Goal: Task Accomplishment & Management: Complete application form

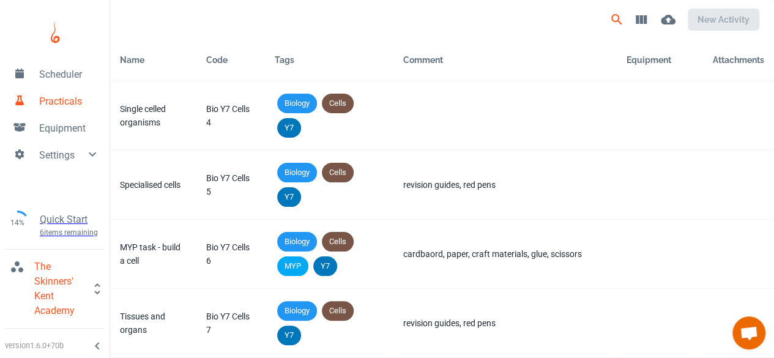
click at [610, 17] on icon "Search" at bounding box center [617, 19] width 15 height 15
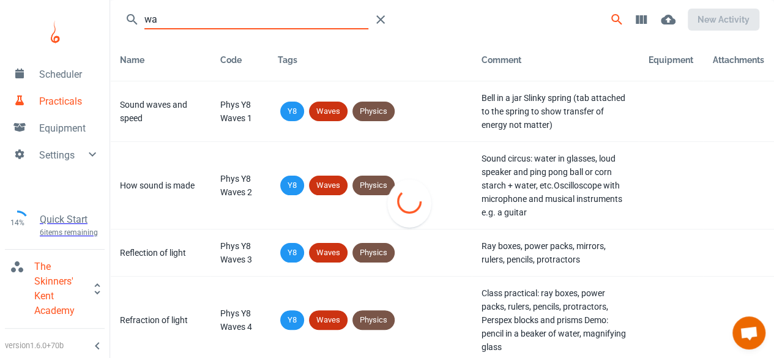
type input "w"
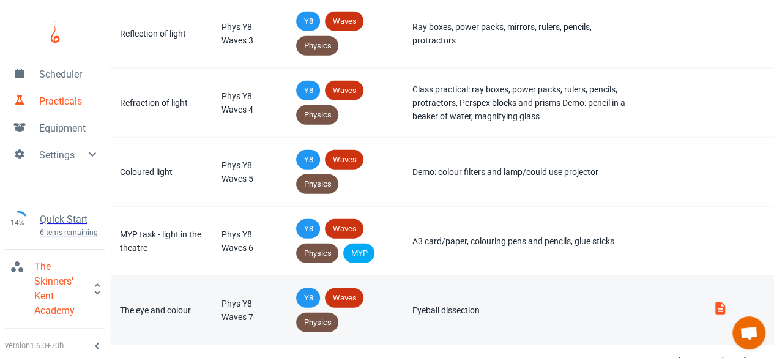
scroll to position [1528, 0]
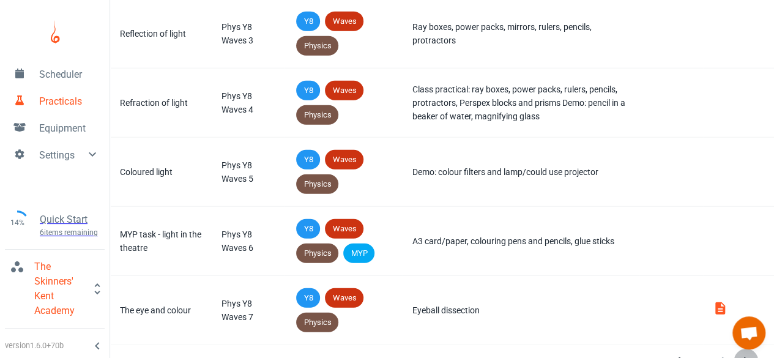
click at [748, 355] on icon "Next Page" at bounding box center [746, 361] width 15 height 15
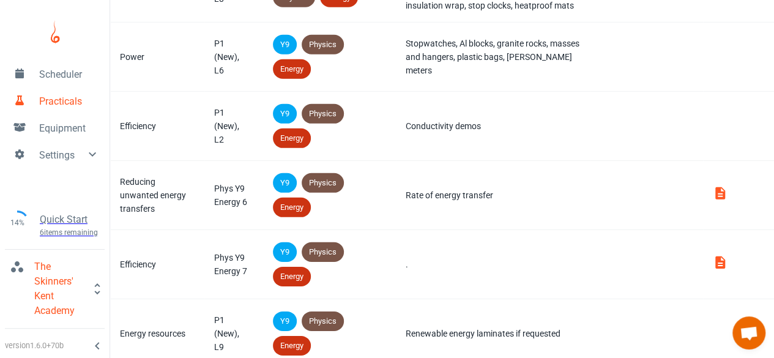
scroll to position [1769, 0]
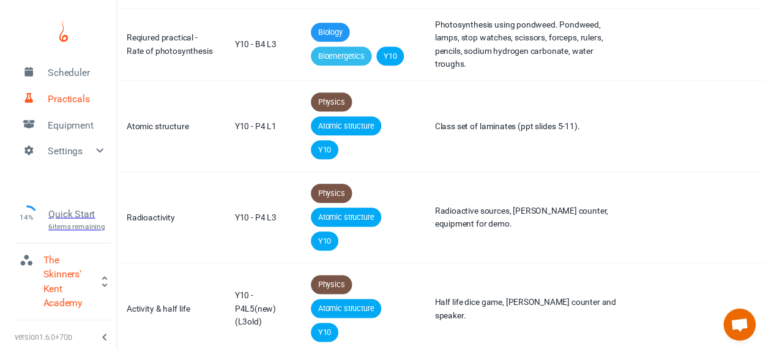
scroll to position [0, 0]
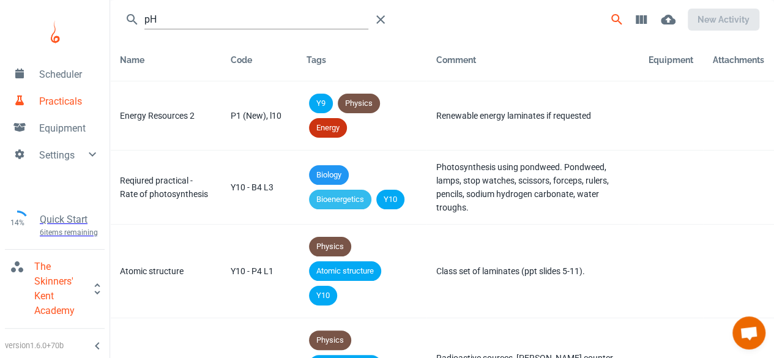
click at [269, 20] on input "pH" at bounding box center [256, 20] width 224 height 20
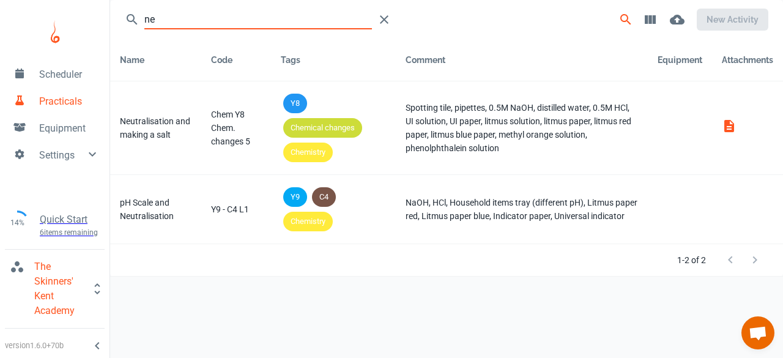
type input "n"
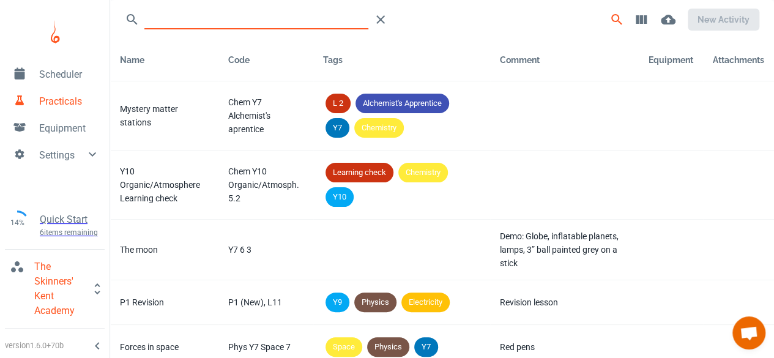
click at [43, 80] on span "Scheduler" at bounding box center [69, 74] width 61 height 15
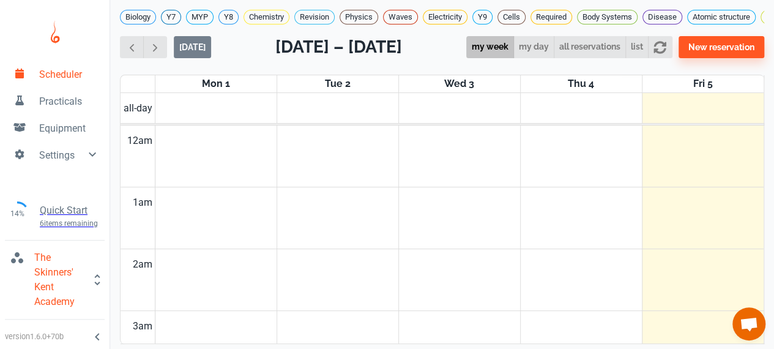
scroll to position [493, 0]
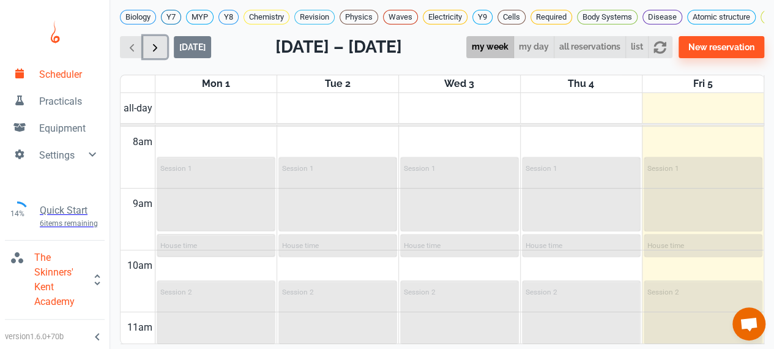
click at [159, 54] on span "button" at bounding box center [155, 47] width 13 height 13
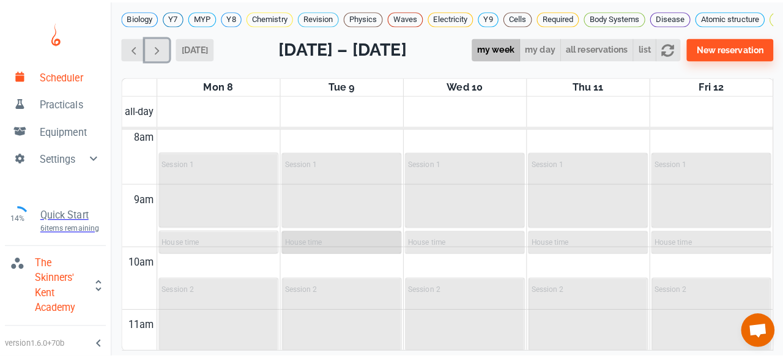
scroll to position [500, 0]
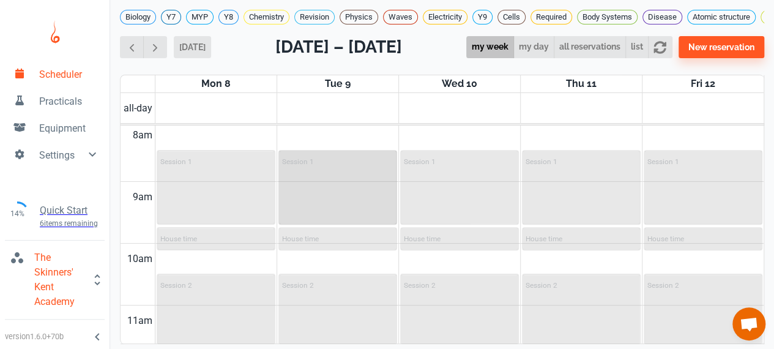
click at [316, 180] on div "Session 1" at bounding box center [338, 187] width 116 height 72
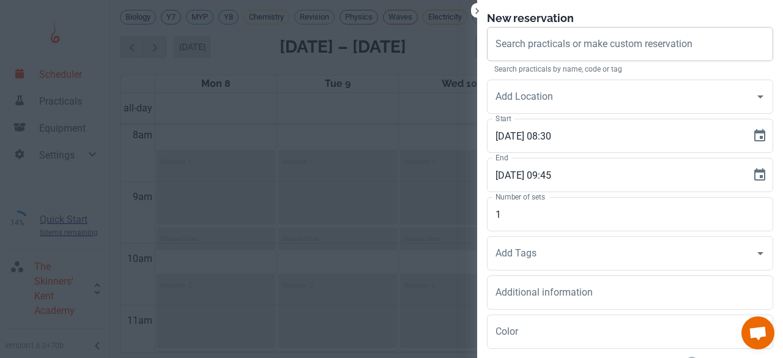
click at [493, 41] on div "Search practicals or make custom reservation Search practicals or make custom r…" at bounding box center [630, 44] width 286 height 34
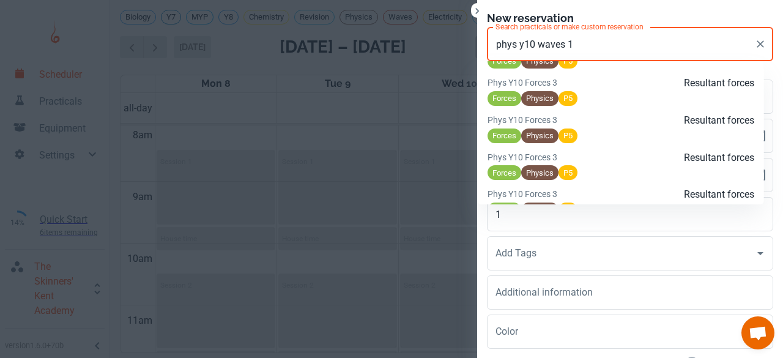
scroll to position [2696, 0]
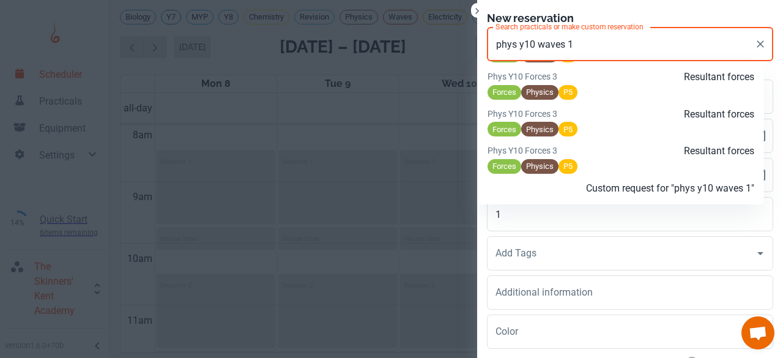
click at [596, 184] on p "Custom request for "phys y10 waves 1"" at bounding box center [666, 188] width 178 height 15
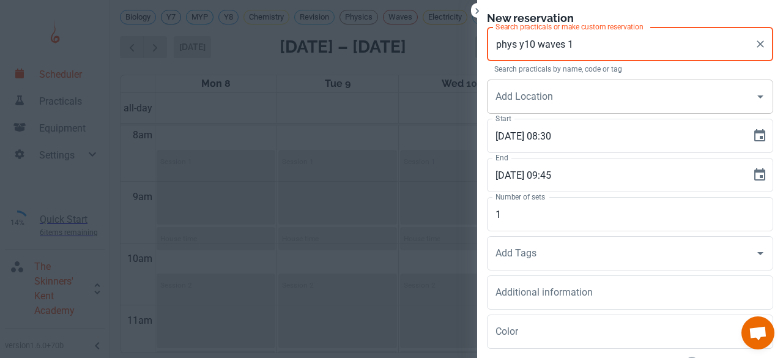
type input "phys y10 waves 1"
click at [539, 96] on input "Add Location" at bounding box center [621, 96] width 257 height 23
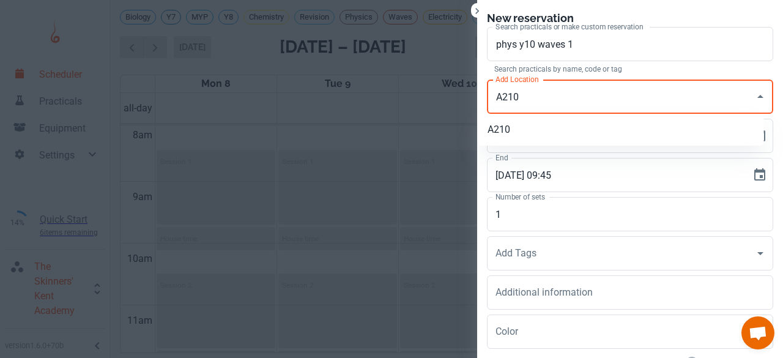
click at [523, 119] on li "A210" at bounding box center [621, 130] width 286 height 22
type input "A210"
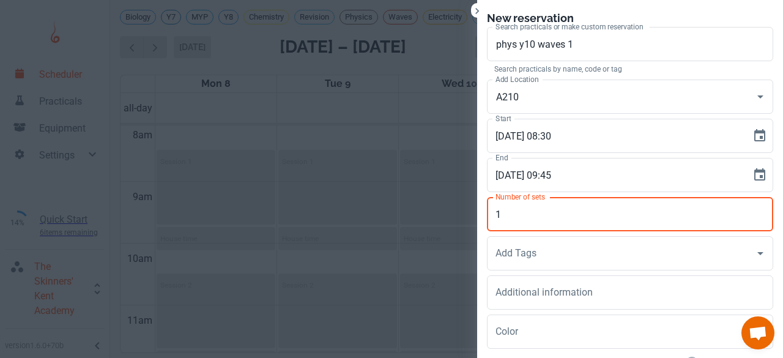
click at [502, 210] on input "1" at bounding box center [630, 214] width 286 height 34
type input "32"
click at [496, 252] on div "Add Tags Add Tags" at bounding box center [630, 253] width 286 height 34
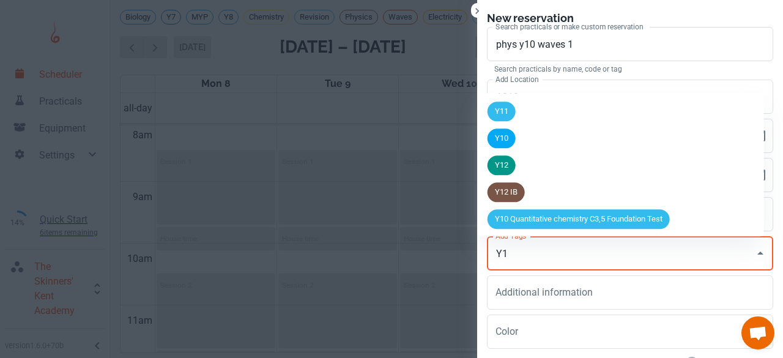
type input "Y11"
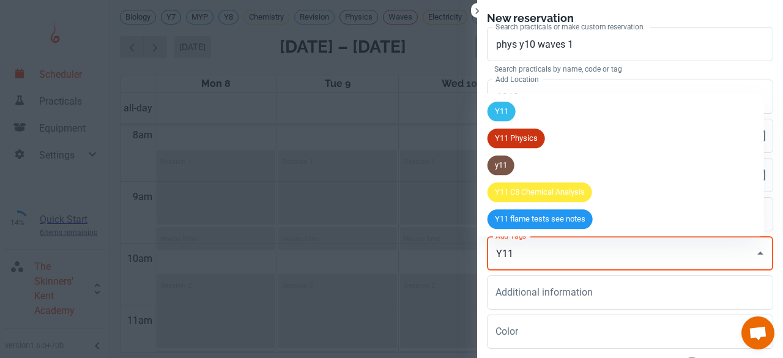
click at [501, 121] on div "Y11" at bounding box center [502, 112] width 28 height 20
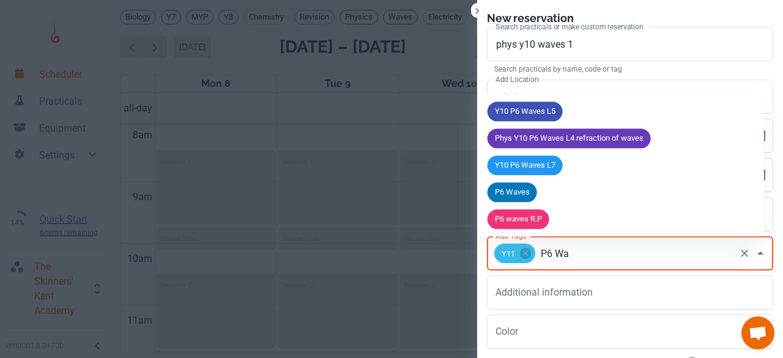
type input "P6 Wav"
click at [504, 190] on span "P6 Waves" at bounding box center [513, 193] width 50 height 12
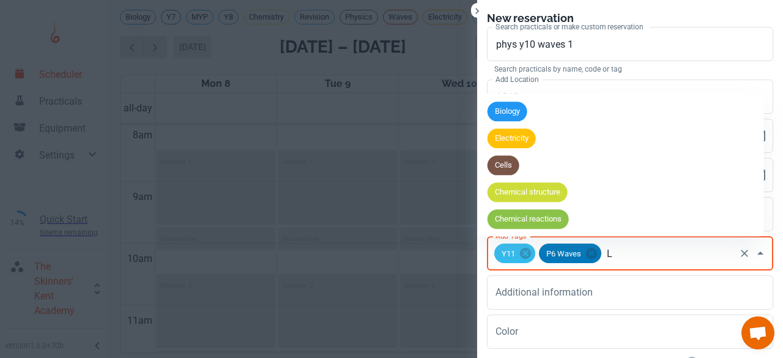
type input "L1"
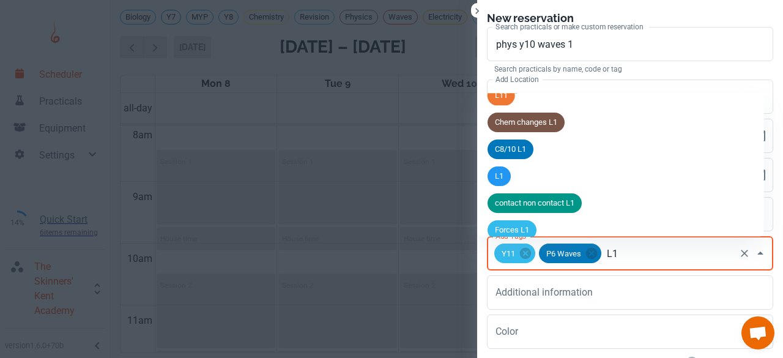
scroll to position [435, 0]
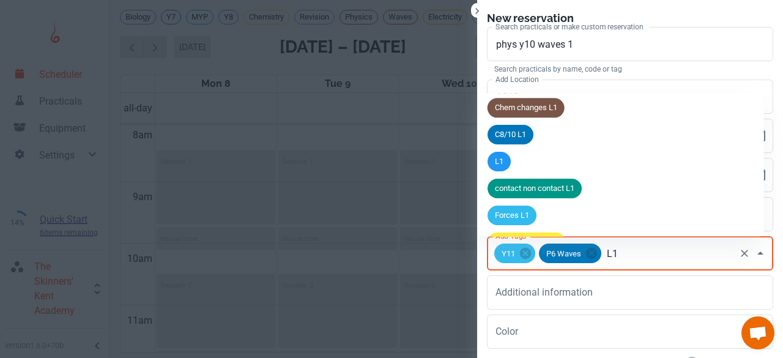
click at [515, 168] on li "L1" at bounding box center [621, 161] width 286 height 27
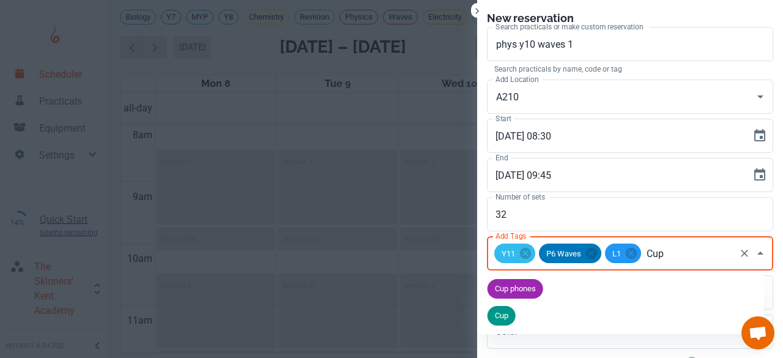
type input "Cup"
click at [504, 278] on li "Cup phones" at bounding box center [621, 288] width 286 height 27
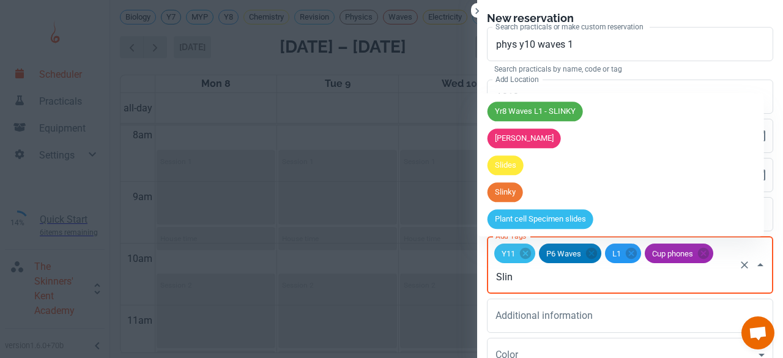
type input "Slink"
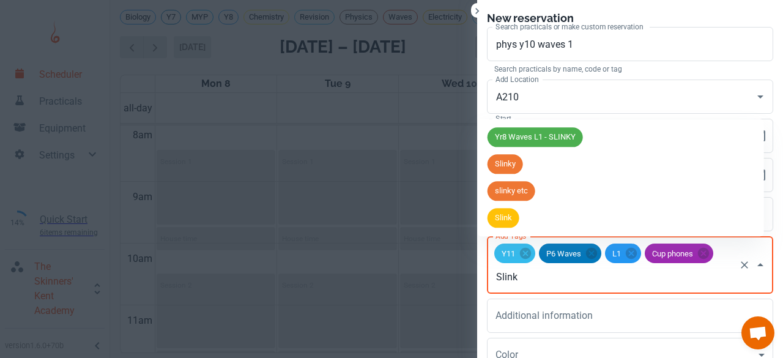
click at [496, 200] on div "slinky etc" at bounding box center [512, 191] width 48 height 20
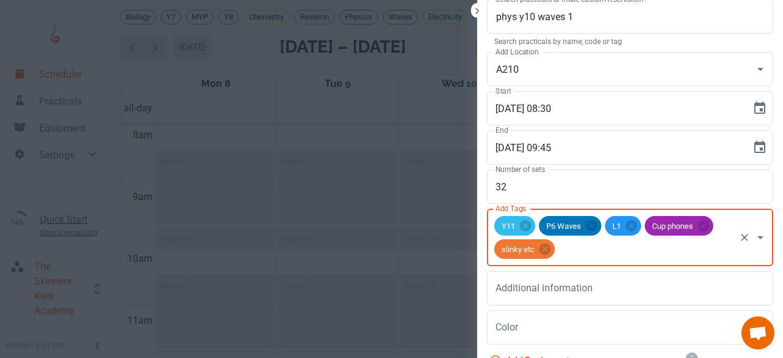
scroll to position [28, 0]
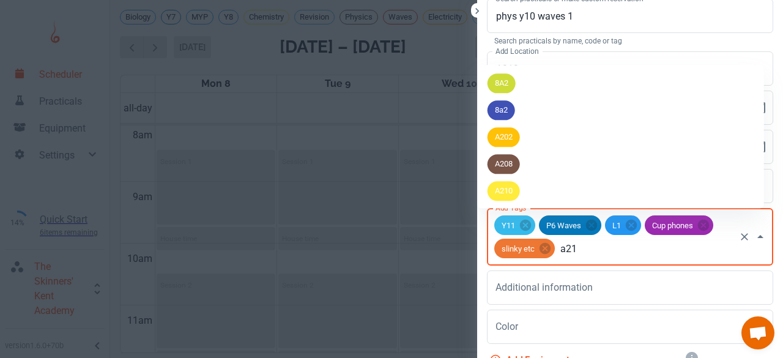
type input "a210"
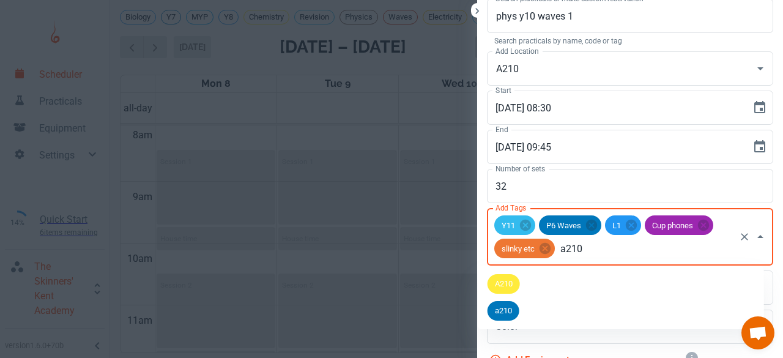
click at [495, 290] on span "A210" at bounding box center [504, 284] width 32 height 12
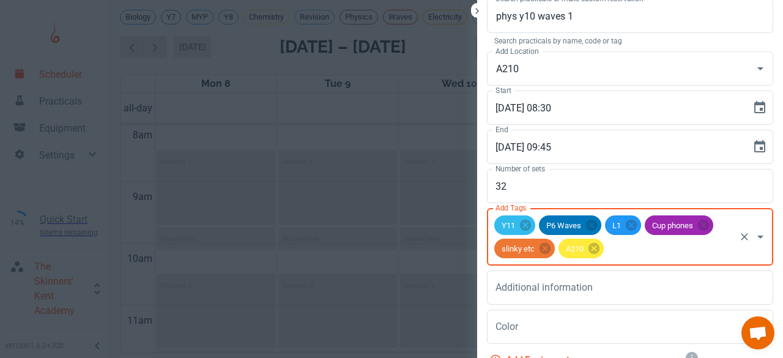
scroll to position [113, 0]
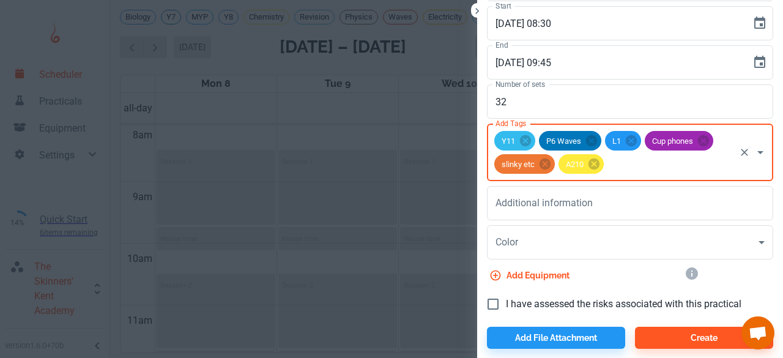
click at [489, 291] on input "I have assessed the risks associated with this practical" at bounding box center [493, 304] width 26 height 26
checkbox input "true"
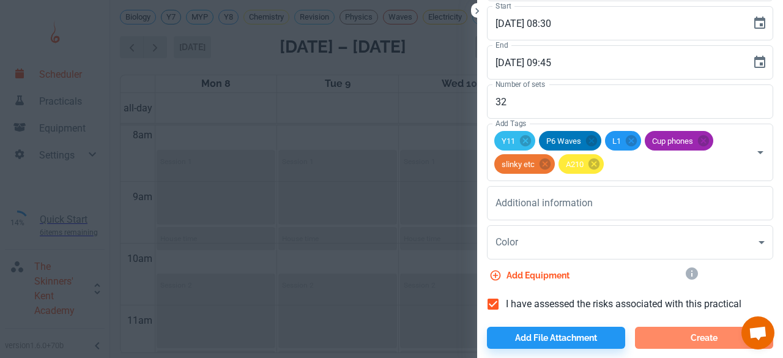
click at [649, 337] on button "Create" at bounding box center [704, 338] width 138 height 22
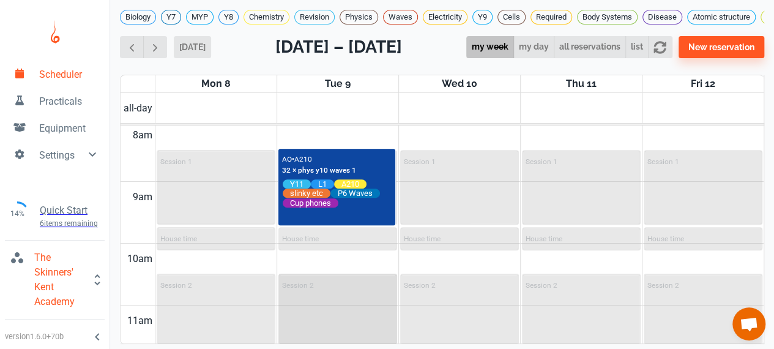
click at [337, 286] on div "Session 2" at bounding box center [337, 284] width 111 height 15
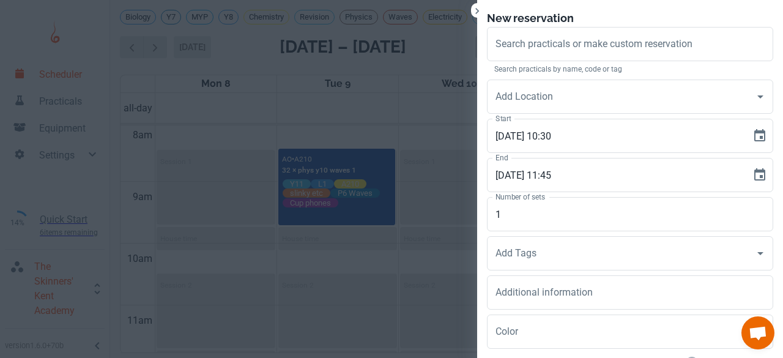
click at [593, 22] on div "Search practicals or make custom reservation Search practicals or make custom r…" at bounding box center [625, 48] width 296 height 53
click at [541, 56] on div "Search practicals or make custom reservation" at bounding box center [630, 44] width 286 height 34
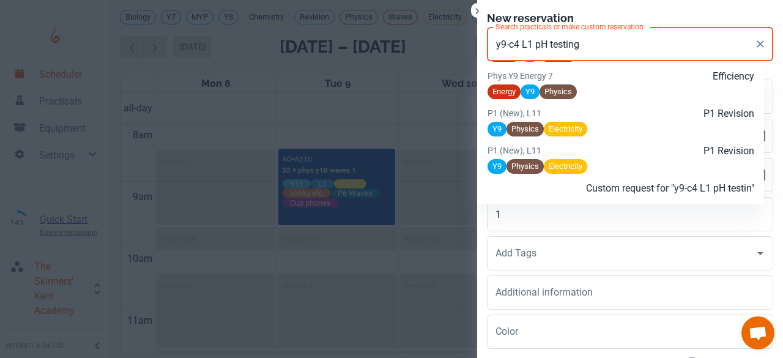
scroll to position [977, 0]
click at [586, 181] on p "Custom request for "y9-c4 L1 pH testing"" at bounding box center [666, 188] width 178 height 15
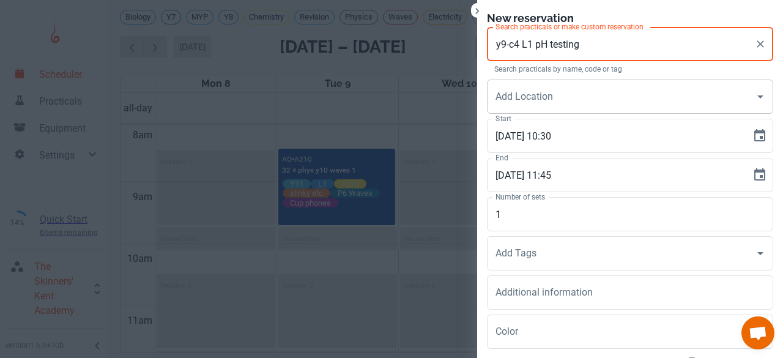
type input "y9-c4 L1 pH testing"
click at [526, 100] on input "Add Location" at bounding box center [621, 96] width 257 height 23
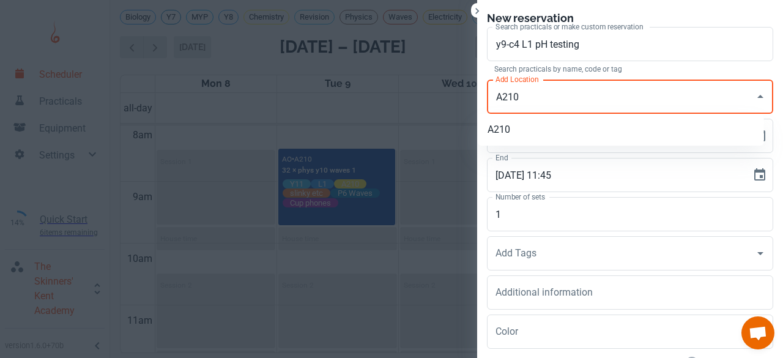
click at [517, 123] on li "A210" at bounding box center [621, 130] width 286 height 22
type input "A210"
click at [509, 209] on input "1" at bounding box center [630, 214] width 286 height 34
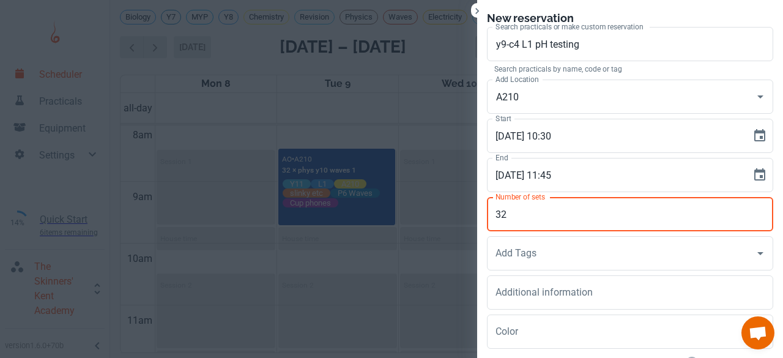
type input "3"
click at [507, 241] on div "Add Tags" at bounding box center [630, 253] width 286 height 34
type input "26"
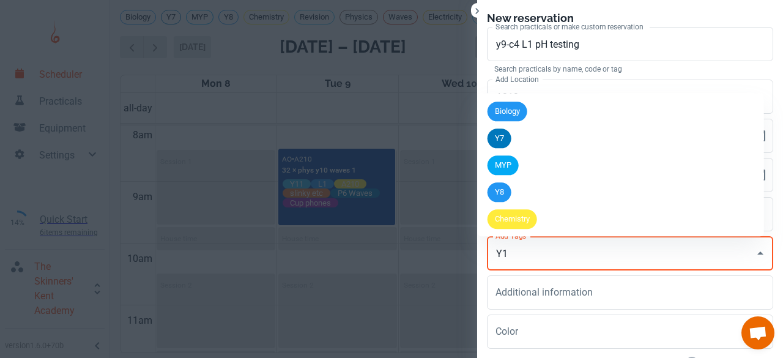
type input "Y10"
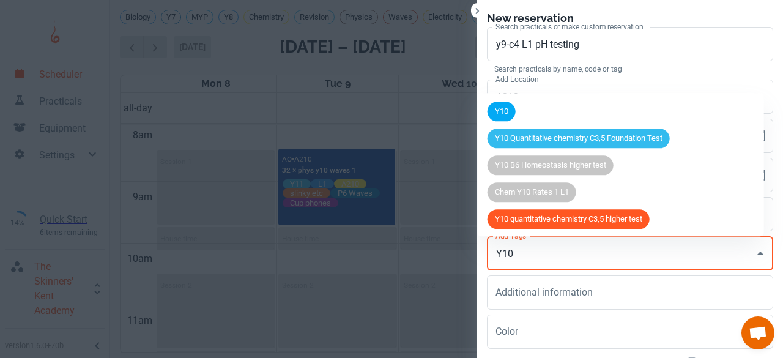
click at [503, 110] on span "Y10" at bounding box center [502, 112] width 28 height 12
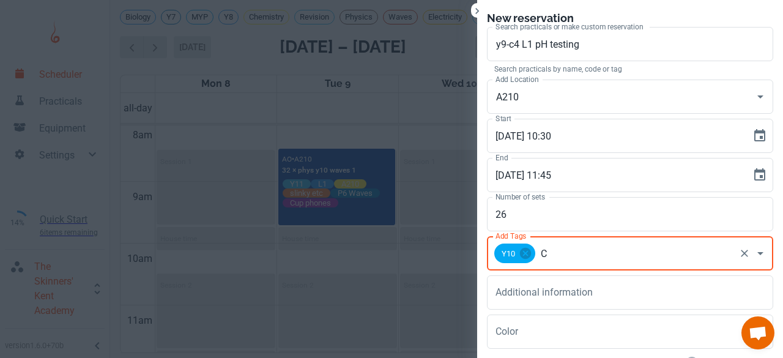
type input "C4"
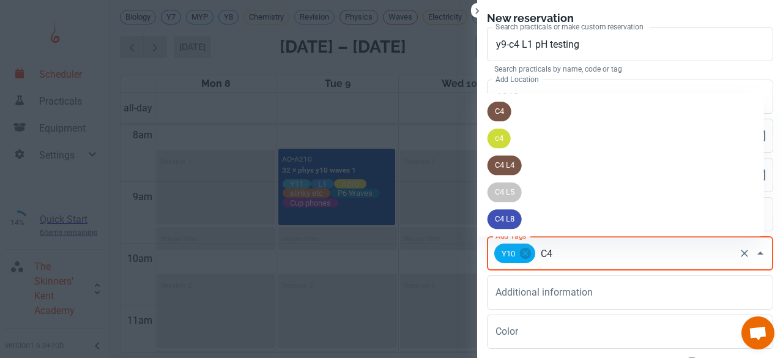
click at [503, 110] on span "C4" at bounding box center [500, 112] width 24 height 12
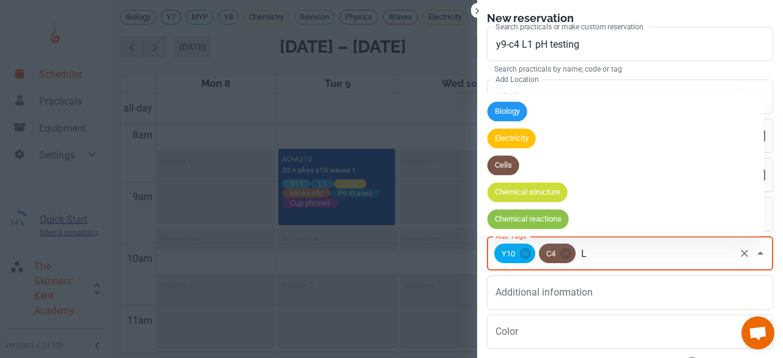
type input "L1"
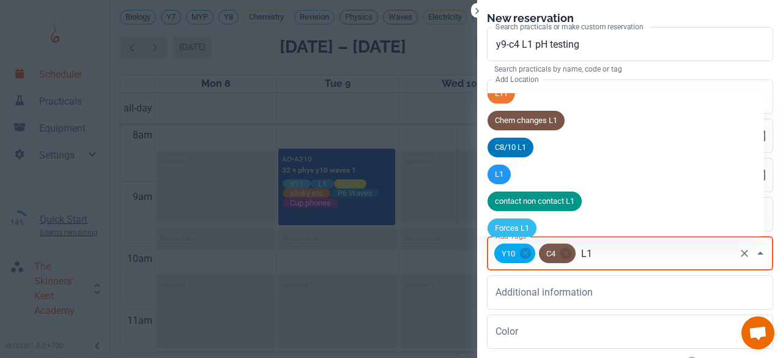
scroll to position [456, 0]
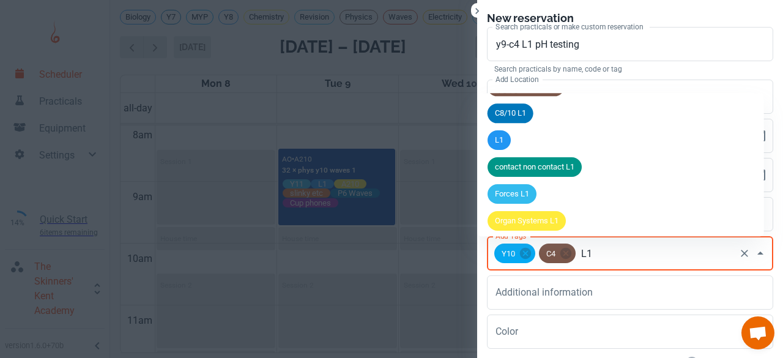
click at [504, 144] on span "L1" at bounding box center [499, 141] width 23 height 12
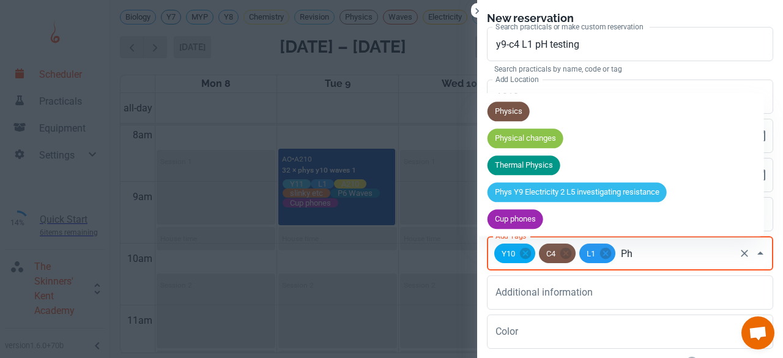
type input "P"
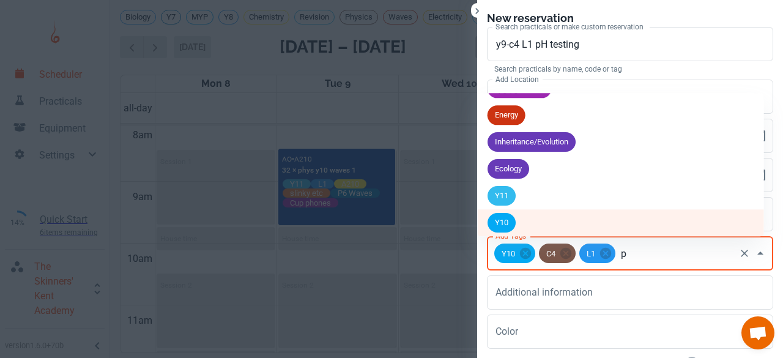
scroll to position [0, 0]
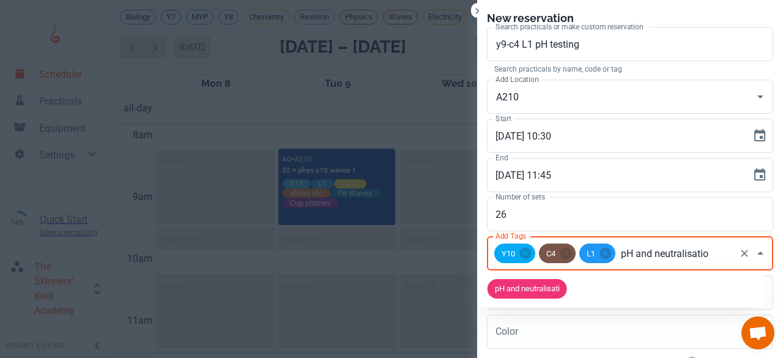
type input "pH and neutralisation"
click at [535, 290] on span "pH and neutralisation" at bounding box center [532, 289] width 88 height 12
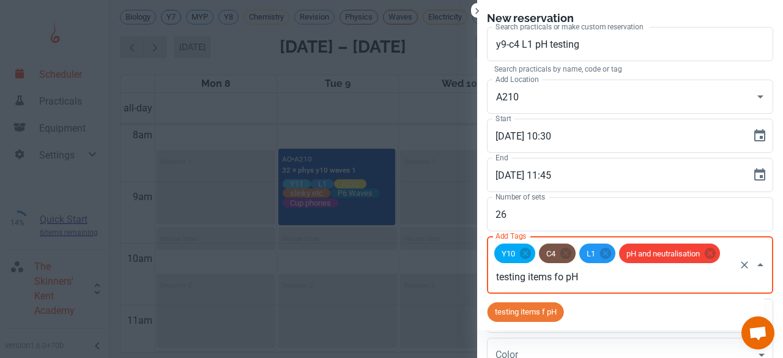
type input "testing items for pH"
click at [534, 310] on span "testing items for pH" at bounding box center [529, 312] width 83 height 12
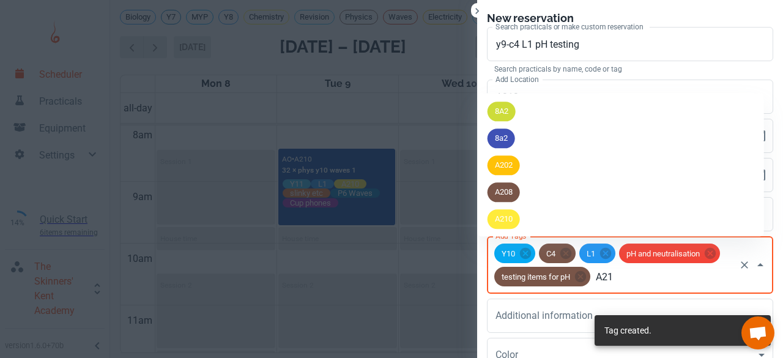
type input "A210"
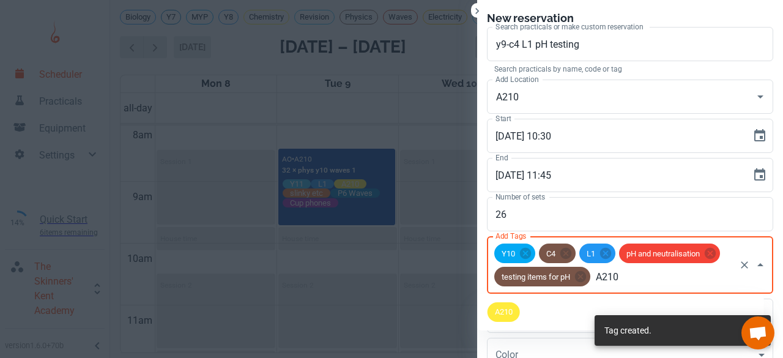
click at [515, 312] on span "A210" at bounding box center [504, 312] width 32 height 12
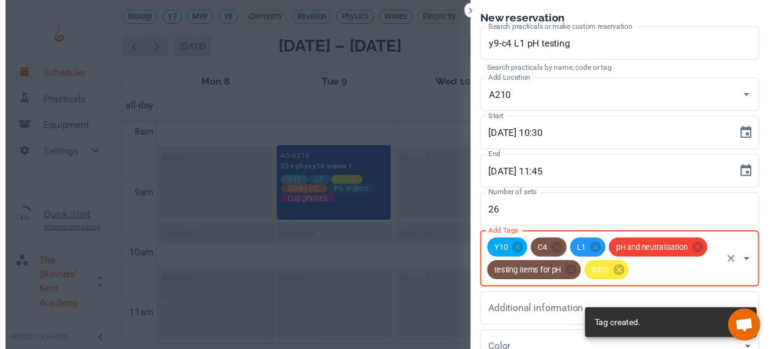
scroll to position [113, 0]
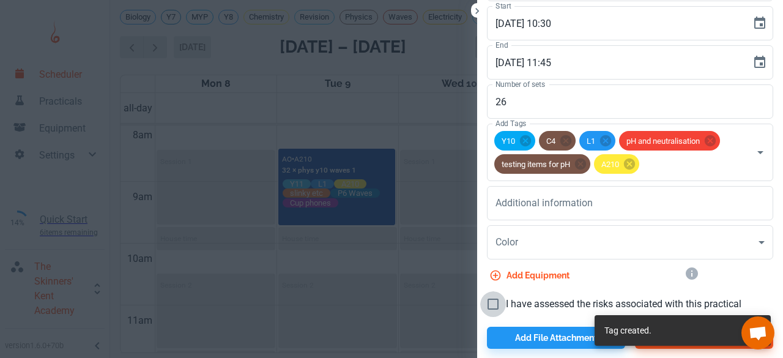
click at [495, 312] on input "I have assessed the risks associated with this practical" at bounding box center [493, 304] width 26 height 26
checkbox input "true"
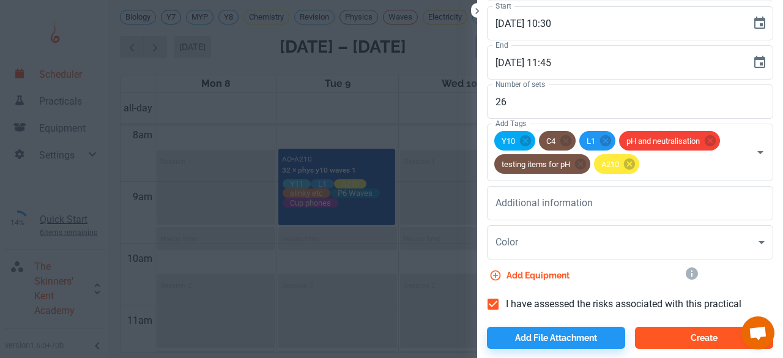
click at [663, 335] on button "Create" at bounding box center [704, 338] width 138 height 22
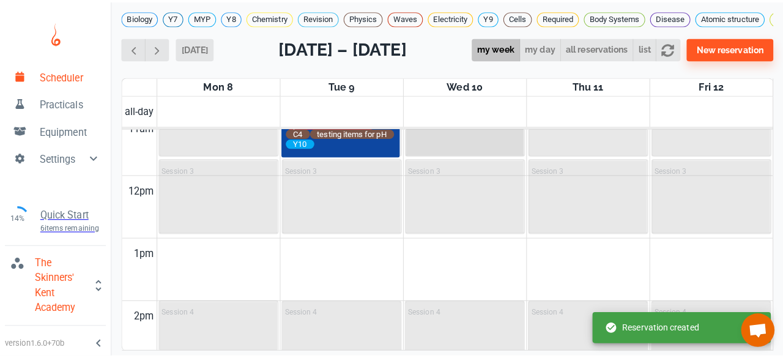
scroll to position [697, 0]
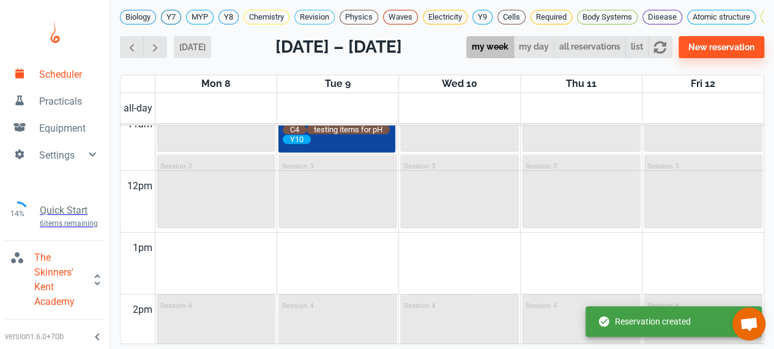
click at [335, 294] on td at bounding box center [459, 278] width 609 height 31
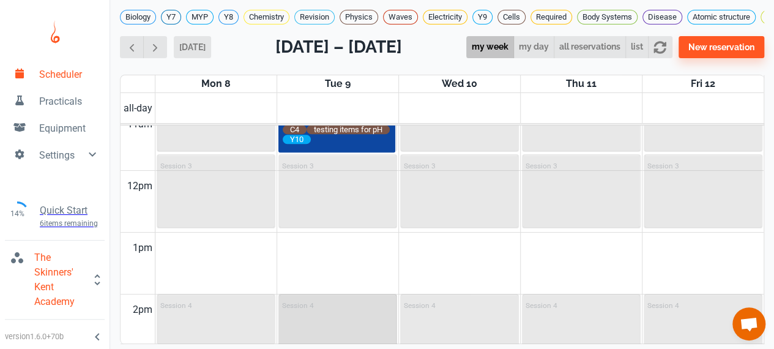
click at [327, 322] on div "Session 4" at bounding box center [338, 330] width 116 height 71
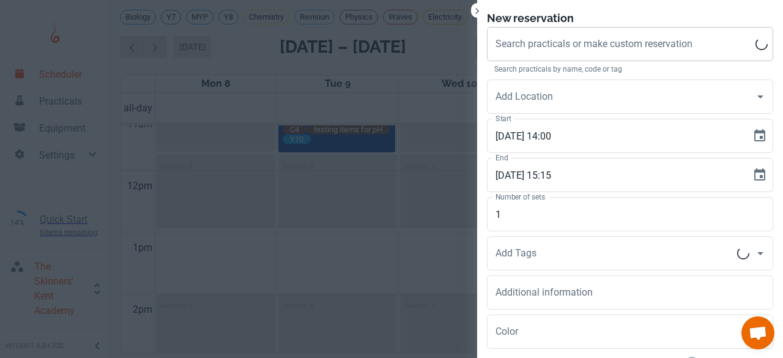
click at [546, 45] on div "Search practicals or make custom reservation Search practicals or make custom r…" at bounding box center [630, 44] width 286 height 34
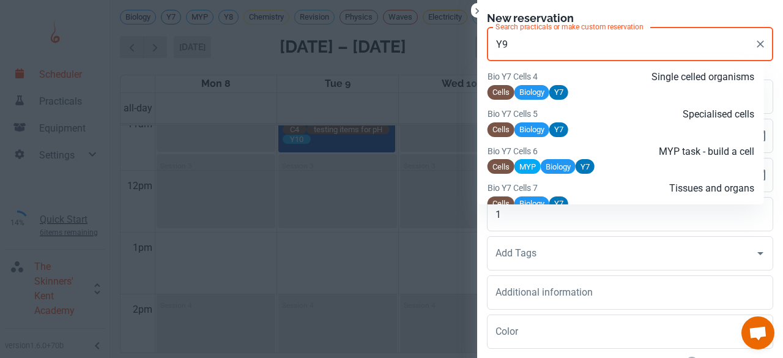
scroll to position [48, 0]
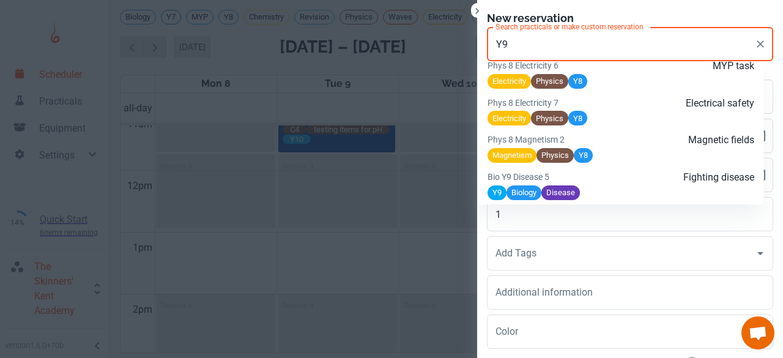
type input "Y"
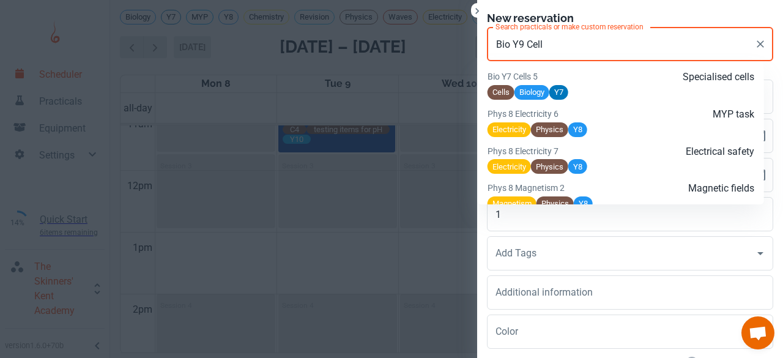
scroll to position [2803, 0]
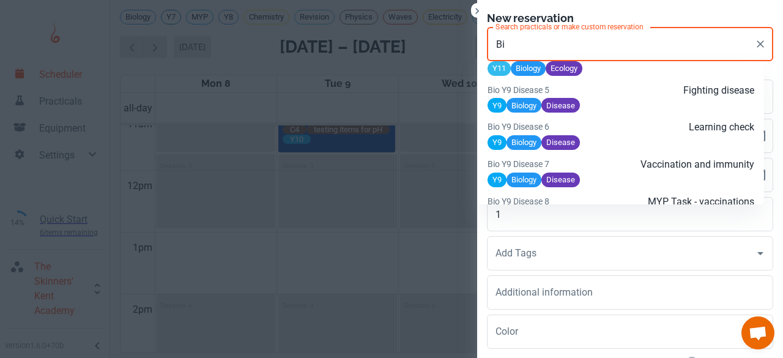
type input "B"
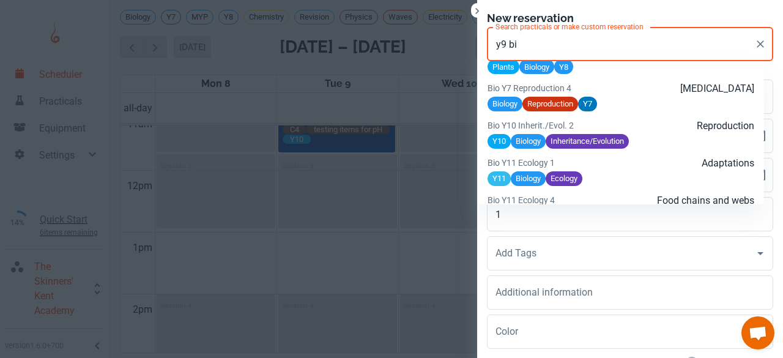
scroll to position [4483, 0]
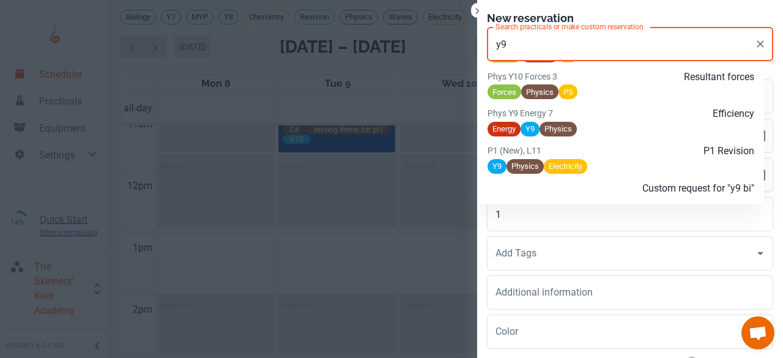
type input "y"
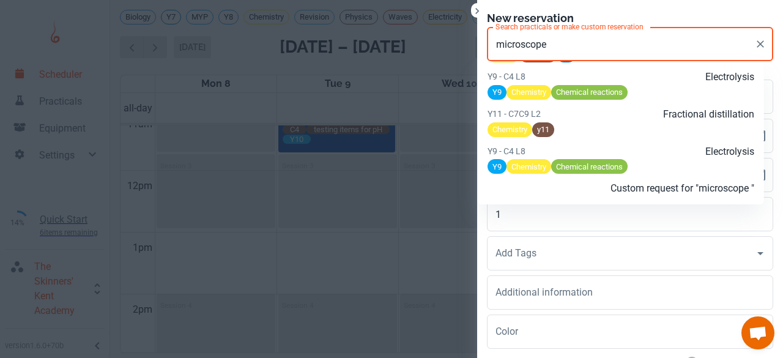
scroll to position [6146, 0]
click at [537, 47] on input "microscope R.P" at bounding box center [621, 43] width 257 height 23
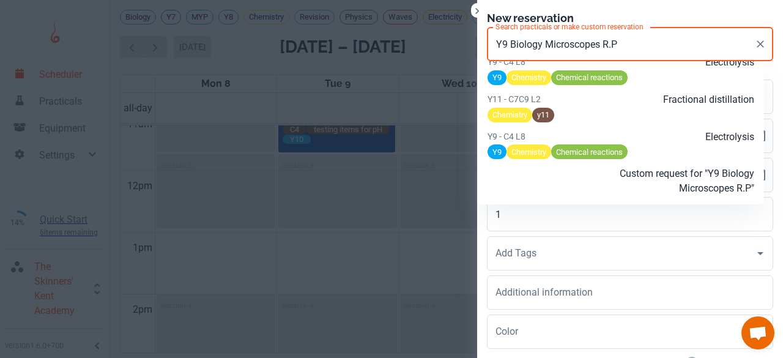
click at [589, 186] on p "Custom request for "Y9 Biology Microscopes R.P"" at bounding box center [666, 180] width 178 height 29
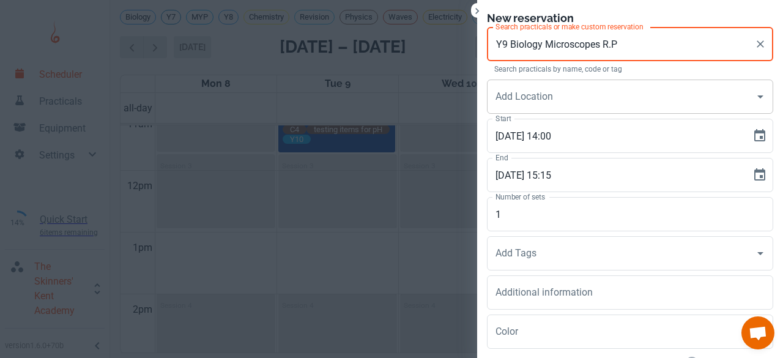
type input "Y9 Biology Microscopes R.P"
click at [514, 97] on input "Add Location" at bounding box center [621, 96] width 257 height 23
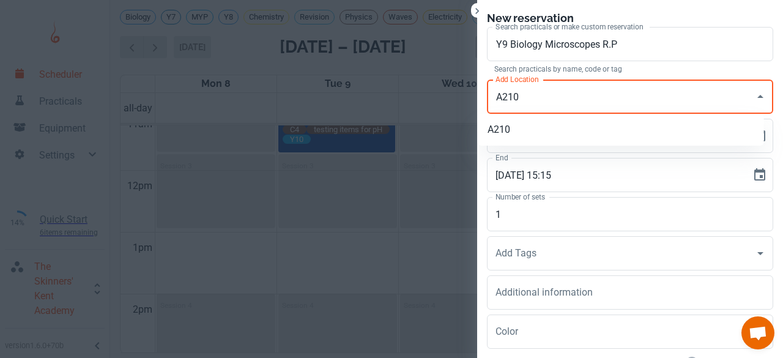
click at [502, 127] on li "A210" at bounding box center [621, 130] width 286 height 22
type input "A210"
click at [493, 228] on input "1" at bounding box center [630, 214] width 286 height 34
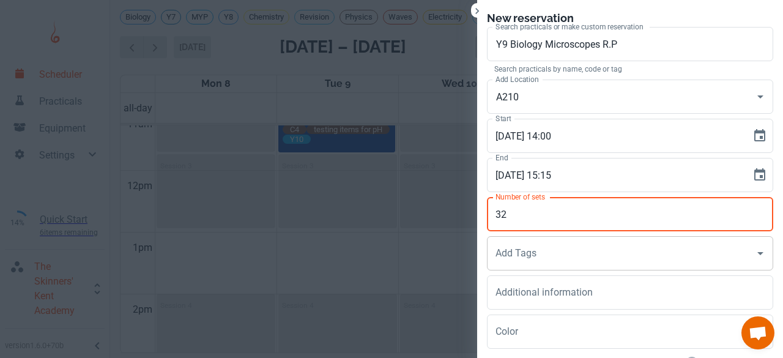
type input "32"
click at [496, 249] on div "Add Tags Add Tags" at bounding box center [630, 253] width 286 height 34
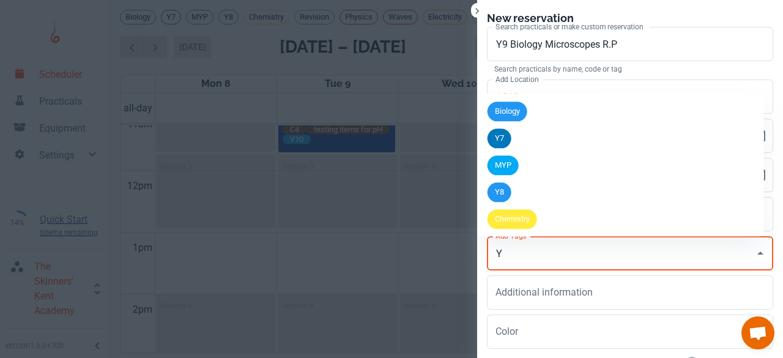
type input "Y9"
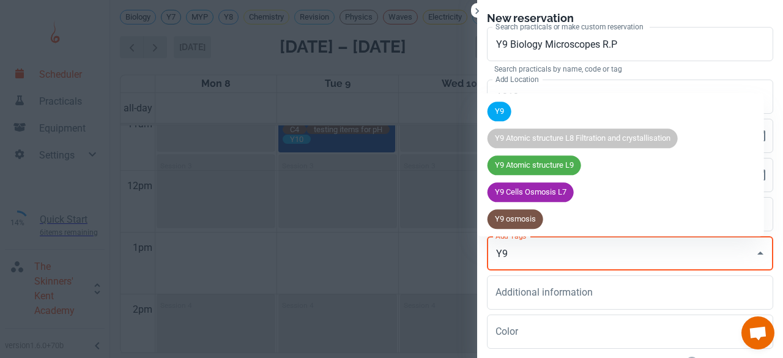
click at [508, 100] on li "Y9" at bounding box center [621, 111] width 286 height 27
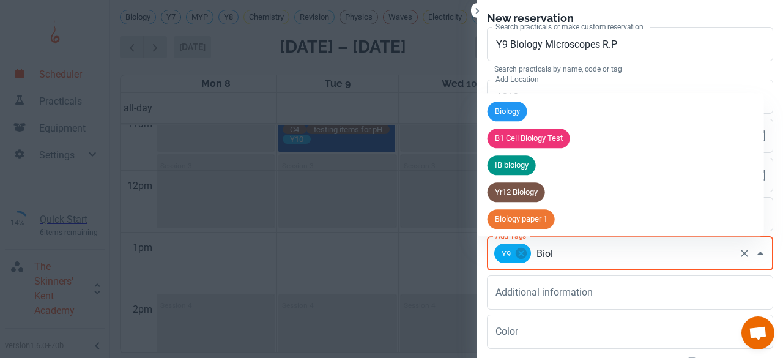
type input "Biolo"
click at [504, 109] on span "Biology" at bounding box center [508, 112] width 40 height 12
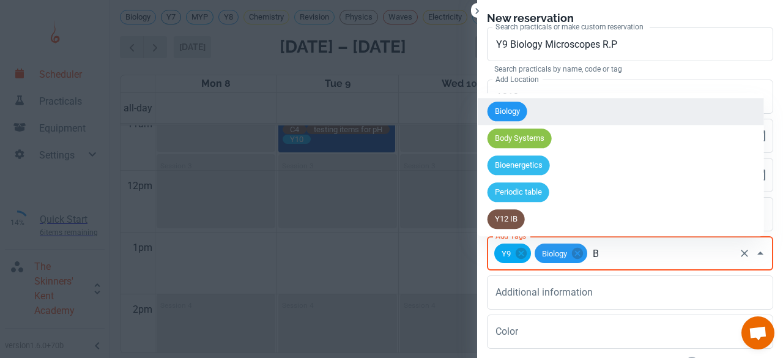
type input "B1"
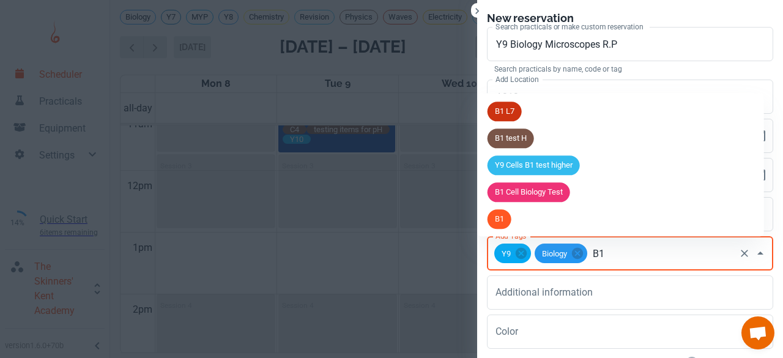
click at [500, 222] on span "B1" at bounding box center [500, 220] width 24 height 12
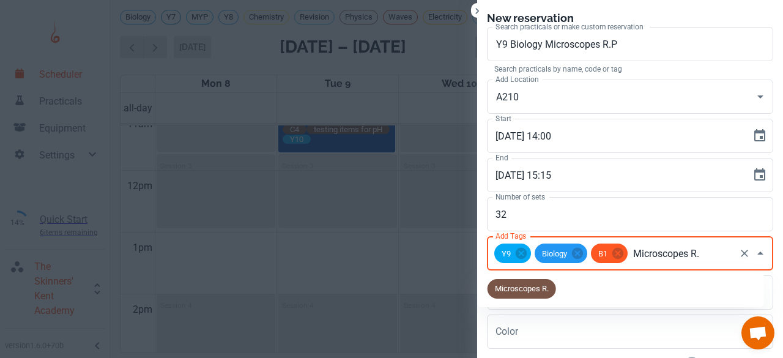
type input "Microscopes R.P"
click at [524, 290] on span "Microscopes R.P" at bounding box center [524, 289] width 73 height 12
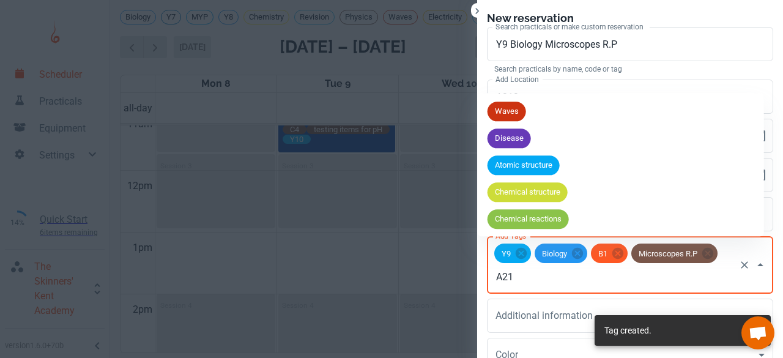
type input "A210"
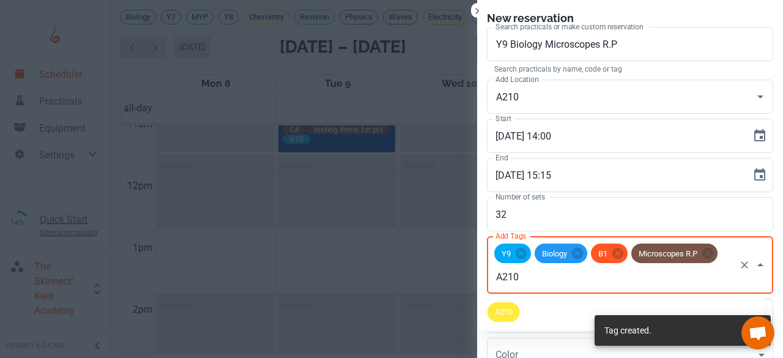
click at [510, 308] on span "A210" at bounding box center [504, 312] width 32 height 12
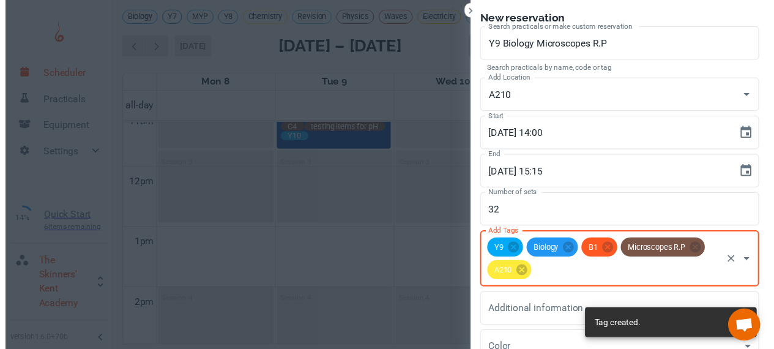
scroll to position [113, 0]
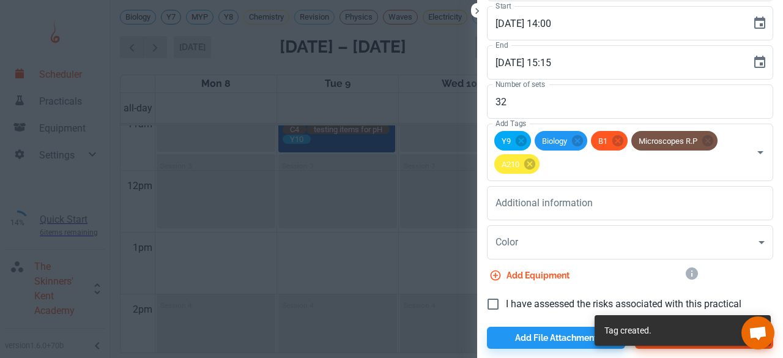
click at [506, 309] on span "I have assessed the risks associated with this practical" at bounding box center [624, 304] width 236 height 15
click at [506, 309] on input "I have assessed the risks associated with this practical" at bounding box center [493, 304] width 26 height 26
checkbox input "true"
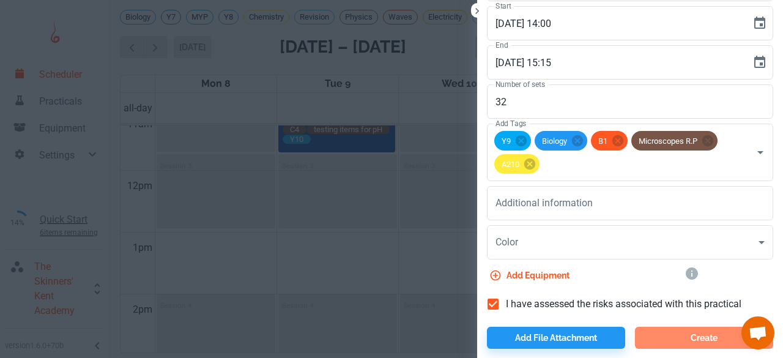
click at [650, 345] on button "Create" at bounding box center [704, 338] width 138 height 22
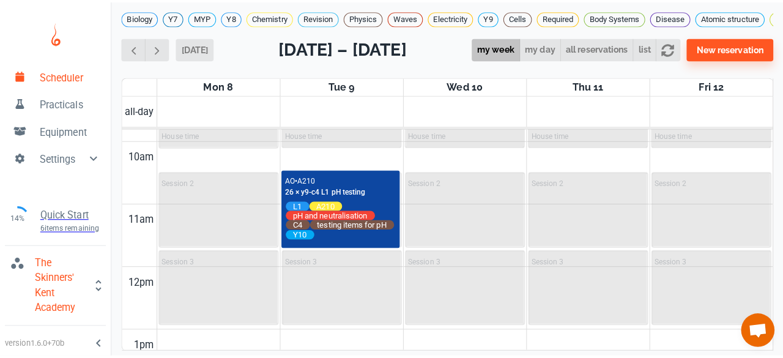
scroll to position [670, 0]
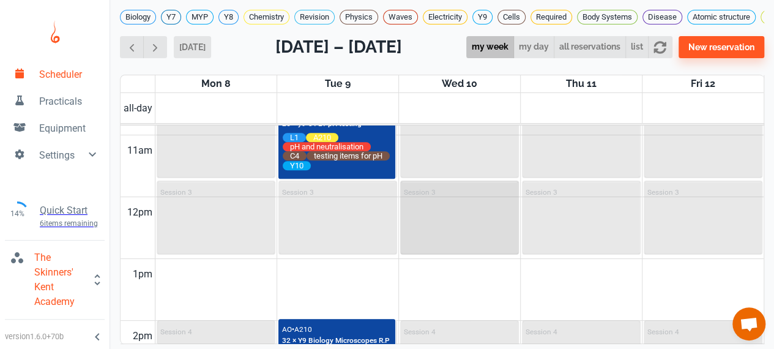
click at [465, 215] on div "Session 3" at bounding box center [460, 218] width 116 height 72
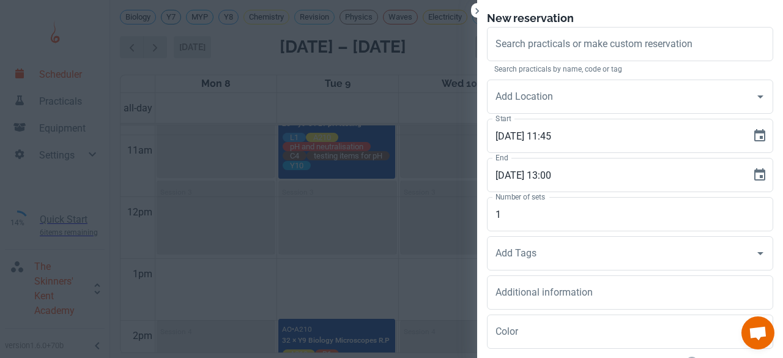
click at [529, 62] on div "Search practicals by name, code or tag" at bounding box center [630, 67] width 286 height 13
click at [521, 51] on input "Search practicals or make custom reservation" at bounding box center [630, 43] width 275 height 23
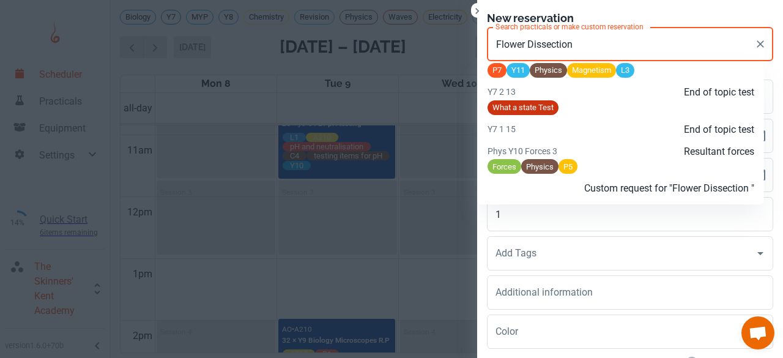
scroll to position [1223, 0]
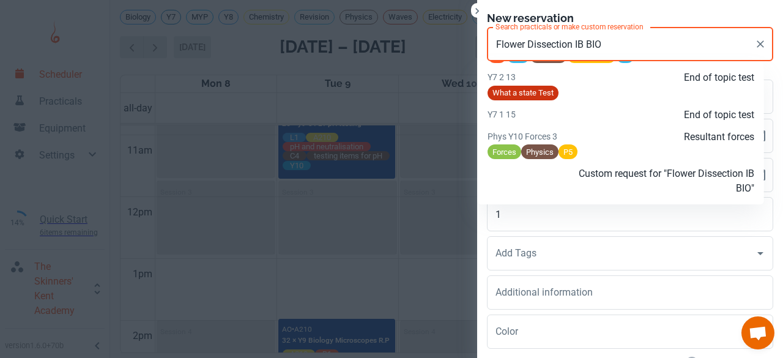
click at [556, 196] on div at bounding box center [532, 180] width 89 height 29
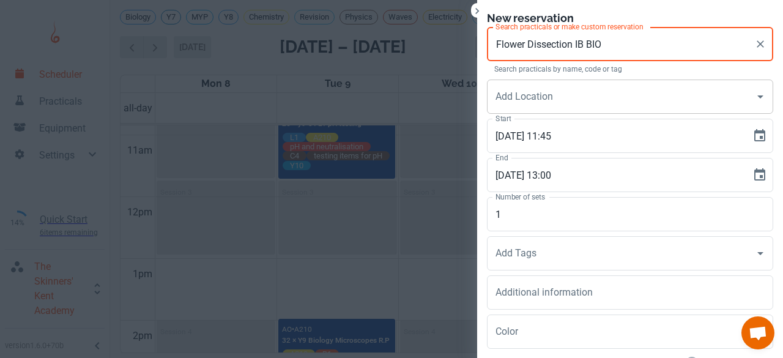
type input "Flower Dissection IB BIO"
click at [520, 89] on div "Add Location Add Location" at bounding box center [630, 97] width 286 height 34
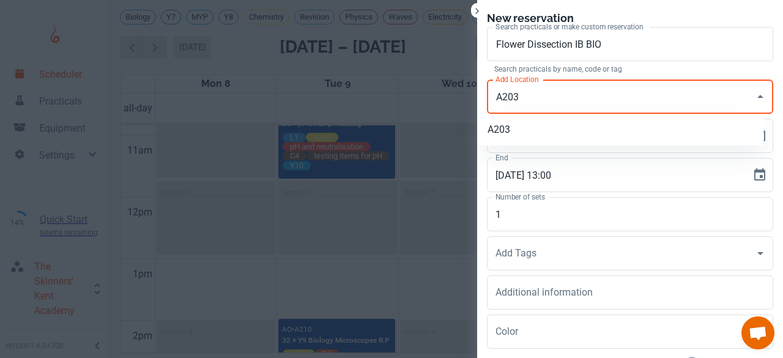
click at [517, 122] on li "A203" at bounding box center [621, 130] width 286 height 22
type input "A203"
click at [494, 227] on input "1" at bounding box center [630, 214] width 286 height 34
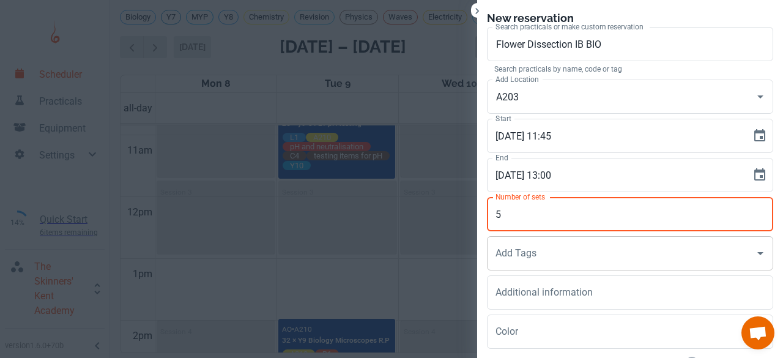
type input "5"
click at [502, 242] on input "Add Tags" at bounding box center [621, 253] width 257 height 23
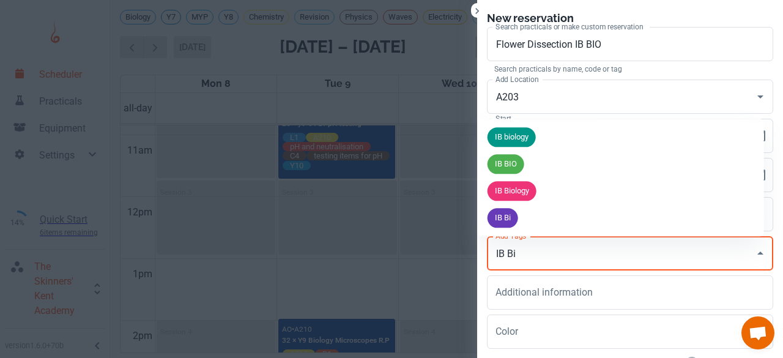
type input "IB Bio"
drag, startPoint x: 502, startPoint y: 206, endPoint x: 506, endPoint y: 188, distance: 18.7
click at [506, 188] on ul "IB biology IB BIO IB Biology IB Bio" at bounding box center [621, 178] width 286 height 118
click at [506, 188] on span "IB Biology" at bounding box center [512, 191] width 49 height 12
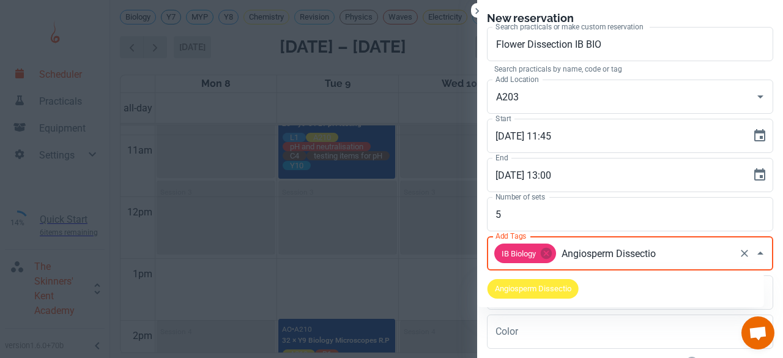
type input "Angiosperm Dissection"
click at [520, 290] on span "Angiosperm Dissection" at bounding box center [535, 289] width 95 height 12
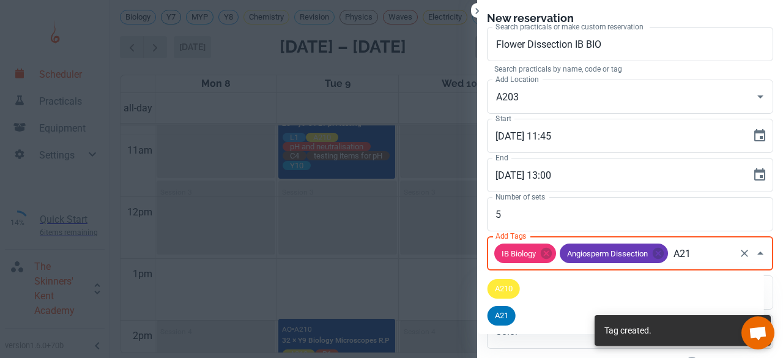
type input "A210"
click at [506, 286] on span "A210" at bounding box center [504, 289] width 32 height 12
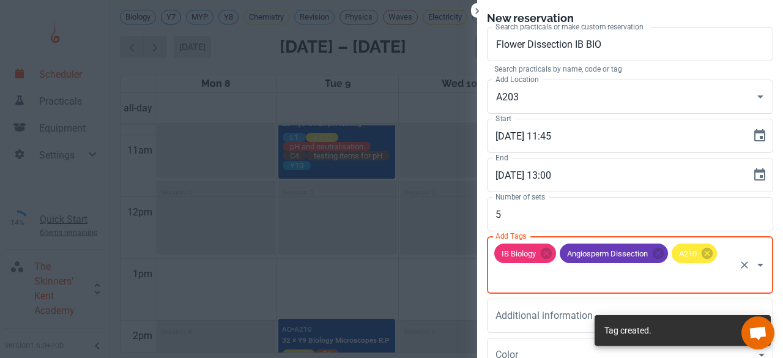
scroll to position [113, 0]
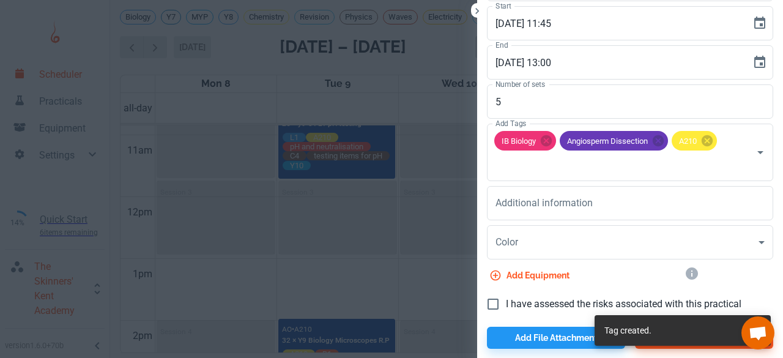
click at [499, 315] on label "I have assessed the risks associated with this practical" at bounding box center [610, 304] width 261 height 26
click at [499, 315] on input "I have assessed the risks associated with this practical" at bounding box center [493, 304] width 26 height 26
checkbox input "true"
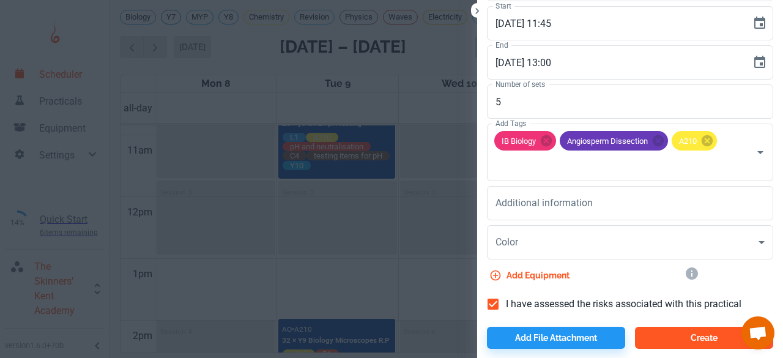
click at [652, 341] on button "Create" at bounding box center [704, 338] width 138 height 22
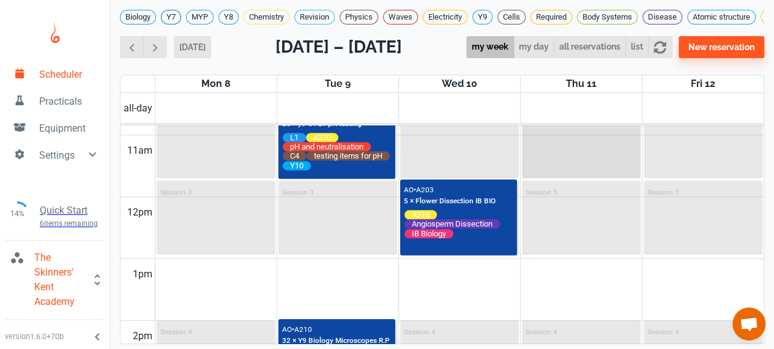
click at [594, 151] on div "Session 2" at bounding box center [581, 141] width 116 height 72
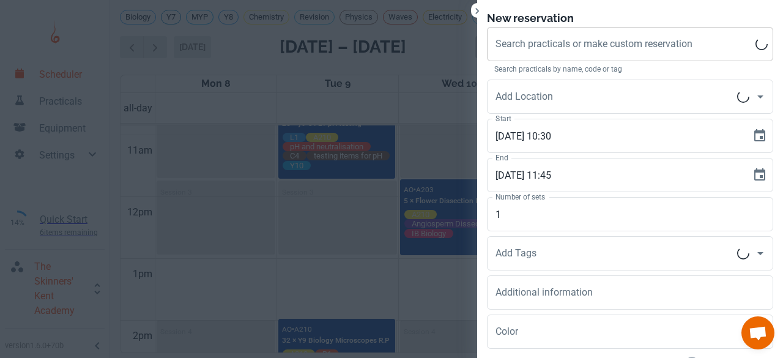
click at [530, 37] on div "Search practicals or make custom reservation Search practicals or make custom r…" at bounding box center [630, 44] width 286 height 34
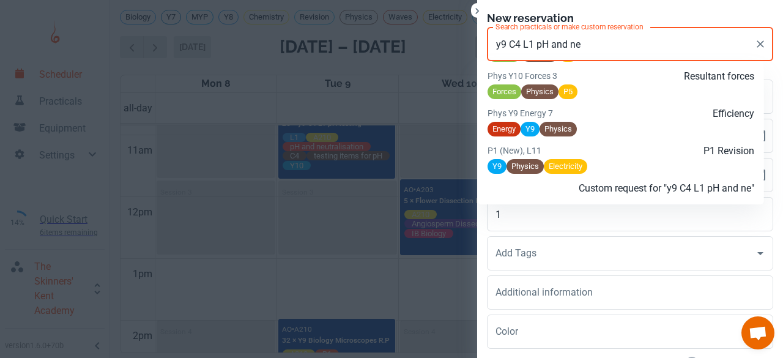
scroll to position [1021, 0]
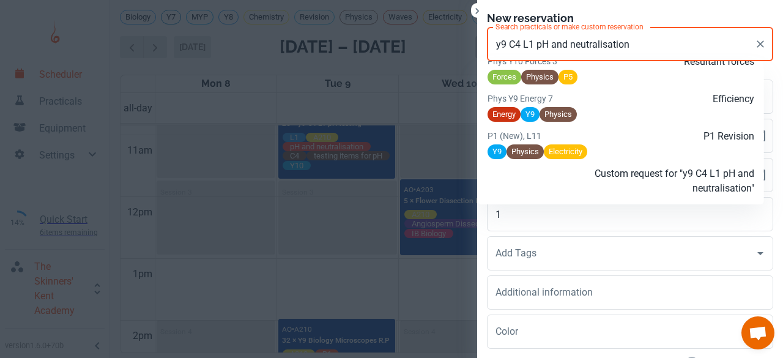
click at [605, 189] on p "Custom request for "y9 C4 L1 pH and neutralisation"" at bounding box center [666, 180] width 178 height 29
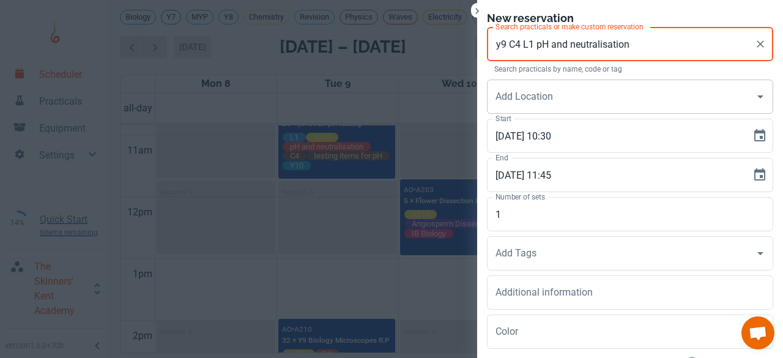
type input "y9 C4 L1 pH and neutralisation"
click at [518, 94] on div "Add Location Add Location" at bounding box center [630, 97] width 286 height 34
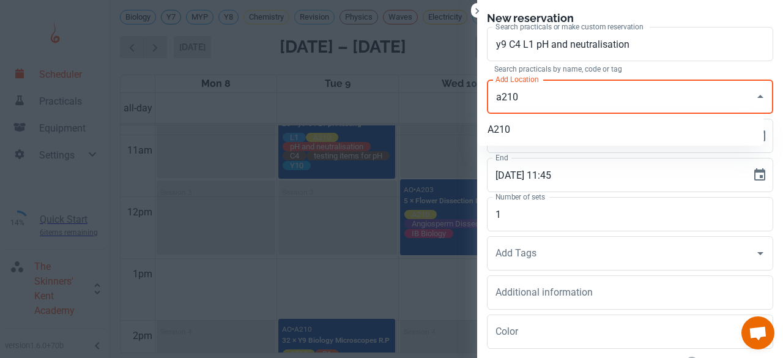
click at [518, 125] on li "A210" at bounding box center [621, 130] width 286 height 22
type input "A210"
click at [502, 225] on input "1" at bounding box center [630, 214] width 286 height 34
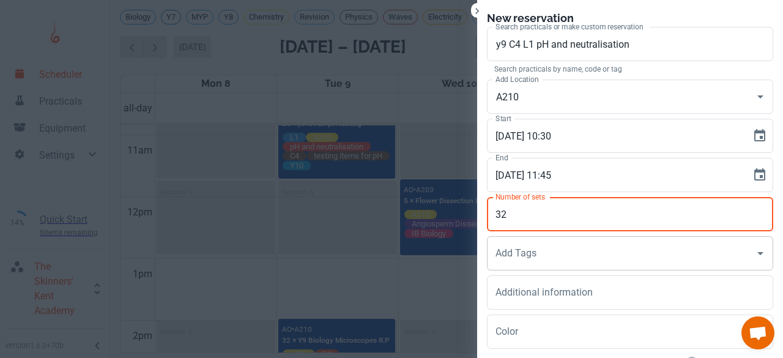
type input "32"
click at [510, 256] on div "Add Tags Add Tags" at bounding box center [630, 253] width 286 height 34
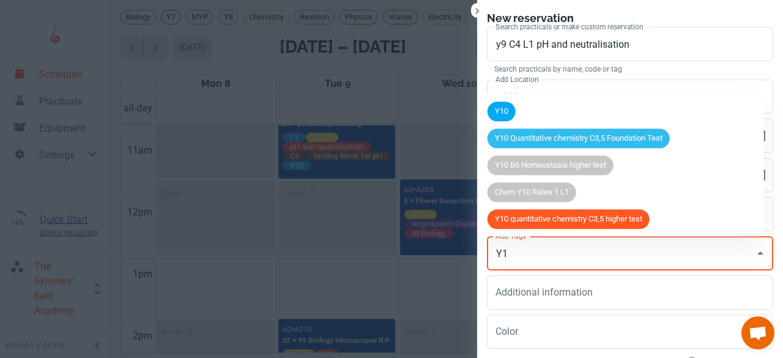
type input "Y10"
click at [498, 103] on div "Y10" at bounding box center [502, 112] width 28 height 20
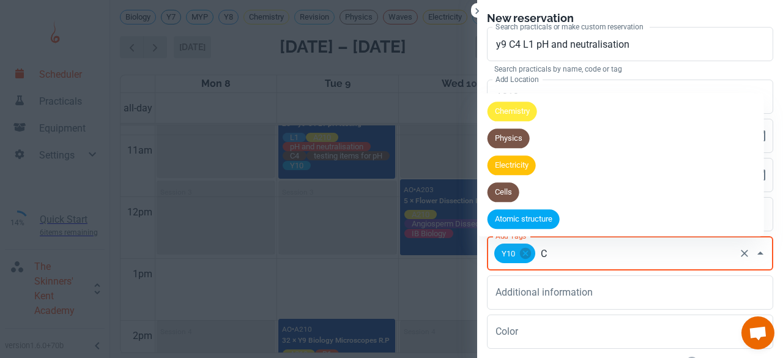
type input "C4"
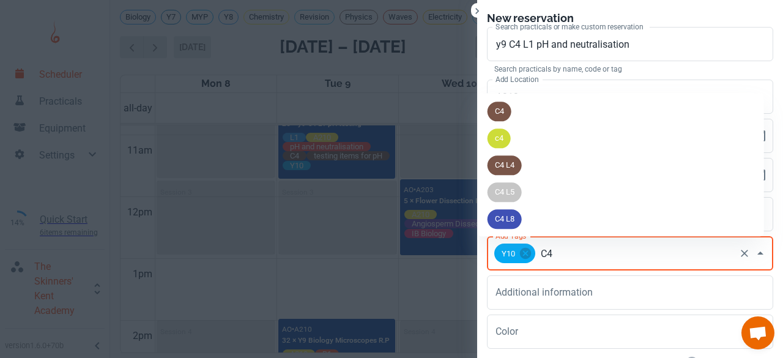
click at [501, 115] on span "C4" at bounding box center [500, 112] width 24 height 12
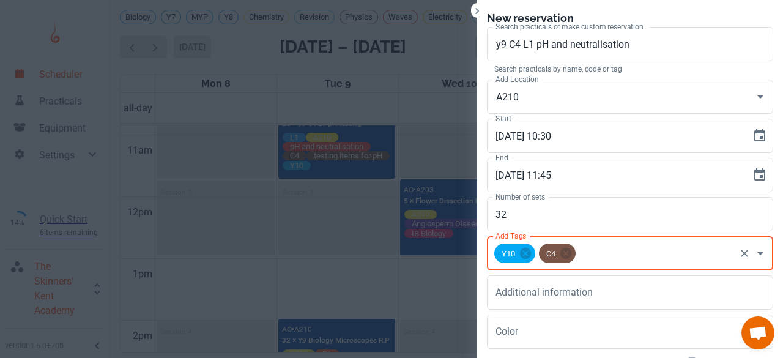
type input "P"
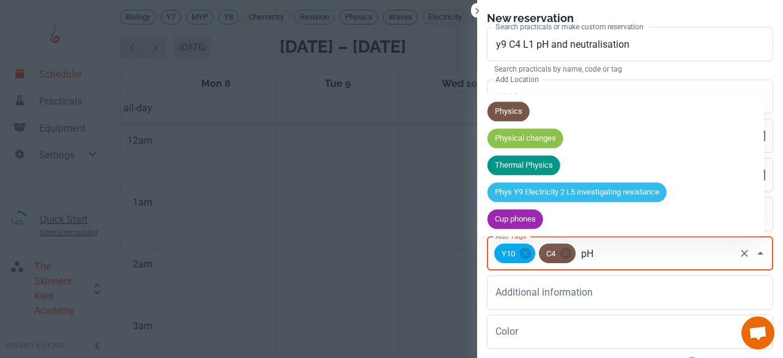
scroll to position [670, 0]
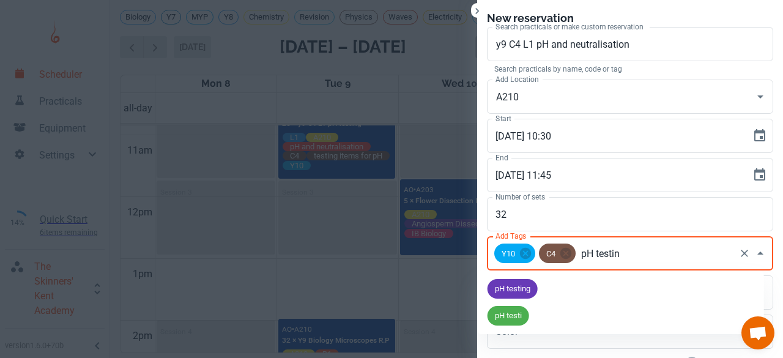
type input "pH testing"
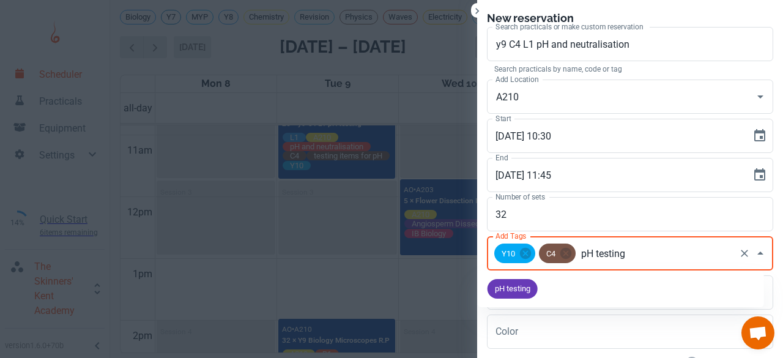
click at [504, 296] on div "pH testing" at bounding box center [513, 289] width 50 height 20
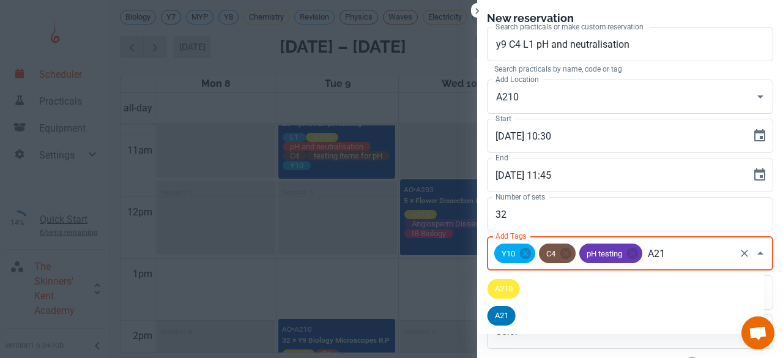
type input "A210"
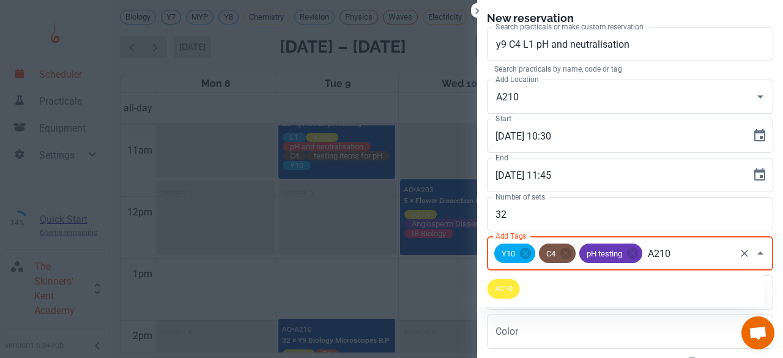
click at [507, 293] on span "A210" at bounding box center [504, 289] width 32 height 12
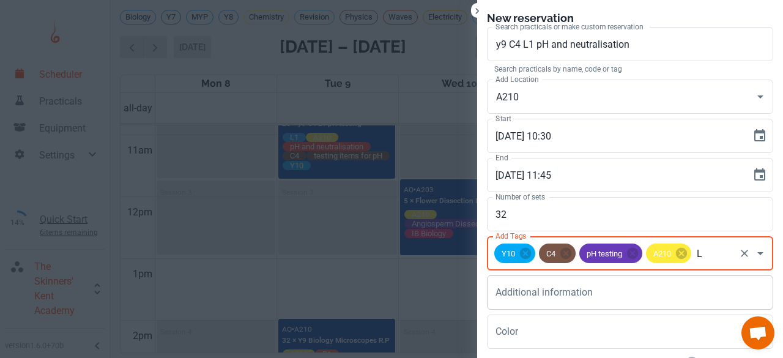
type input "L1"
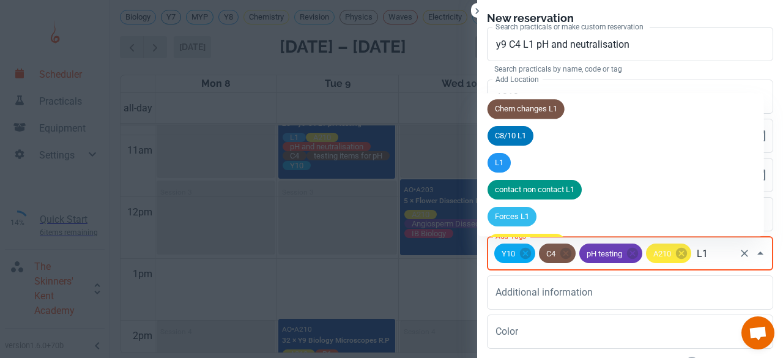
scroll to position [434, 0]
click at [510, 158] on span "L1" at bounding box center [499, 163] width 23 height 12
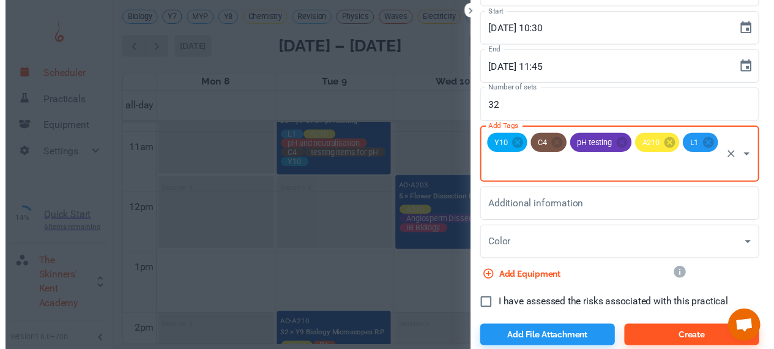
scroll to position [113, 0]
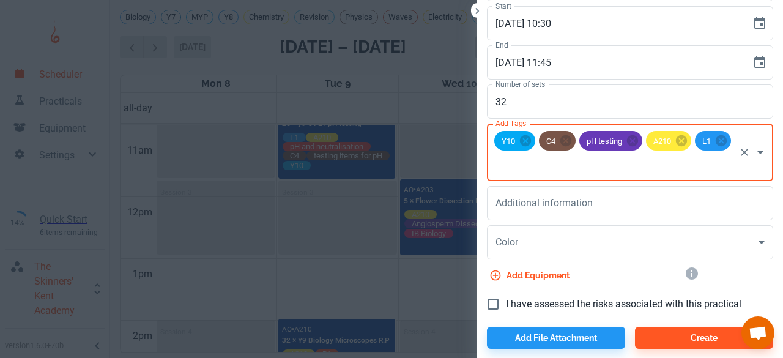
click at [493, 302] on input "I have assessed the risks associated with this practical" at bounding box center [493, 304] width 26 height 26
checkbox input "true"
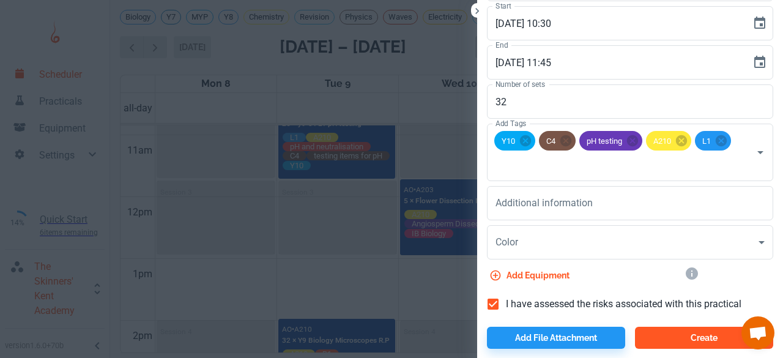
click at [667, 345] on button "Create" at bounding box center [704, 338] width 138 height 22
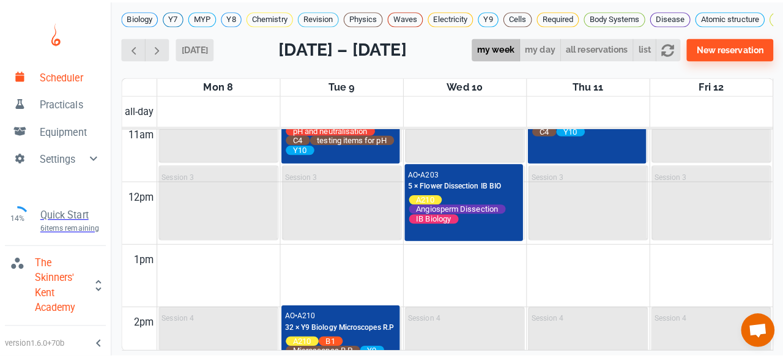
scroll to position [689, 0]
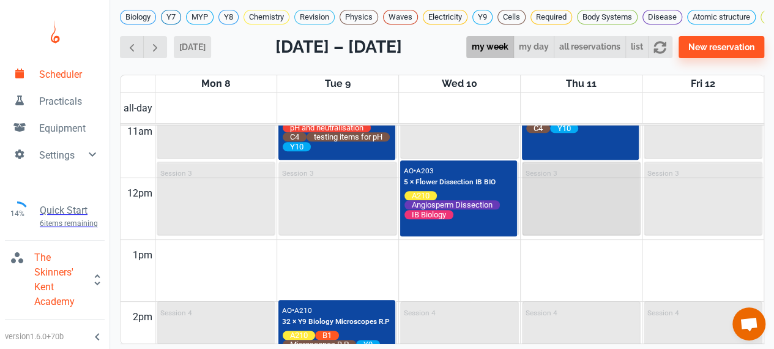
click at [558, 234] on div "Session 3" at bounding box center [581, 199] width 116 height 72
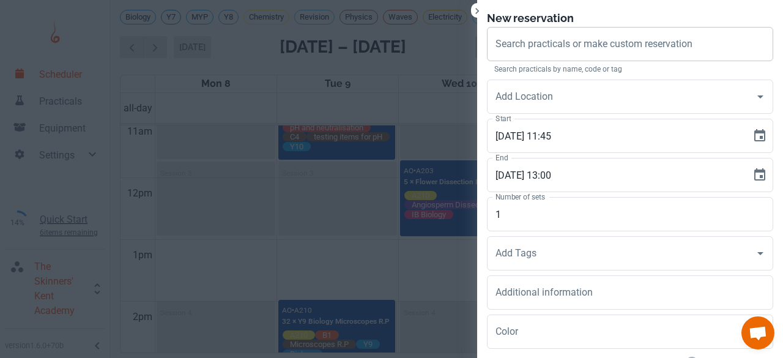
click at [520, 58] on div "Search practicals or make custom reservation" at bounding box center [630, 44] width 286 height 34
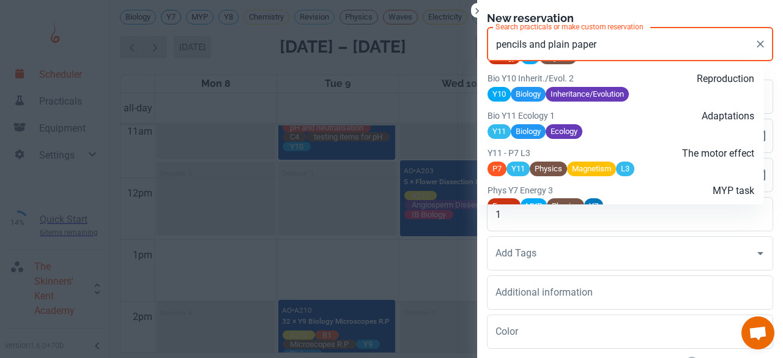
scroll to position [548, 0]
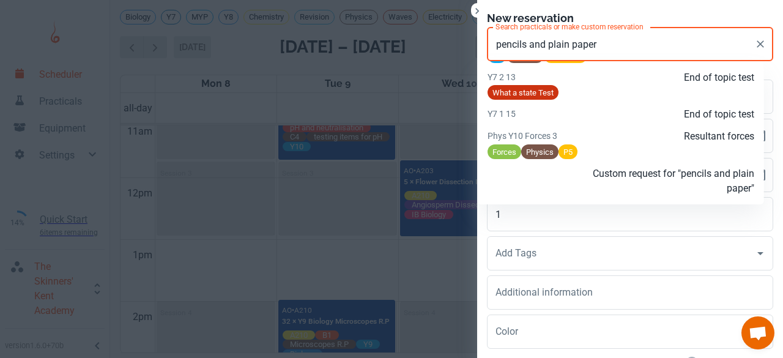
click at [557, 197] on li "Custom request for "pencils and plain paper"" at bounding box center [621, 181] width 286 height 37
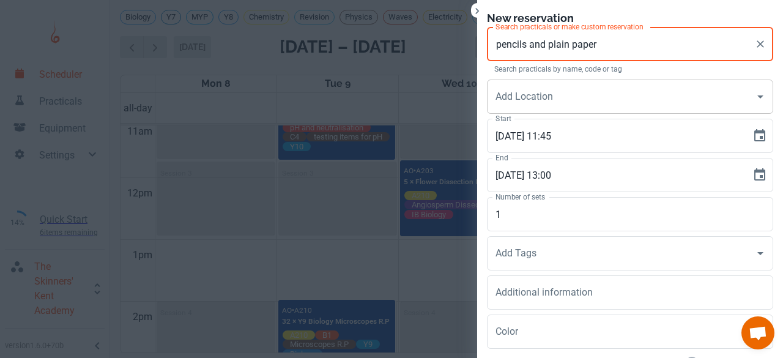
type input "pencils and plain paper"
click at [546, 92] on input "Add Location" at bounding box center [621, 96] width 257 height 23
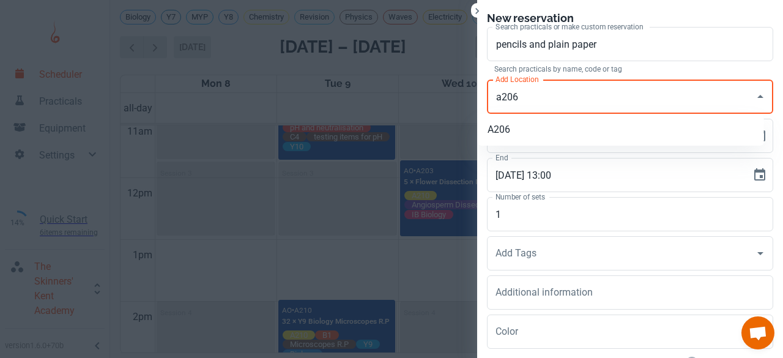
click at [514, 127] on li "A206" at bounding box center [621, 130] width 286 height 22
type input "A206"
click at [497, 215] on input "1" at bounding box center [630, 214] width 286 height 34
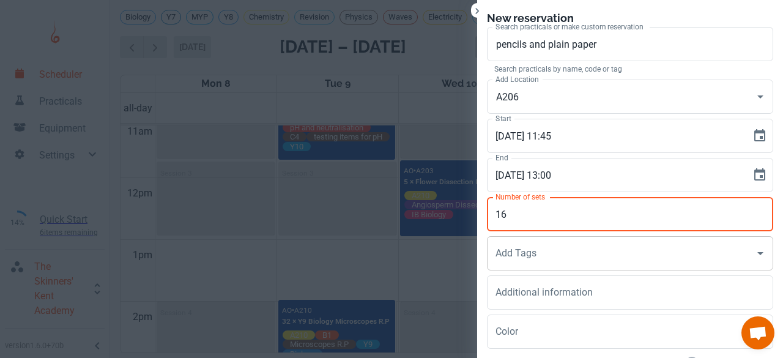
type input "16"
click at [504, 253] on div "Add Tags Add Tags" at bounding box center [630, 253] width 286 height 34
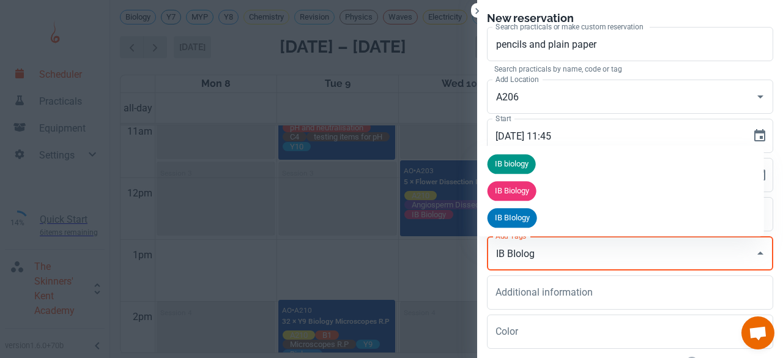
type input "IB BIology"
click at [520, 198] on div "IB Biology" at bounding box center [512, 191] width 49 height 20
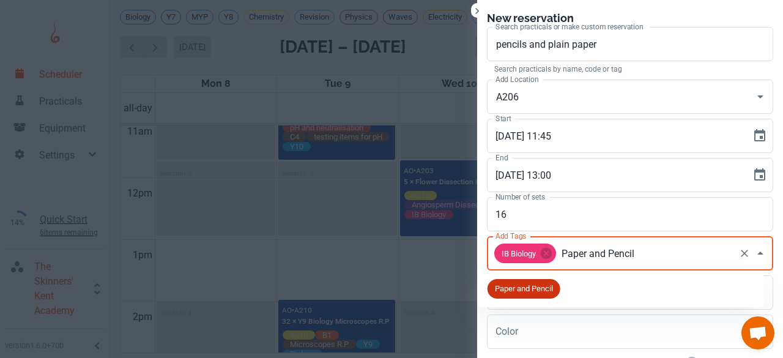
type input "Paper and Pencils"
click at [516, 292] on span "Paper and Pencils" at bounding box center [526, 289] width 77 height 12
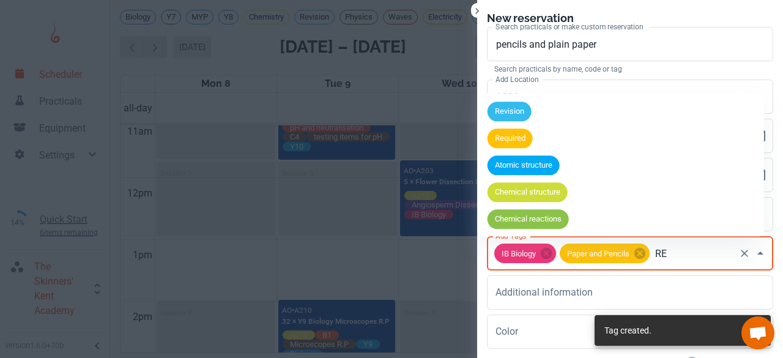
type input "R"
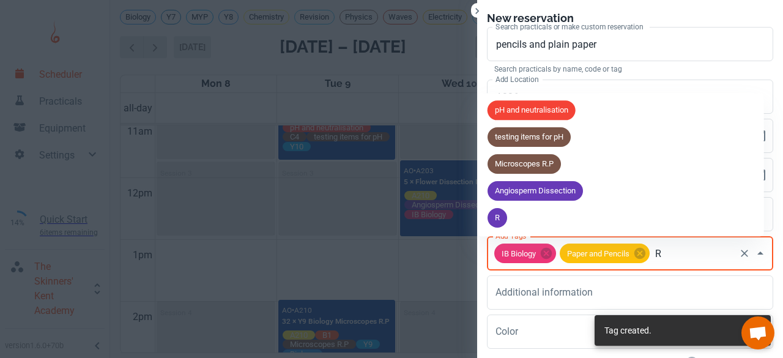
scroll to position [0, 0]
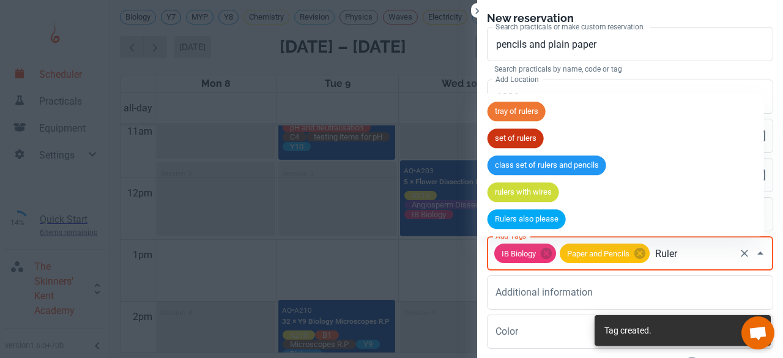
type input "Rulers"
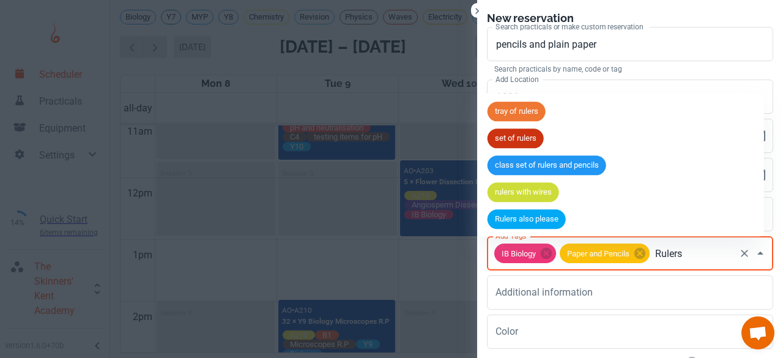
click at [518, 131] on div "set of rulers" at bounding box center [516, 139] width 56 height 20
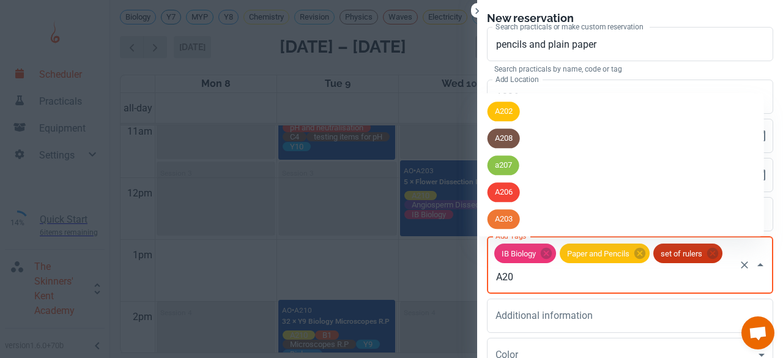
type input "A206"
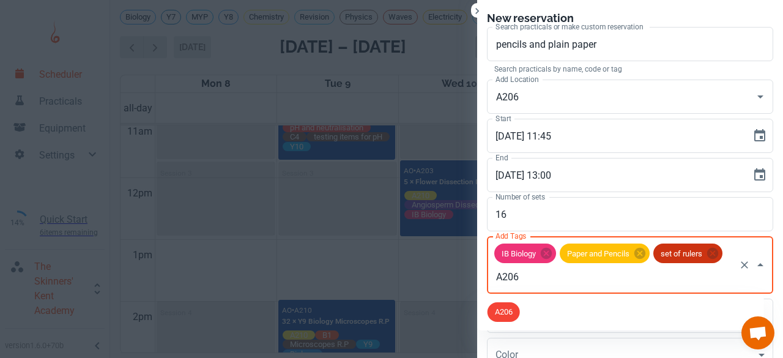
click at [510, 305] on div "A206" at bounding box center [504, 312] width 32 height 20
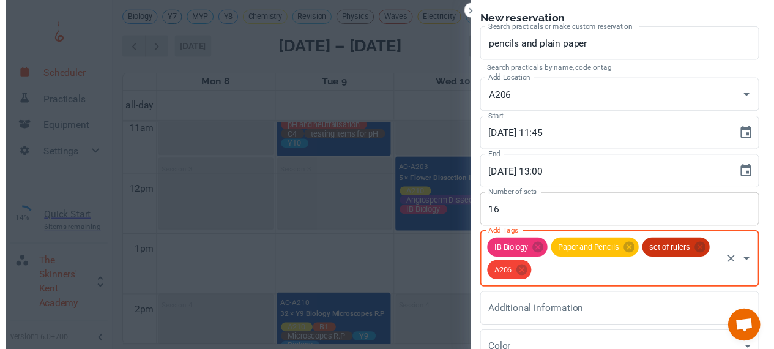
scroll to position [113, 0]
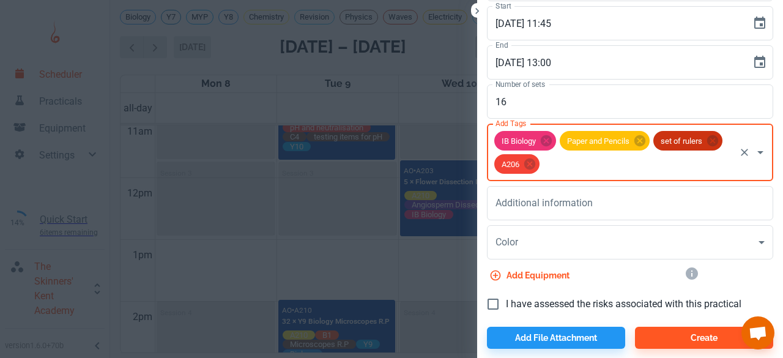
click at [485, 302] on input "I have assessed the risks associated with this practical" at bounding box center [493, 304] width 26 height 26
checkbox input "true"
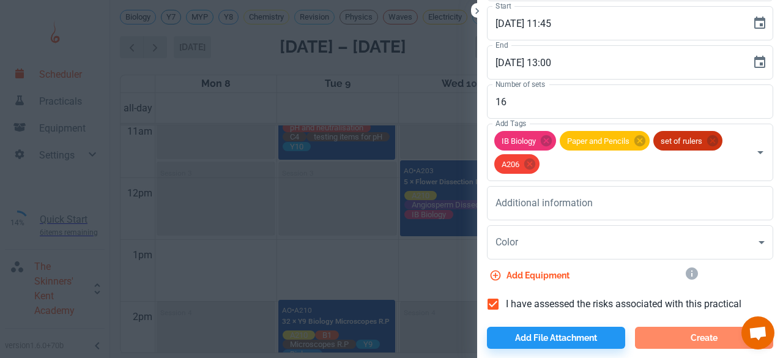
click at [688, 340] on button "Create" at bounding box center [704, 338] width 138 height 22
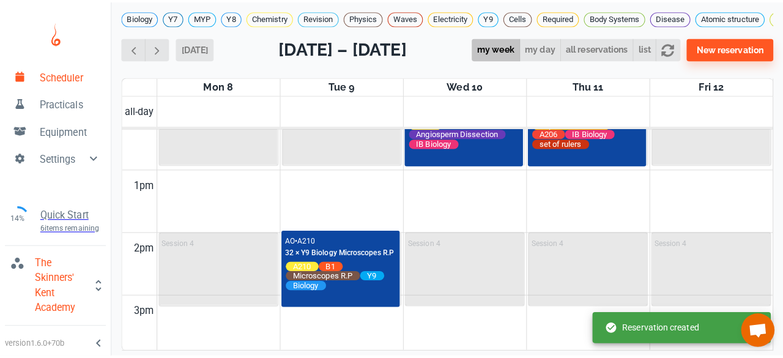
scroll to position [764, 0]
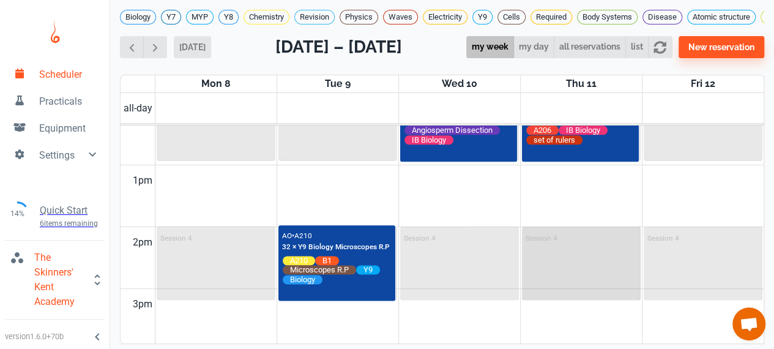
click at [561, 272] on div "Session 4" at bounding box center [581, 263] width 116 height 71
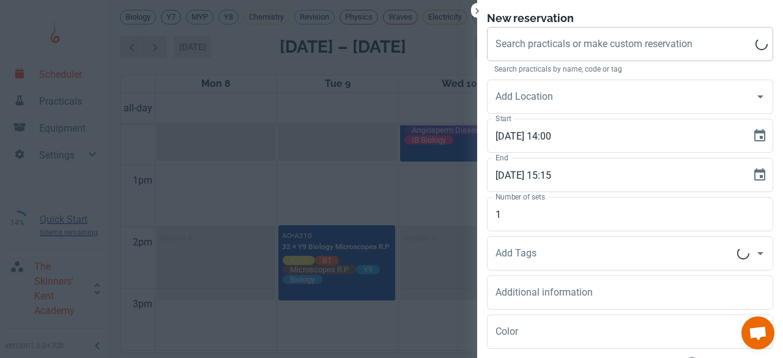
click at [543, 47] on div "Search practicals or make custom reservation Search practicals or make custom r…" at bounding box center [630, 44] width 286 height 34
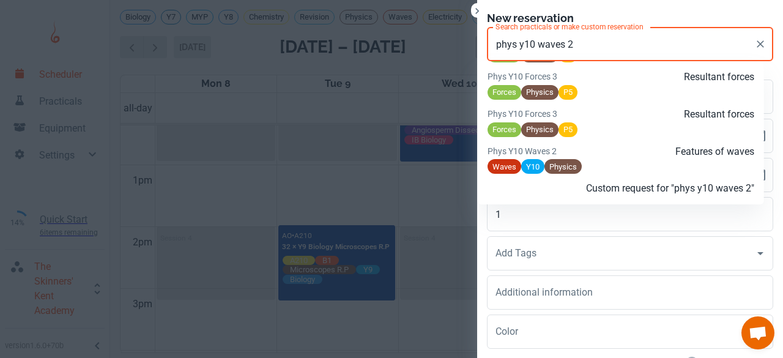
scroll to position [2659, 0]
click at [605, 159] on div "Waves Y10 Physics" at bounding box center [621, 166] width 267 height 15
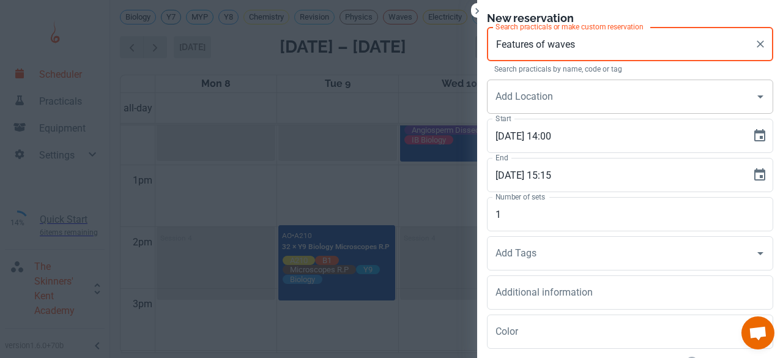
type input "Features of waves"
click at [541, 100] on input "Add Location" at bounding box center [621, 96] width 257 height 23
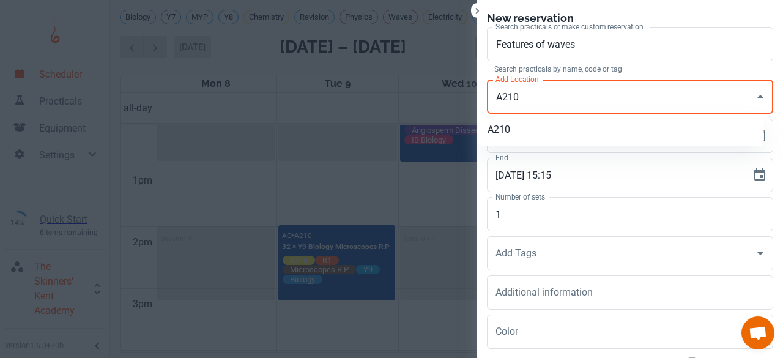
click at [532, 128] on li "A210" at bounding box center [621, 130] width 286 height 22
type input "A210"
click at [502, 201] on label "Number of sets" at bounding box center [521, 197] width 50 height 10
click at [502, 201] on input "1" at bounding box center [630, 214] width 286 height 34
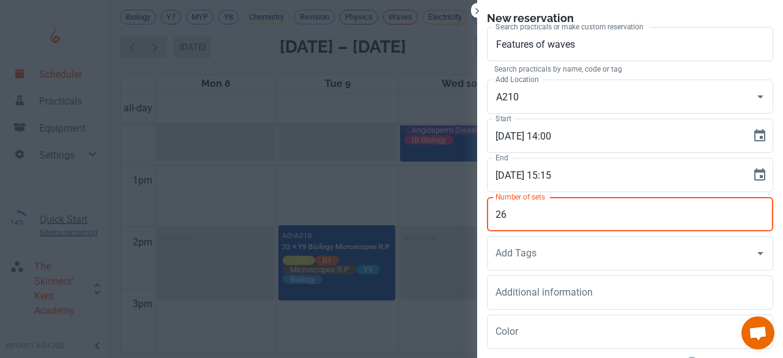
type input "2"
type input "32"
click at [499, 261] on input "Add Tags" at bounding box center [621, 253] width 257 height 23
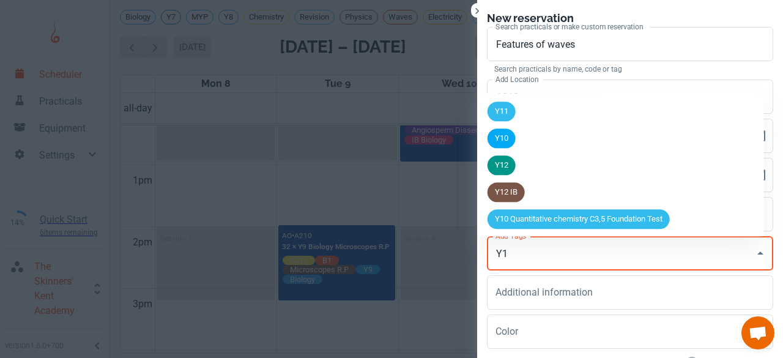
type input "Y11"
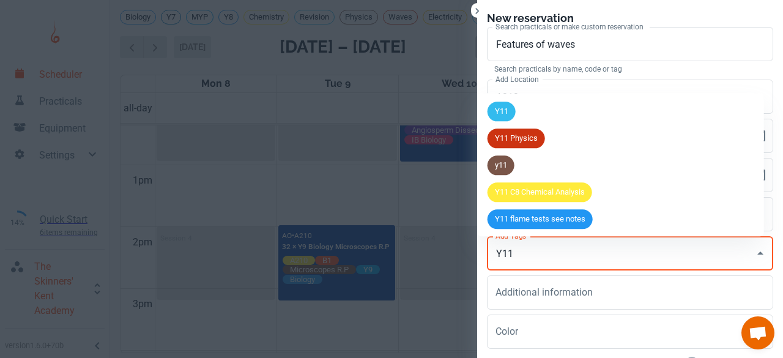
click at [505, 118] on div "Y11" at bounding box center [502, 112] width 28 height 20
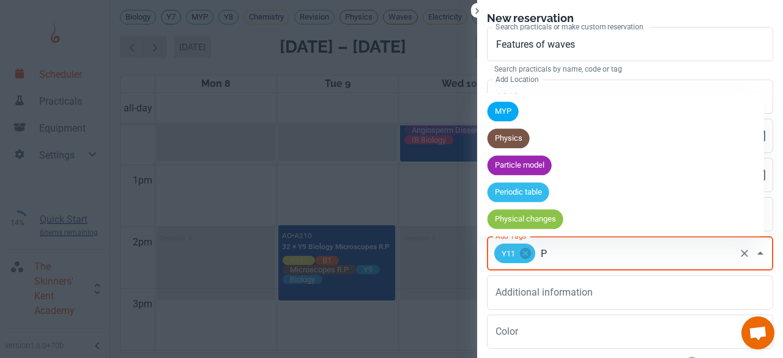
type input "P6"
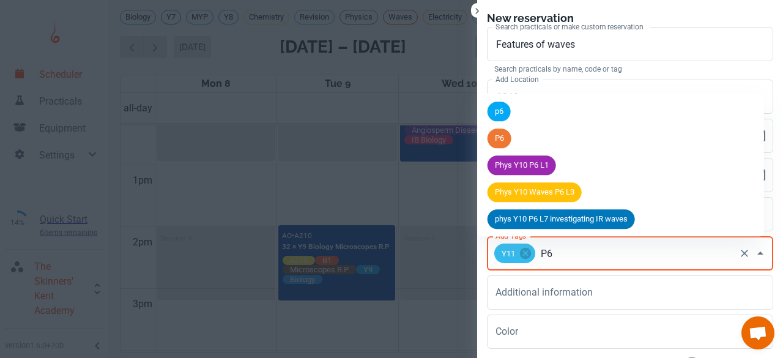
click at [505, 118] on div "p6" at bounding box center [499, 112] width 23 height 20
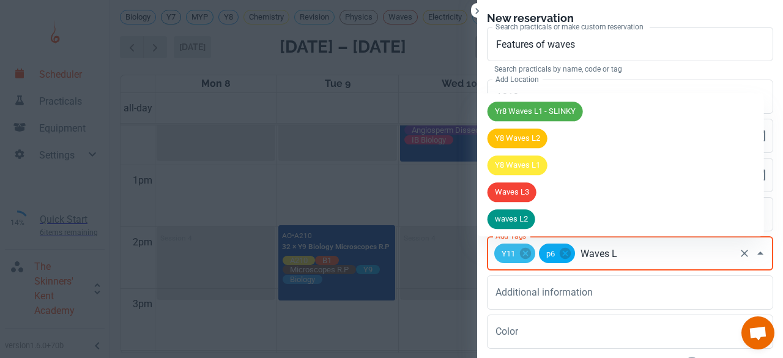
type input "Waves L2"
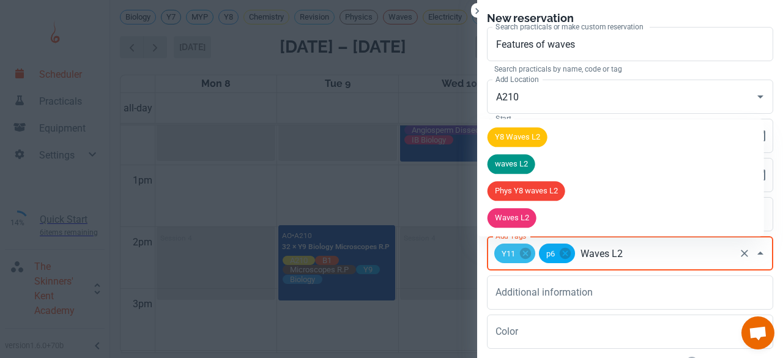
click at [513, 170] on span "waves L2" at bounding box center [512, 165] width 48 height 12
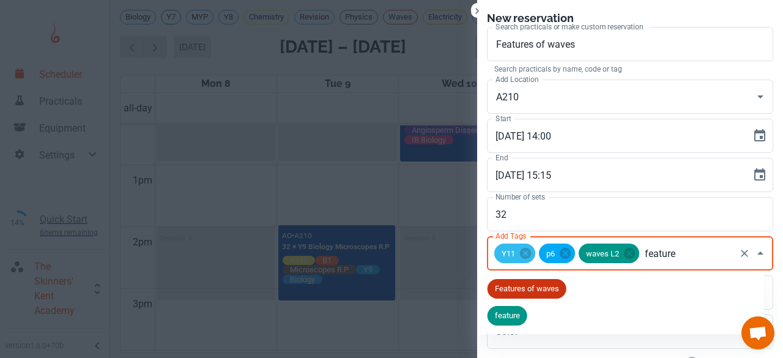
type input "features"
click at [523, 291] on span "Features of waves" at bounding box center [527, 289] width 79 height 12
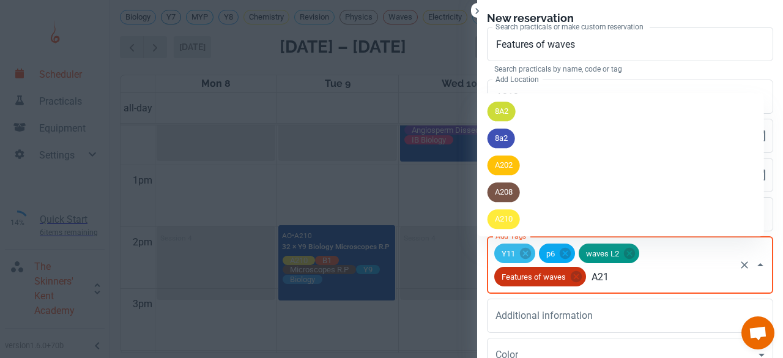
type input "A210"
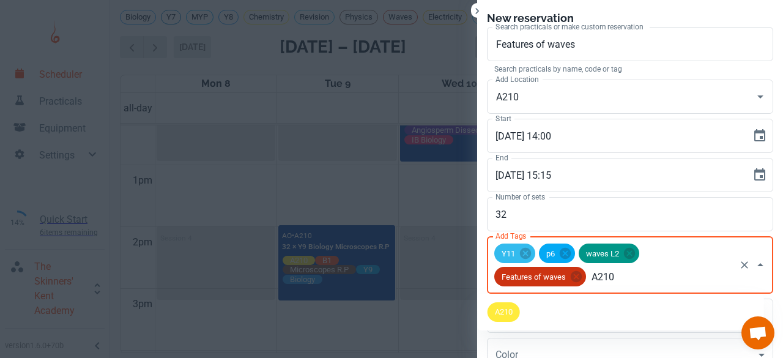
click at [512, 309] on span "A210" at bounding box center [504, 312] width 32 height 12
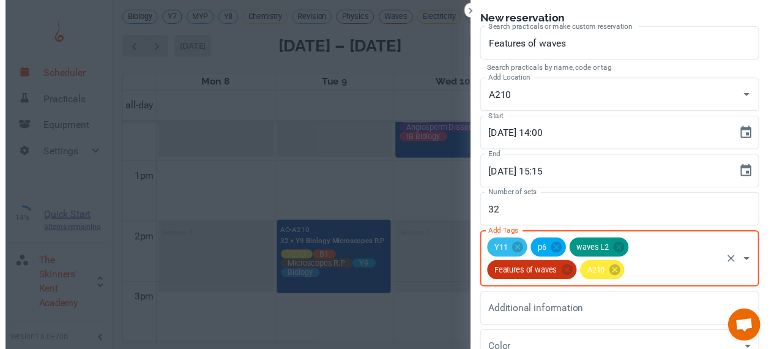
scroll to position [113, 0]
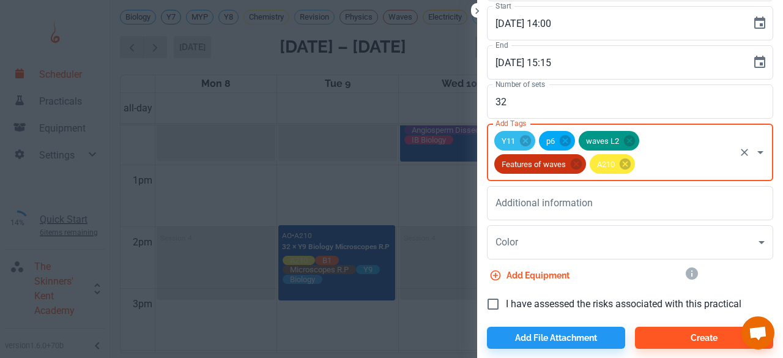
click at [492, 304] on input "I have assessed the risks associated with this practical" at bounding box center [493, 304] width 26 height 26
checkbox input "true"
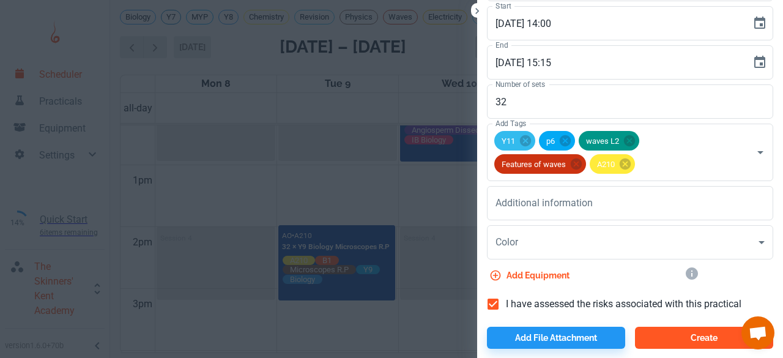
click at [660, 339] on button "Create" at bounding box center [704, 338] width 138 height 22
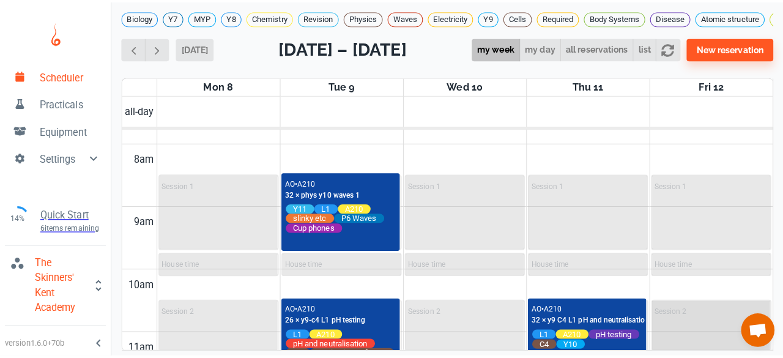
scroll to position [479, 0]
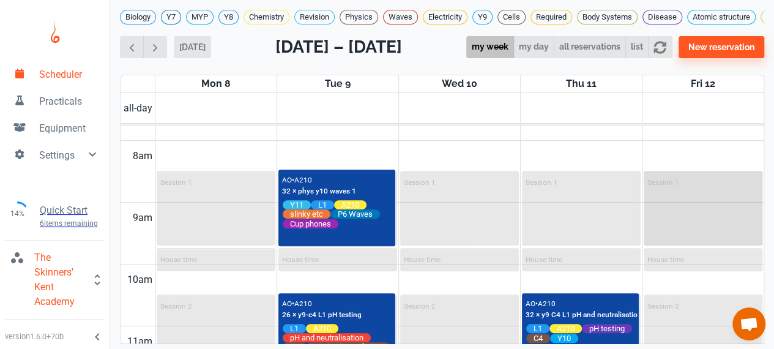
click at [687, 225] on div "Session 1" at bounding box center [703, 208] width 117 height 72
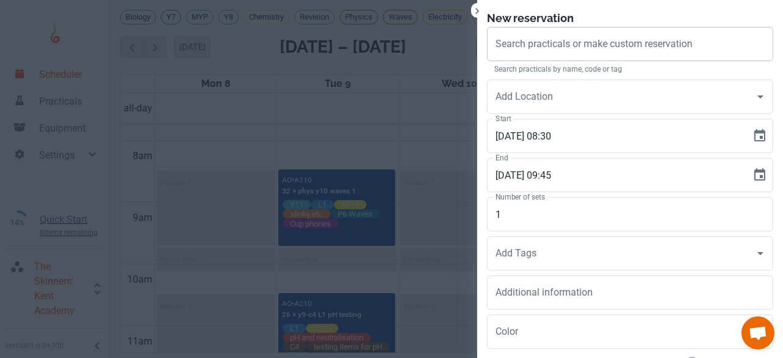
click at [616, 42] on div "Search practicals or make custom reservation Search practicals or make custom r…" at bounding box center [630, 44] width 286 height 34
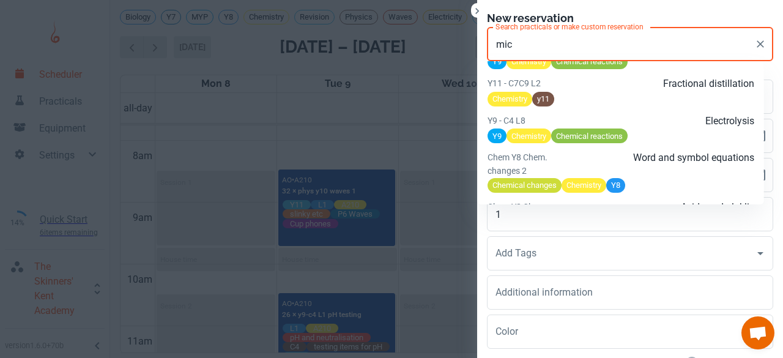
scroll to position [1376, 0]
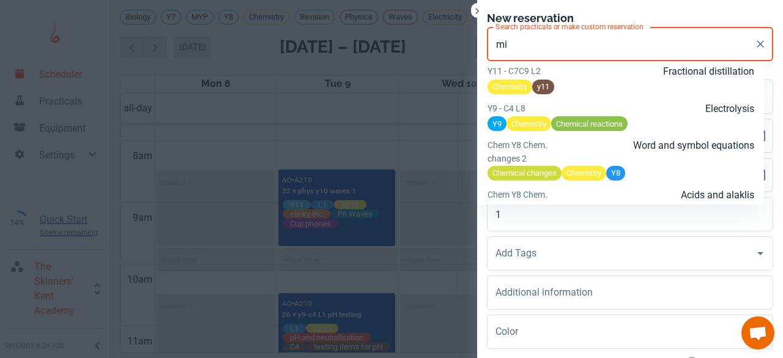
type input "m"
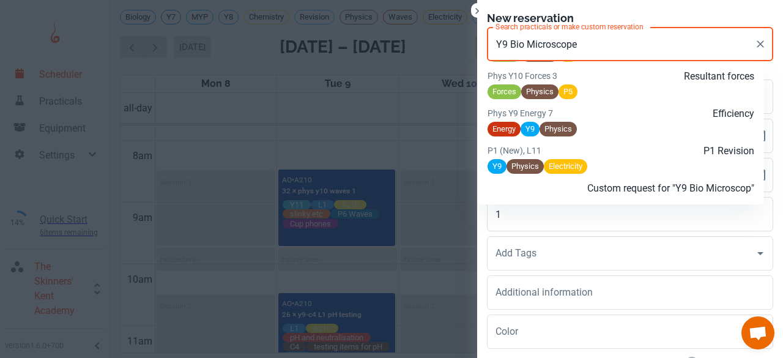
scroll to position [3022, 0]
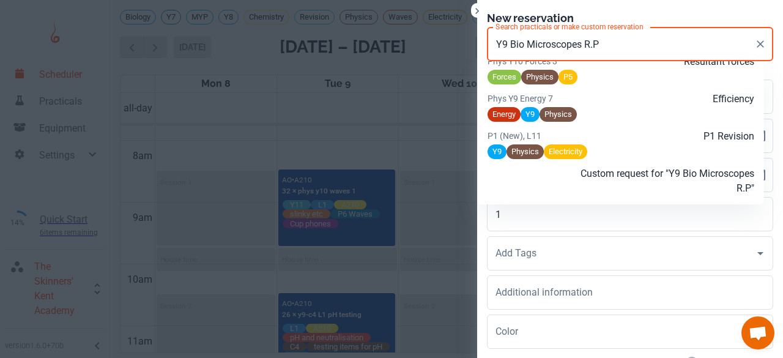
click at [623, 179] on p "Custom request for "Y9 Bio Microscopes R.P"" at bounding box center [666, 180] width 178 height 29
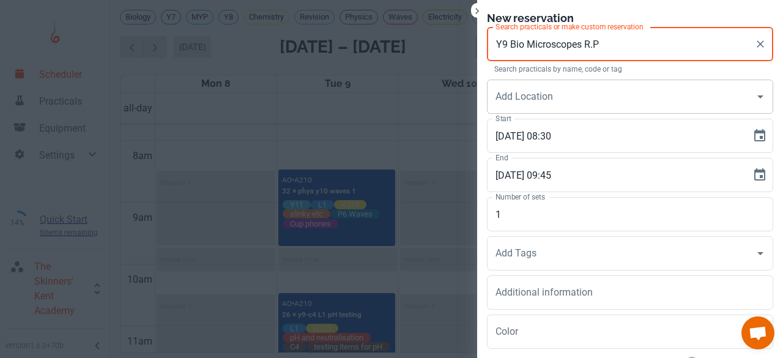
type input "Y9 Bio Microscopes R.P"
click at [537, 91] on input "Add Location" at bounding box center [621, 96] width 257 height 23
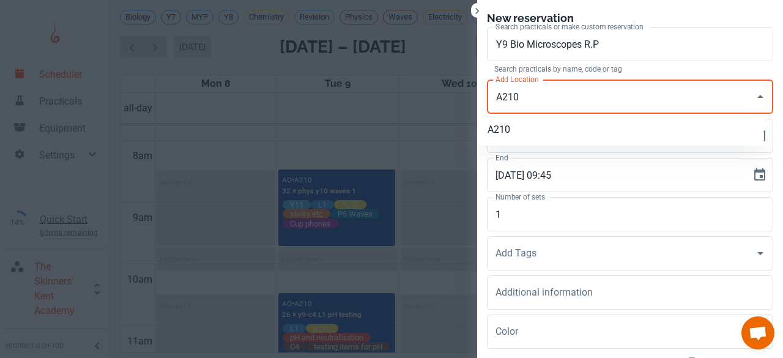
click at [514, 137] on li "A210" at bounding box center [621, 130] width 286 height 22
type input "A210"
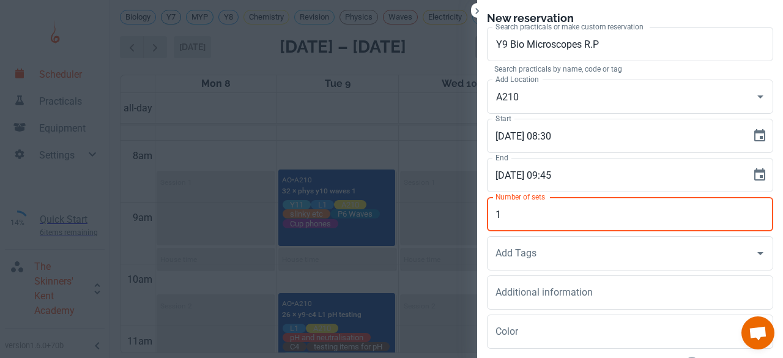
click at [495, 219] on input "1" at bounding box center [630, 214] width 286 height 34
type input "28"
click at [508, 254] on div "Add Tags Add Tags" at bounding box center [630, 253] width 286 height 34
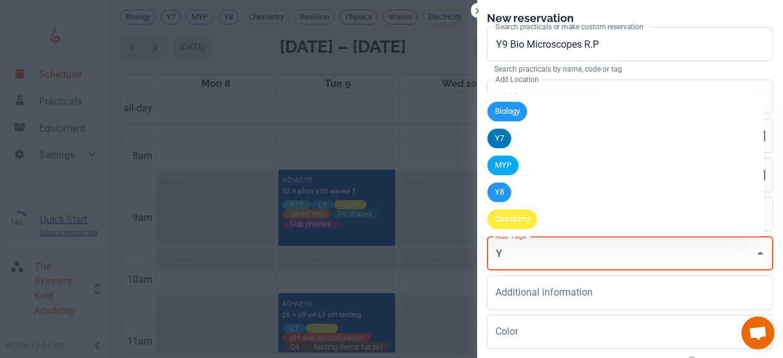
type input "Y9"
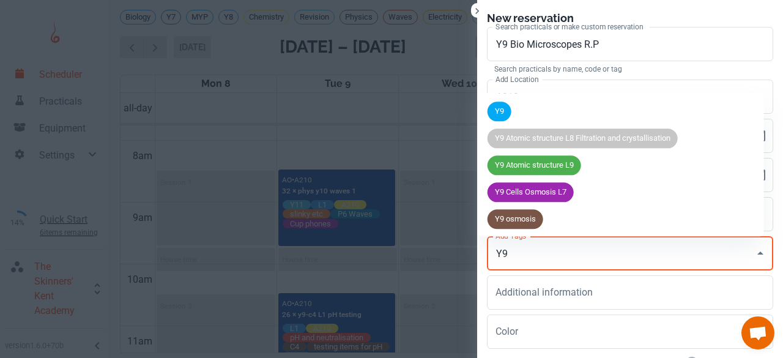
click at [503, 98] on li "Y9" at bounding box center [621, 111] width 286 height 27
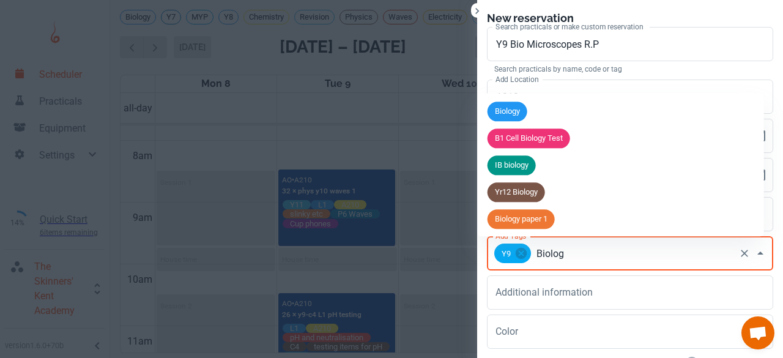
type input "Biology"
click at [504, 101] on li "Biology" at bounding box center [621, 111] width 286 height 27
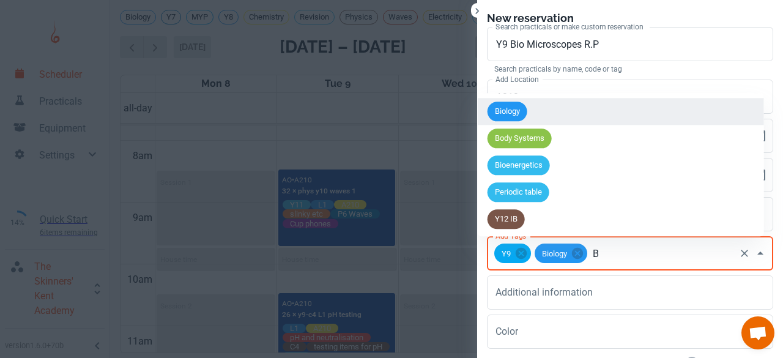
type input "B1"
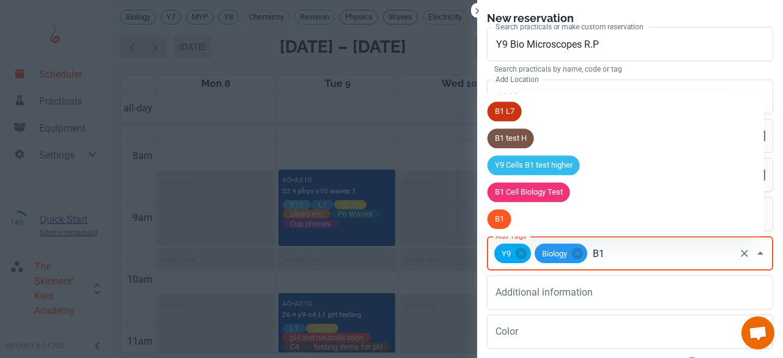
click at [499, 219] on span "B1" at bounding box center [500, 220] width 24 height 12
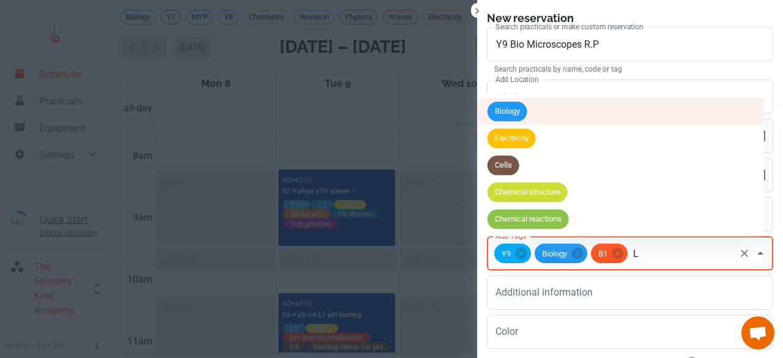
type input "L2"
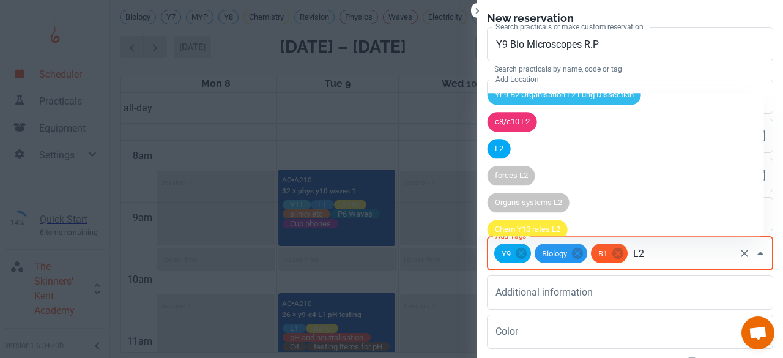
scroll to position [313, 0]
click at [518, 156] on li "L2" at bounding box center [621, 148] width 286 height 27
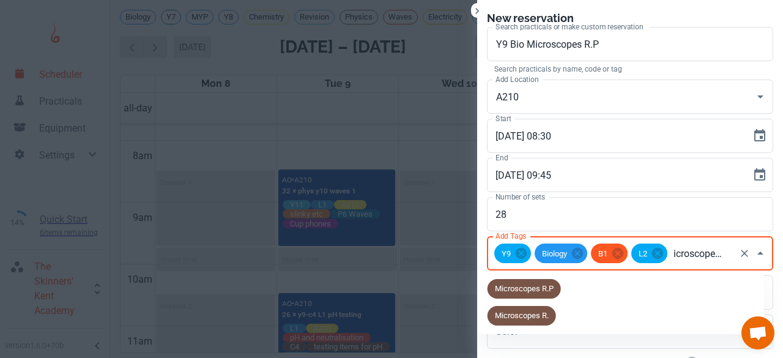
type input "Microscopes R.P"
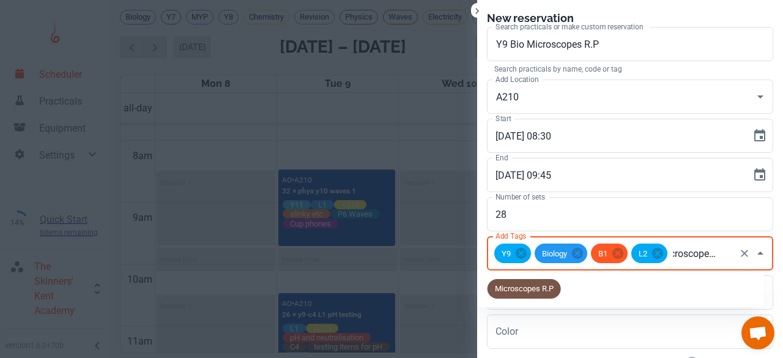
click at [522, 293] on span "Microscopes R.P" at bounding box center [524, 289] width 73 height 12
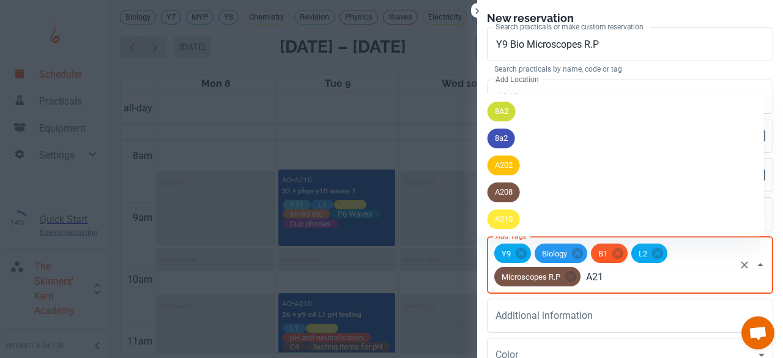
type input "A210"
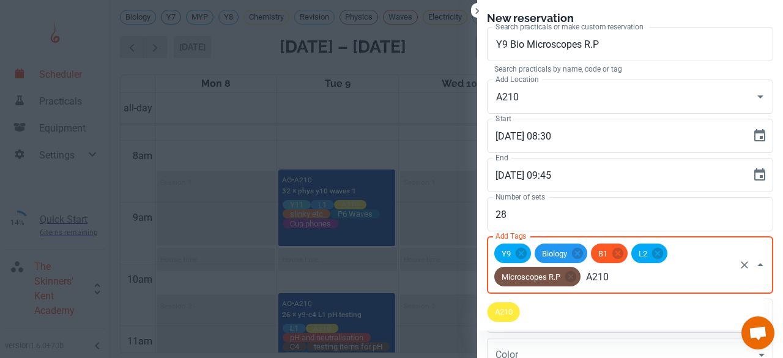
click at [507, 313] on span "A210" at bounding box center [504, 312] width 32 height 12
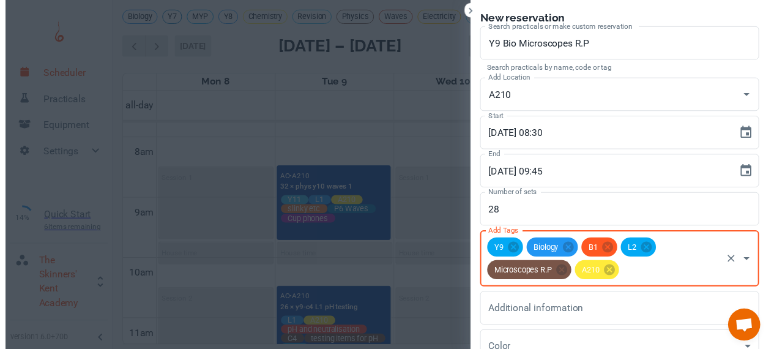
scroll to position [113, 0]
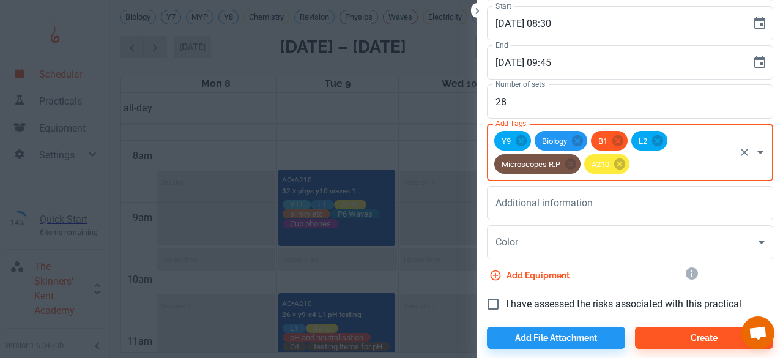
click at [495, 301] on input "I have assessed the risks associated with this practical" at bounding box center [493, 304] width 26 height 26
checkbox input "true"
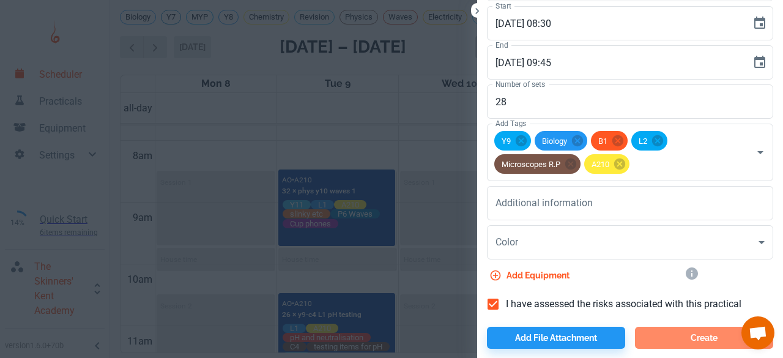
click at [698, 337] on button "Create" at bounding box center [704, 338] width 138 height 22
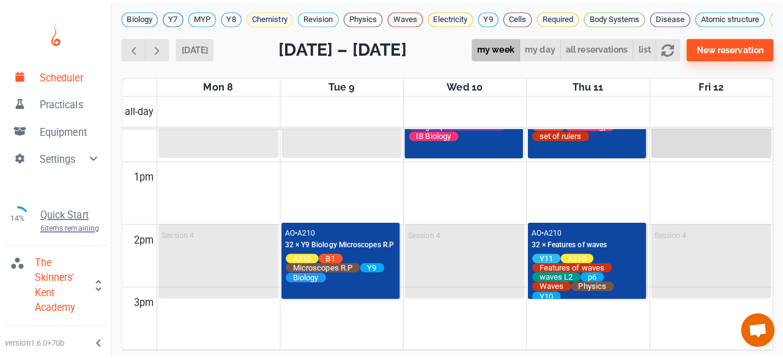
scroll to position [777, 0]
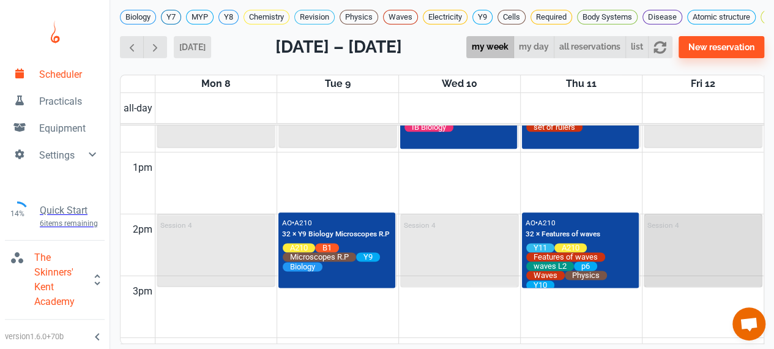
click at [681, 255] on div "Session 4" at bounding box center [703, 250] width 117 height 71
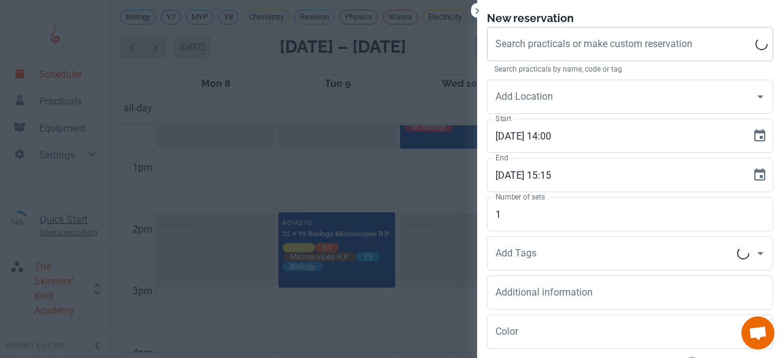
click at [605, 41] on div "Search practicals or make custom reservation Search practicals or make custom r…" at bounding box center [630, 44] width 286 height 34
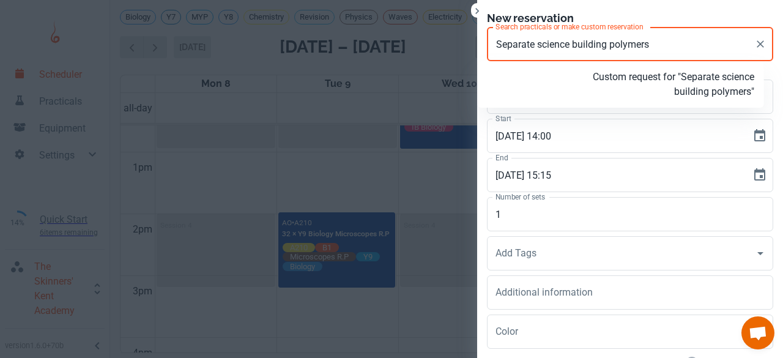
click at [600, 79] on p "Custom request for "Separate science building polymers"" at bounding box center [666, 84] width 178 height 29
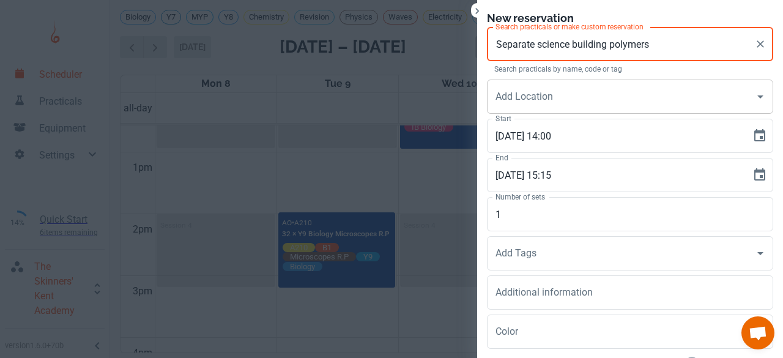
type input "Separate science building polymers"
click at [548, 94] on input "Add Location" at bounding box center [621, 96] width 257 height 23
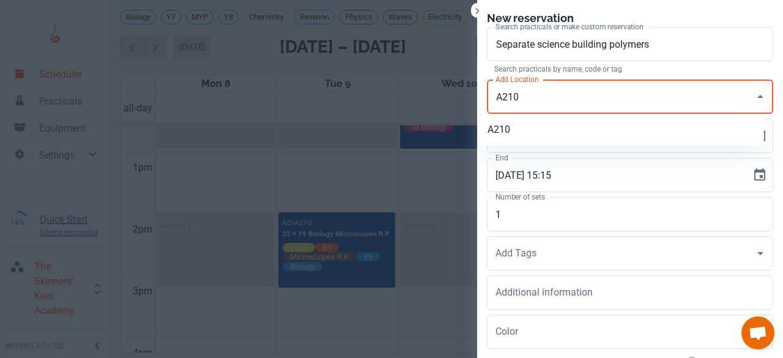
click at [518, 134] on li "A210" at bounding box center [621, 130] width 286 height 22
type input "A210"
click at [497, 206] on input "1" at bounding box center [630, 214] width 286 height 34
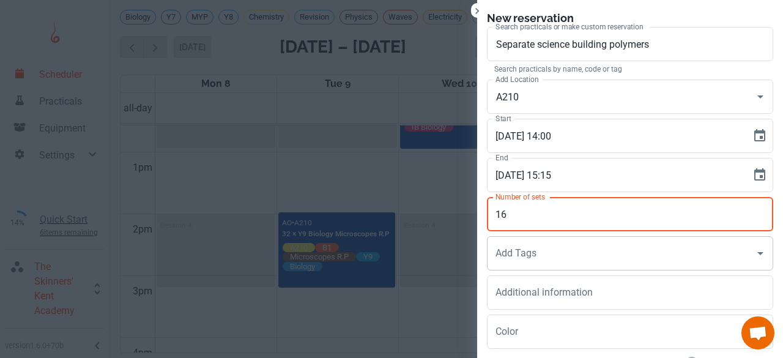
type input "16"
click at [495, 244] on input "Add Tags" at bounding box center [621, 253] width 257 height 23
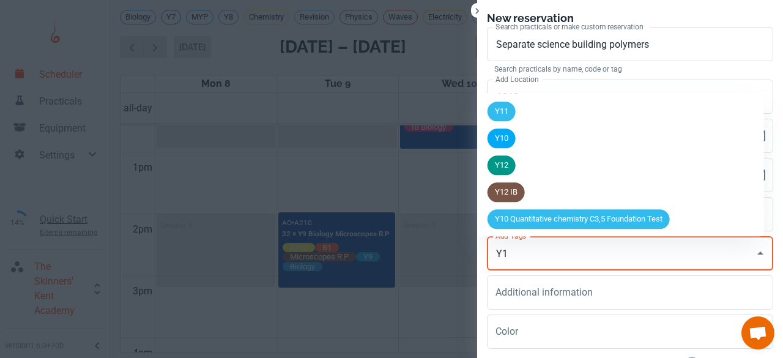
type input "Y11"
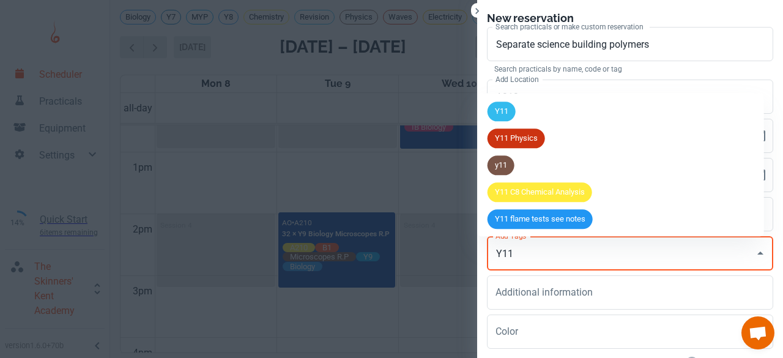
click at [518, 112] on li "Y11" at bounding box center [621, 111] width 286 height 27
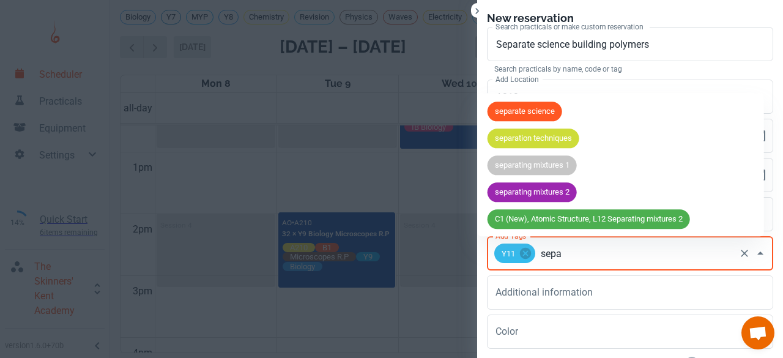
type input "separ"
click at [518, 112] on span "separate science" at bounding box center [525, 112] width 75 height 12
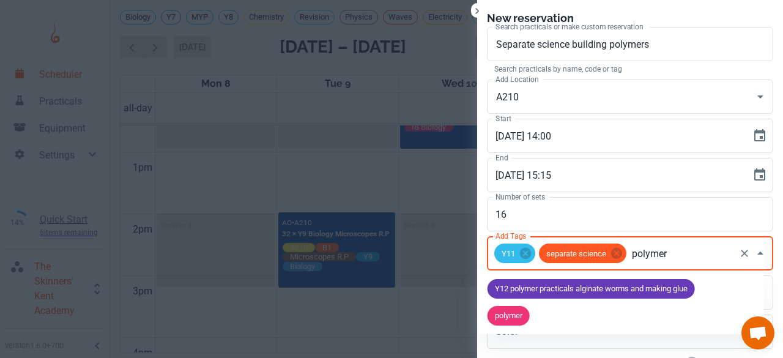
type input "polymers"
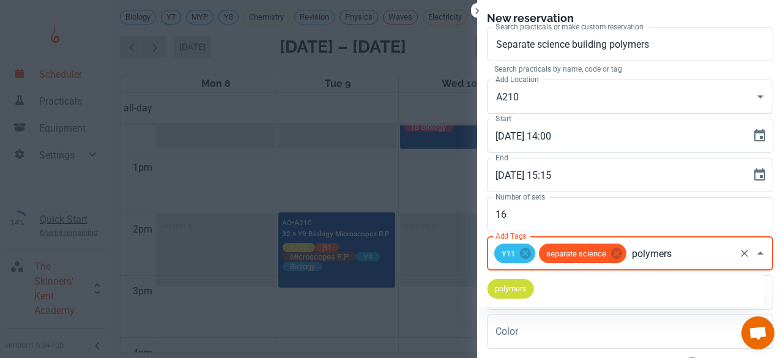
click at [520, 288] on span "polymers" at bounding box center [511, 289] width 47 height 12
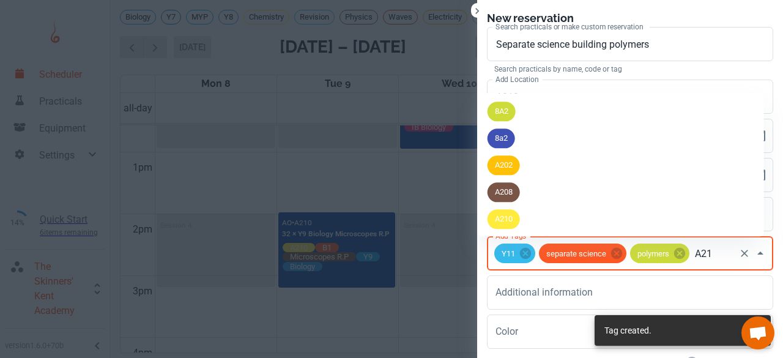
type input "A210"
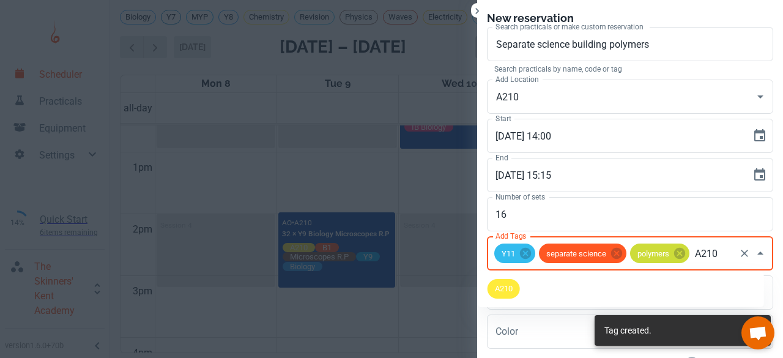
click at [520, 288] on span "A210" at bounding box center [504, 289] width 32 height 12
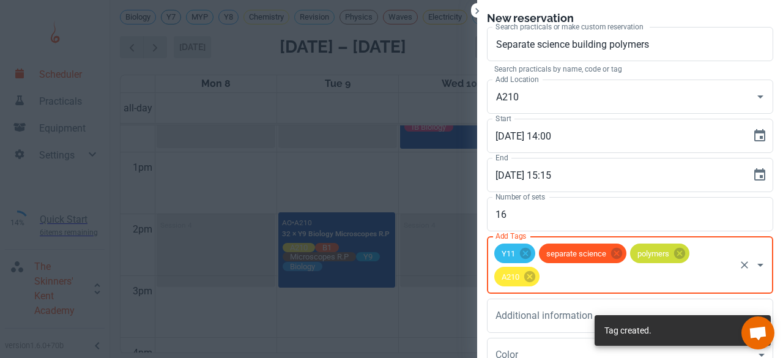
scroll to position [113, 0]
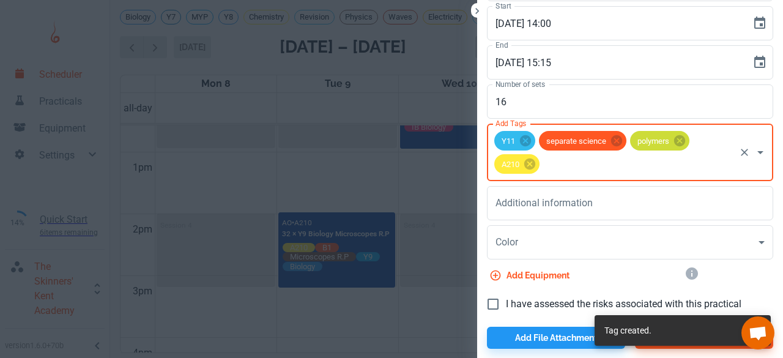
click at [483, 305] on input "I have assessed the risks associated with this practical" at bounding box center [493, 304] width 26 height 26
checkbox input "true"
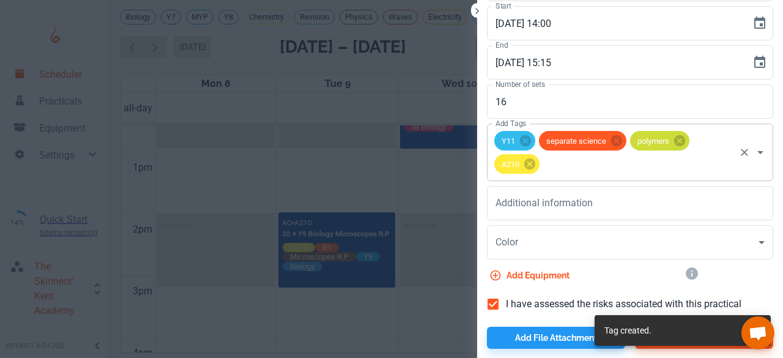
click at [618, 143] on div "Y11 separate science polymers A210 Add Tags" at bounding box center [630, 153] width 286 height 58
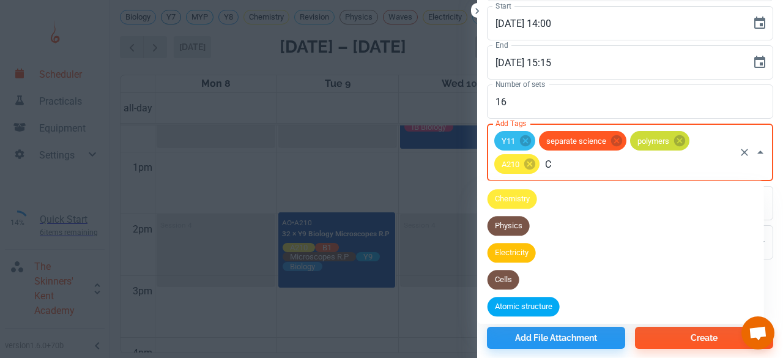
type input "C7"
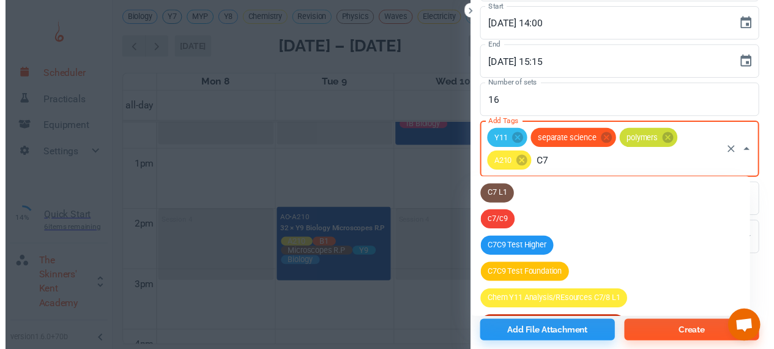
scroll to position [190, 0]
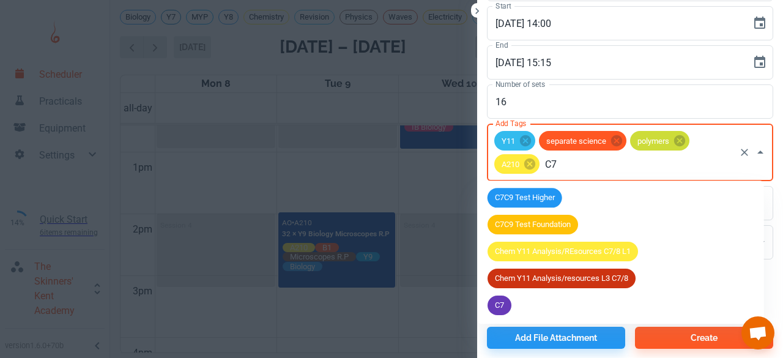
click at [497, 310] on span "C7" at bounding box center [500, 306] width 24 height 12
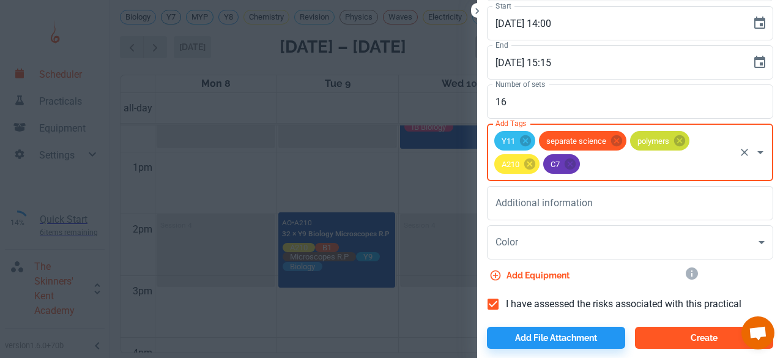
click at [650, 338] on button "Create" at bounding box center [704, 338] width 138 height 22
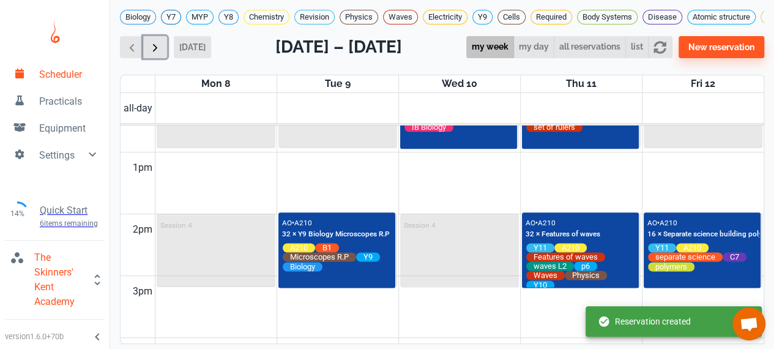
click at [154, 54] on span "button" at bounding box center [155, 47] width 13 height 13
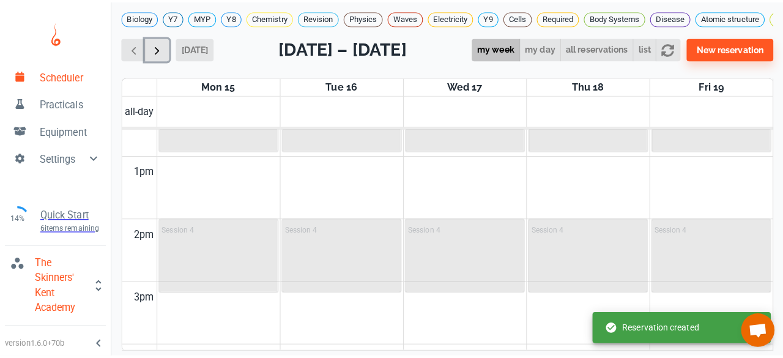
scroll to position [494, 0]
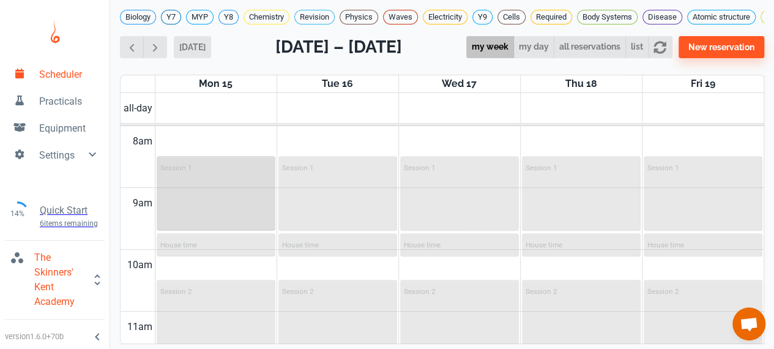
click at [202, 199] on div "Session 1" at bounding box center [216, 193] width 116 height 72
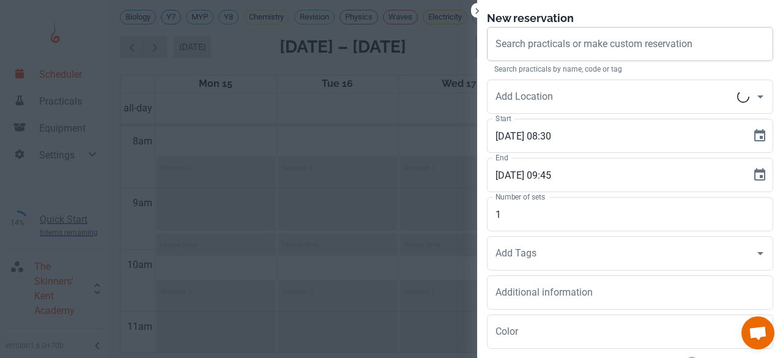
click at [556, 29] on div "Search practicals or make custom reservation" at bounding box center [630, 44] width 286 height 34
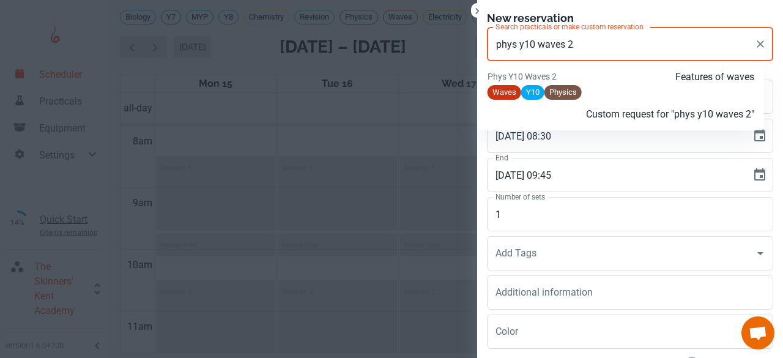
click at [630, 84] on p "Features of waves" at bounding box center [666, 77] width 178 height 15
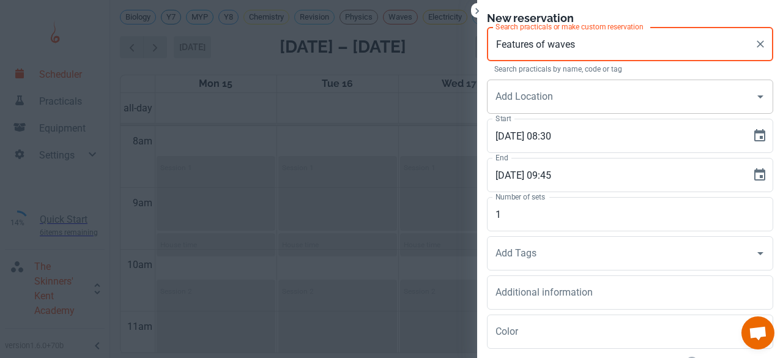
type input "Features of waves"
click at [559, 96] on input "Add Location" at bounding box center [621, 96] width 257 height 23
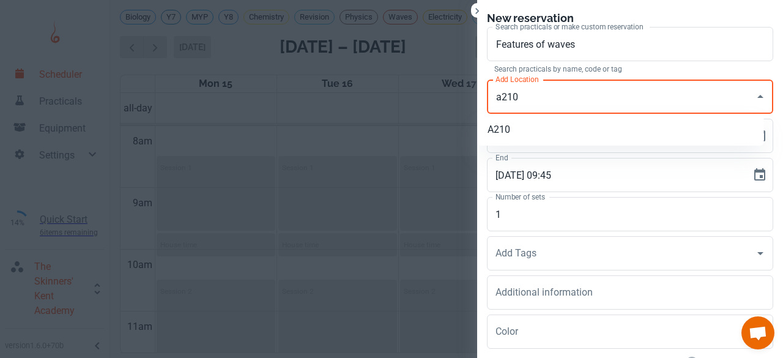
click at [552, 130] on li "A210" at bounding box center [621, 130] width 286 height 22
type input "A210"
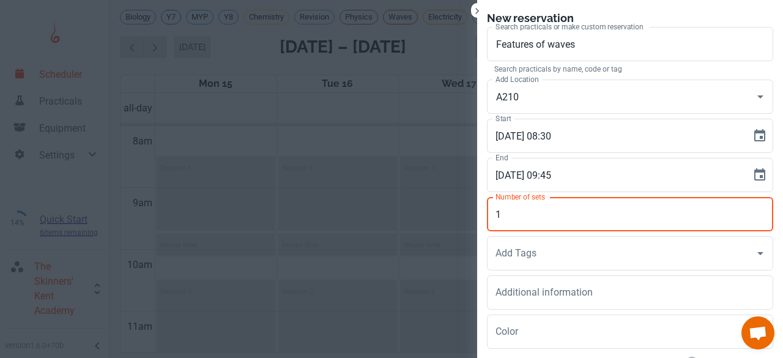
click at [498, 208] on input "1" at bounding box center [630, 214] width 286 height 34
type input "26"
click at [495, 252] on div "Add Tags Add Tags" at bounding box center [630, 253] width 286 height 34
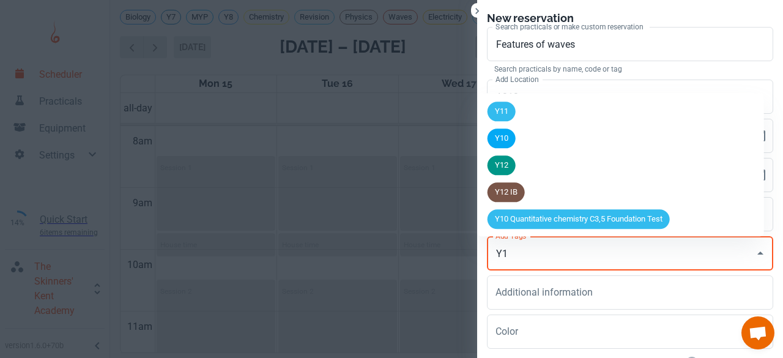
type input "Y11"
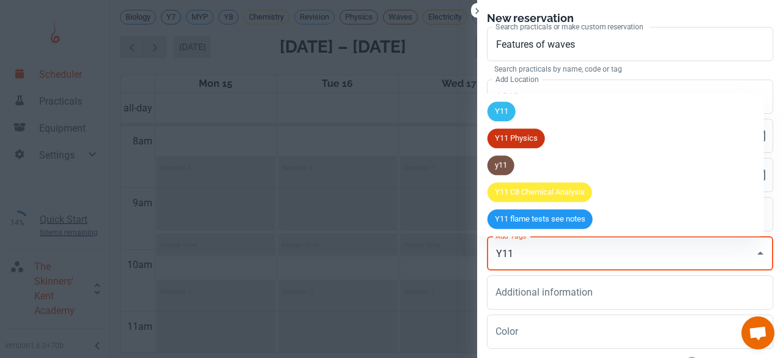
click at [519, 116] on li "Y11" at bounding box center [621, 111] width 286 height 27
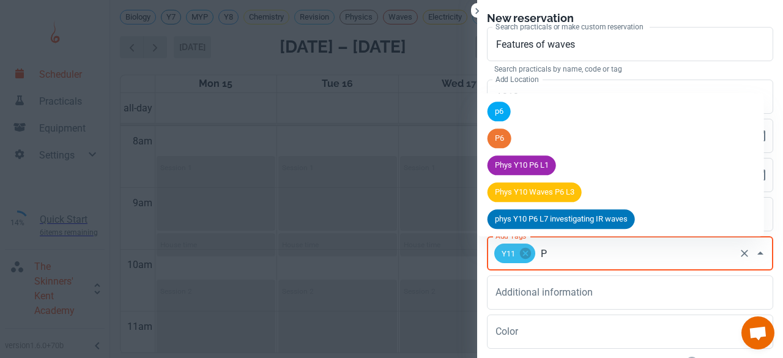
type input "P6"
click at [512, 138] on span "P6" at bounding box center [500, 139] width 24 height 12
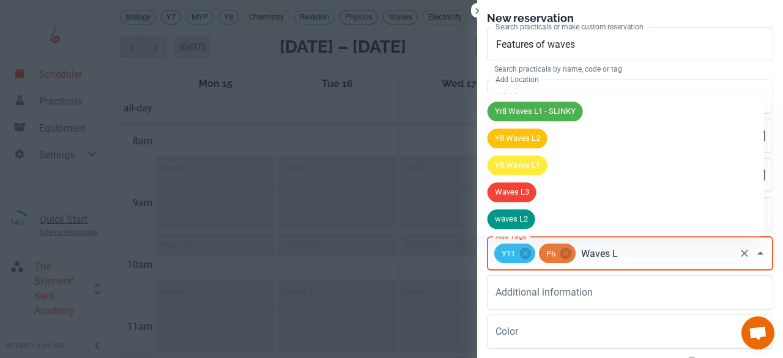
type input "Waves L2"
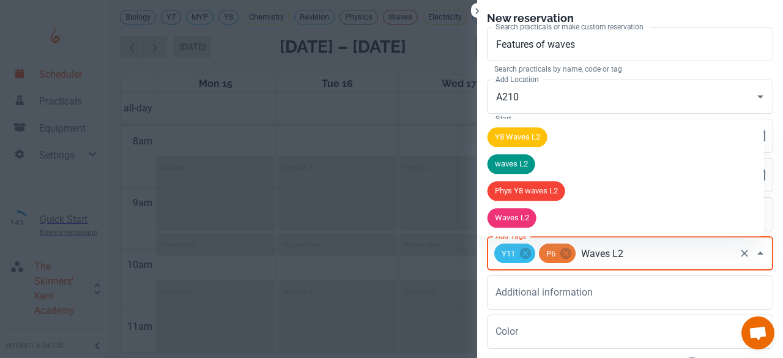
click at [513, 154] on li "waves L2" at bounding box center [621, 164] width 286 height 27
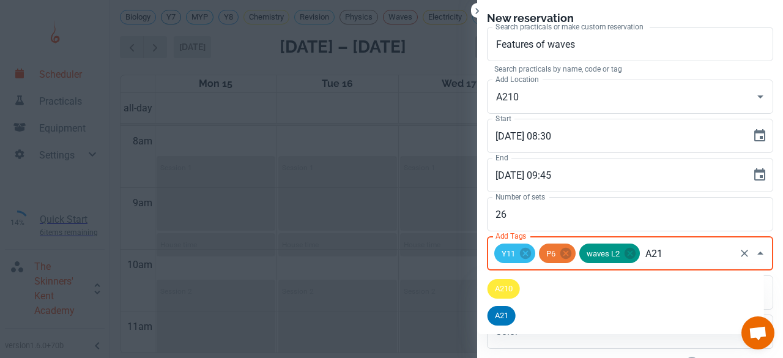
type input "A210"
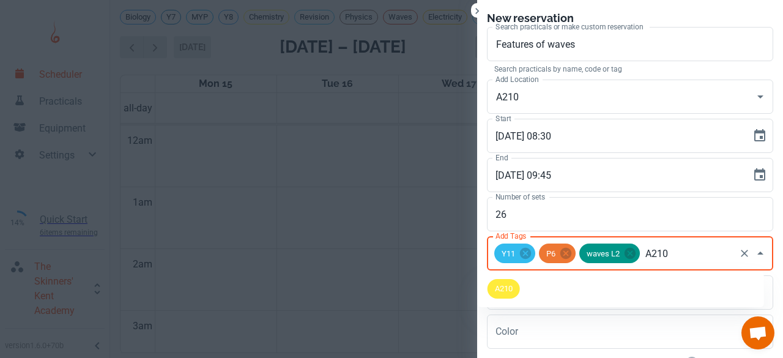
scroll to position [494, 0]
click at [504, 290] on span "A210" at bounding box center [504, 289] width 32 height 12
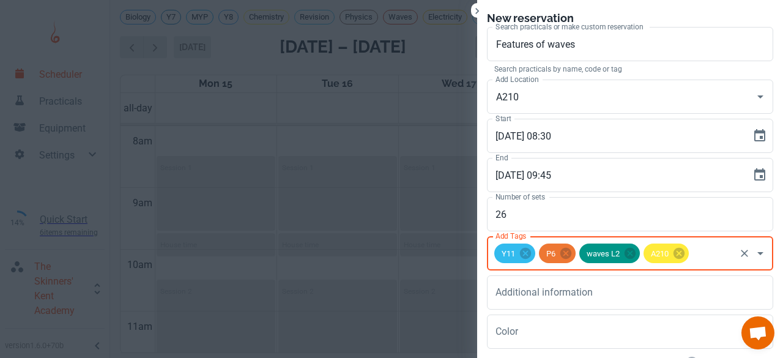
scroll to position [89, 0]
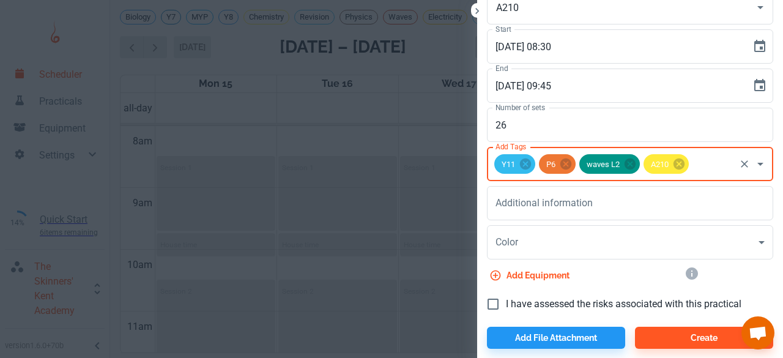
click at [490, 295] on input "I have assessed the risks associated with this practical" at bounding box center [493, 304] width 26 height 26
checkbox input "true"
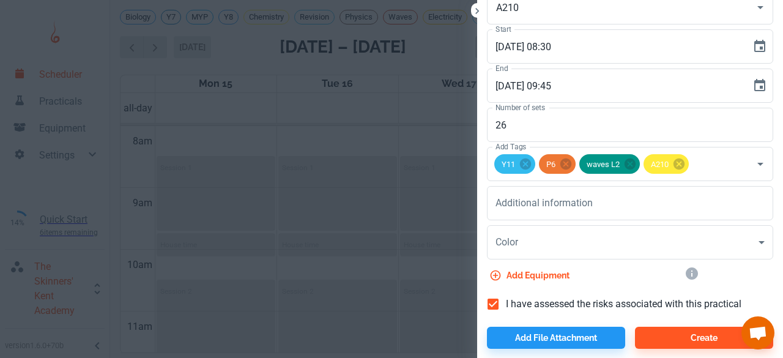
click at [669, 318] on div at bounding box center [625, 319] width 296 height 5
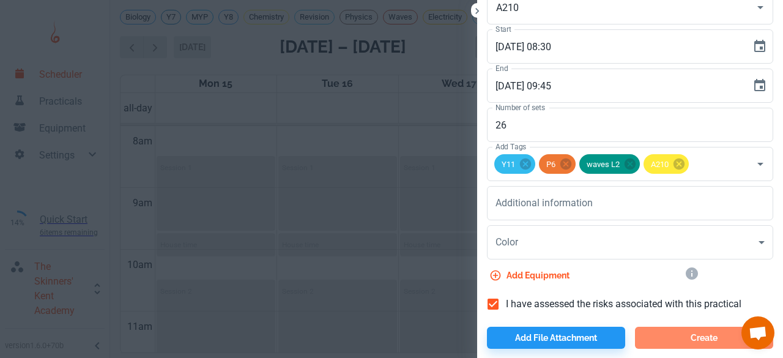
click at [667, 327] on button "Create" at bounding box center [704, 338] width 138 height 22
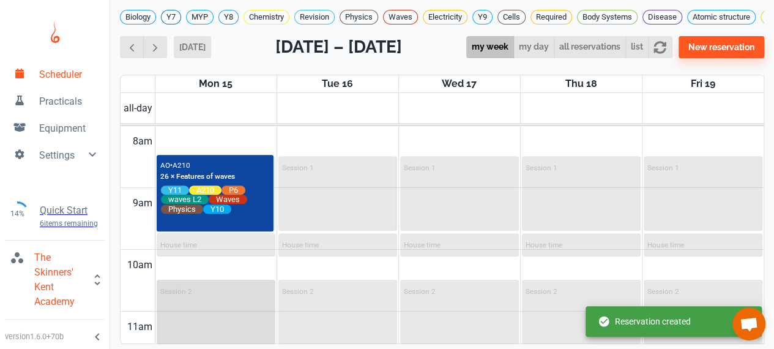
click at [224, 314] on div "Session 2" at bounding box center [216, 317] width 116 height 72
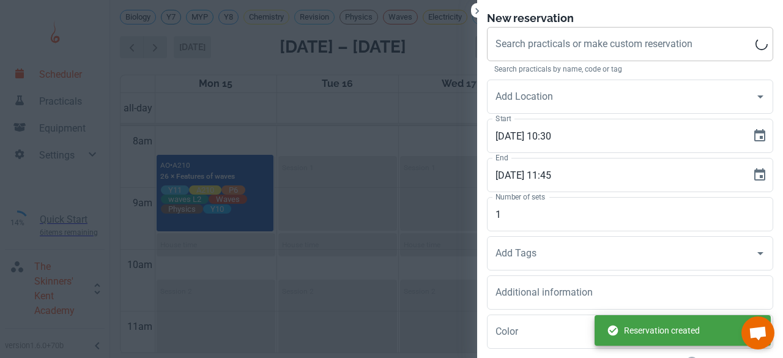
click at [603, 56] on div "Search practicals or make custom reservation" at bounding box center [630, 44] width 286 height 34
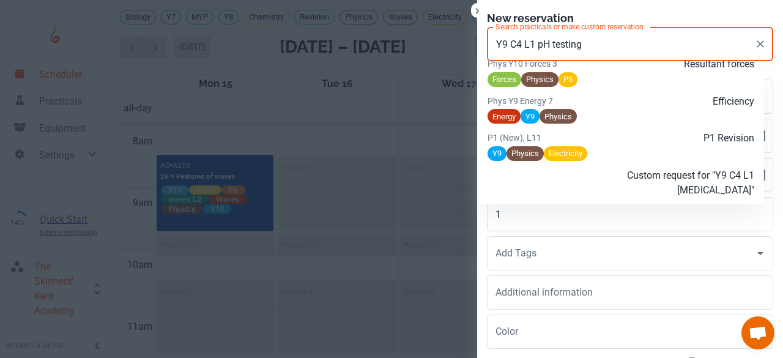
scroll to position [902, 0]
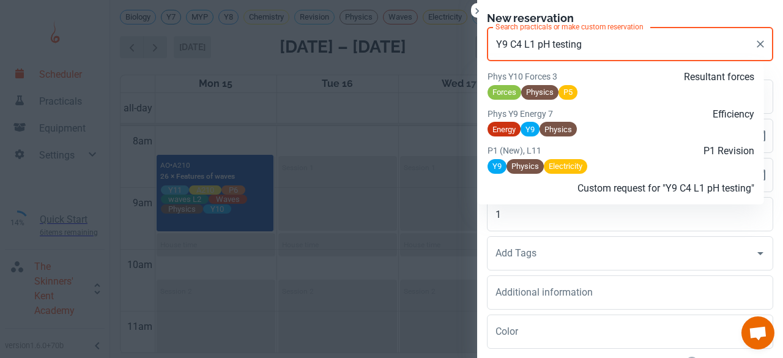
click at [616, 181] on p "Custom request for "Y9 C4 L1 pH testing"" at bounding box center [666, 188] width 178 height 15
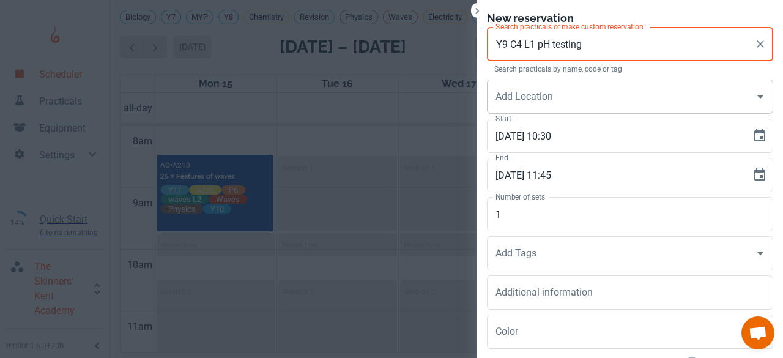
type input "Y9 C4 L1 pH testing"
click at [550, 102] on input "Add Location" at bounding box center [621, 96] width 257 height 23
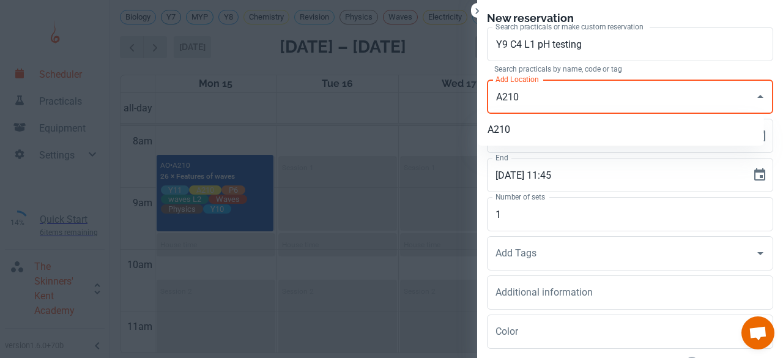
click at [558, 124] on li "A210" at bounding box center [621, 130] width 286 height 22
type input "A210"
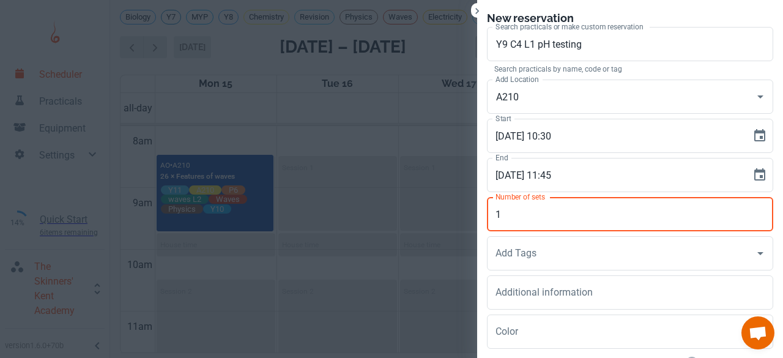
click at [524, 215] on input "1" at bounding box center [630, 214] width 286 height 34
type input "20"
click at [491, 276] on div "x Additional information" at bounding box center [630, 292] width 286 height 34
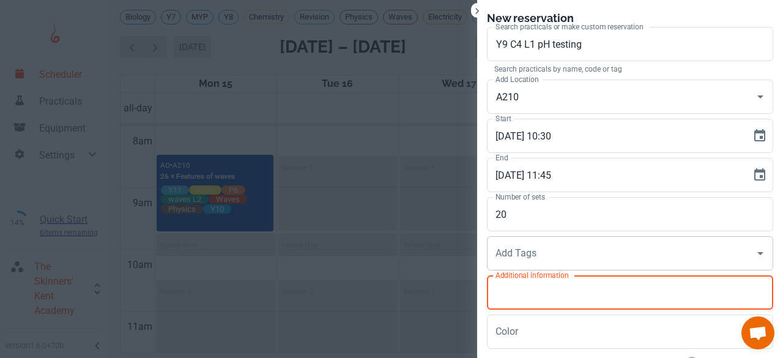
click at [496, 264] on input "Add Tags" at bounding box center [621, 253] width 257 height 23
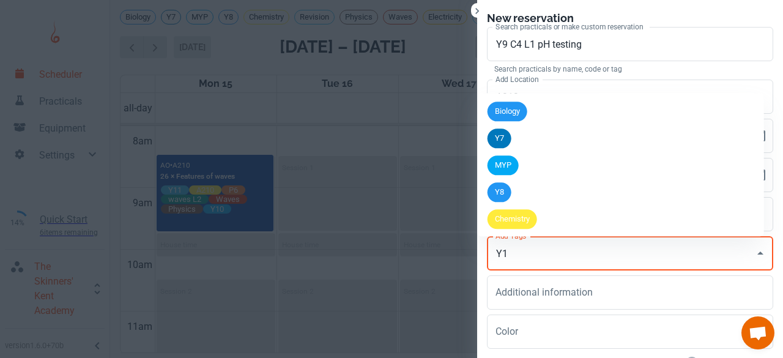
type input "Y10"
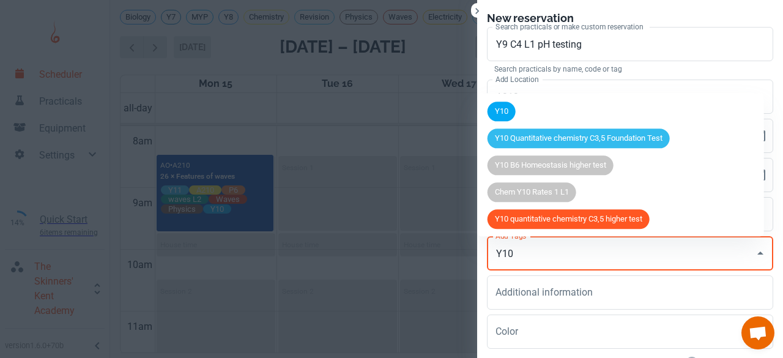
click at [500, 116] on span "Y10" at bounding box center [502, 112] width 28 height 12
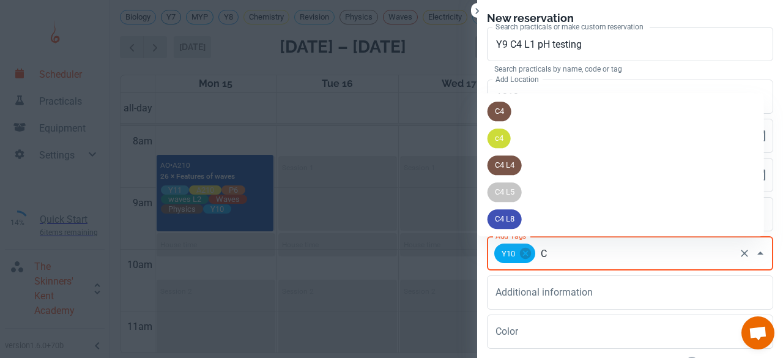
type input "C4"
click at [501, 115] on span "C4" at bounding box center [500, 112] width 24 height 12
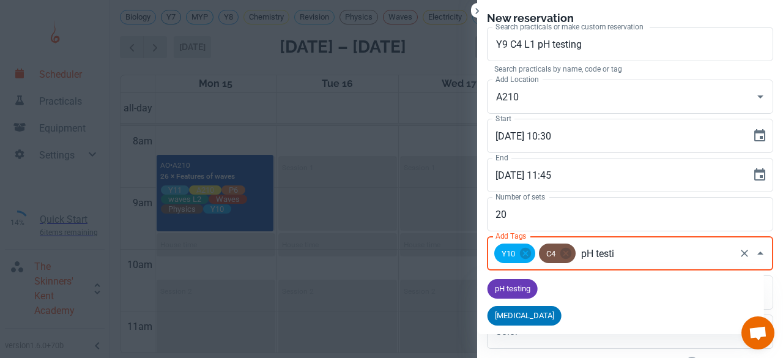
type input "pH testin"
click at [520, 287] on span "pH testing" at bounding box center [513, 289] width 50 height 12
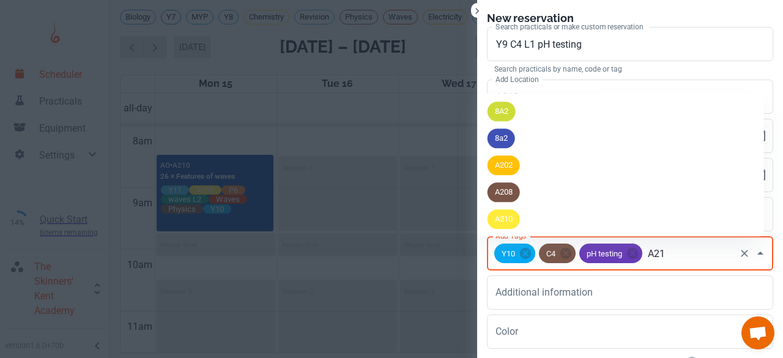
type input "A210"
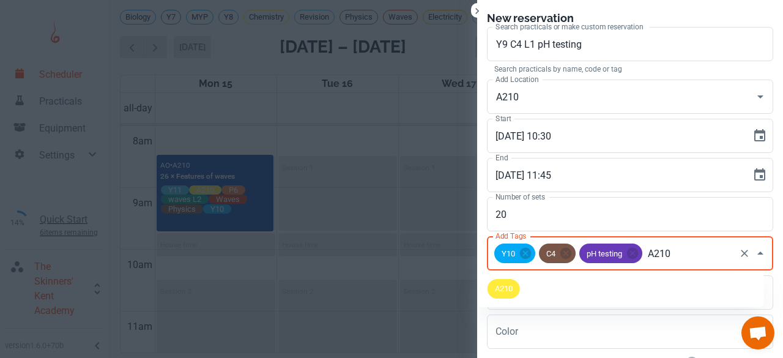
click at [502, 289] on span "A210" at bounding box center [504, 289] width 32 height 12
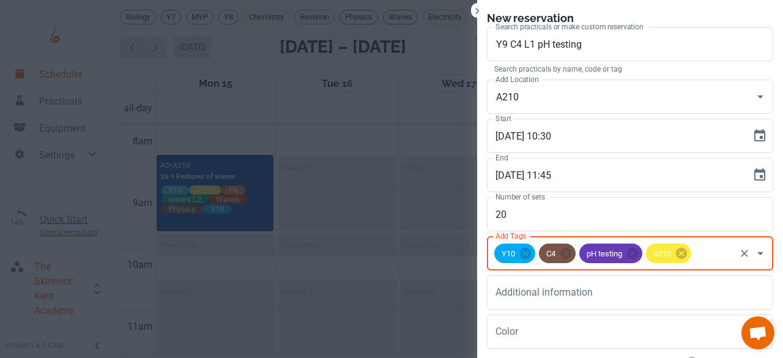
scroll to position [89, 0]
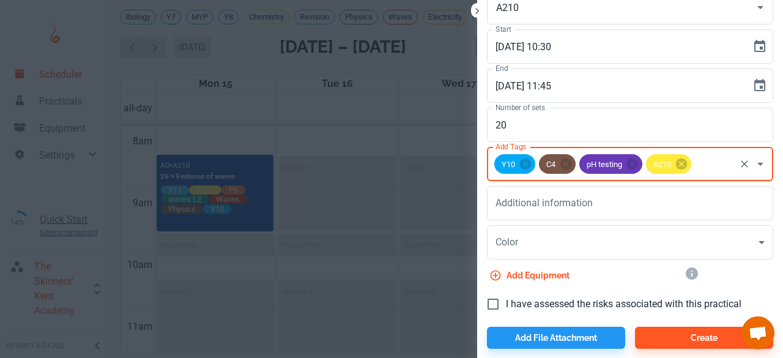
click at [484, 301] on input "I have assessed the risks associated with this practical" at bounding box center [493, 304] width 26 height 26
checkbox input "true"
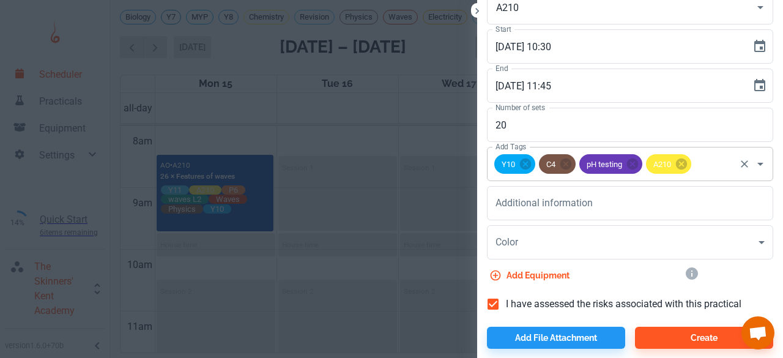
click at [570, 165] on div "Y10 C4 pH testing A210 Add Tags" at bounding box center [630, 164] width 286 height 34
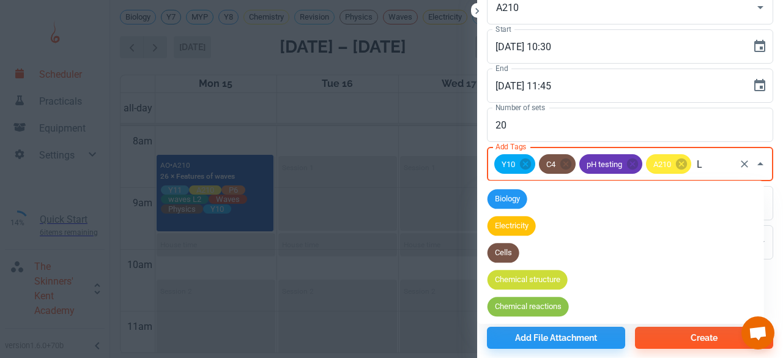
type input "L1"
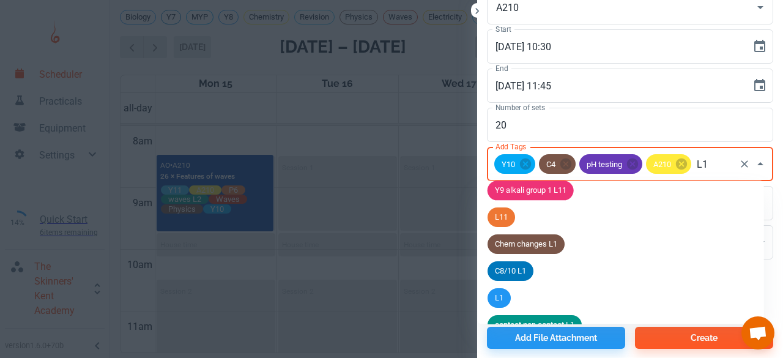
scroll to position [386, 0]
click at [502, 303] on span "L1" at bounding box center [499, 298] width 23 height 12
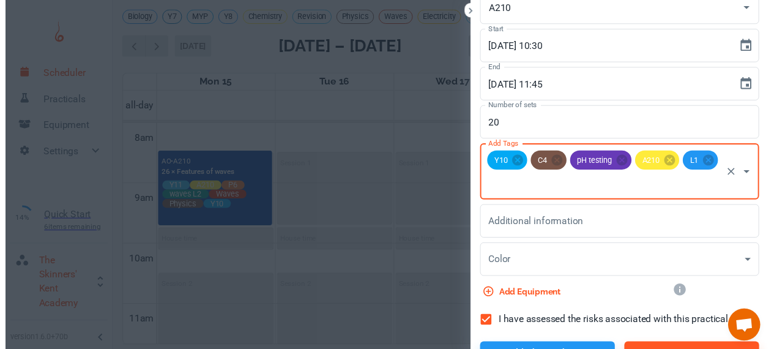
scroll to position [113, 0]
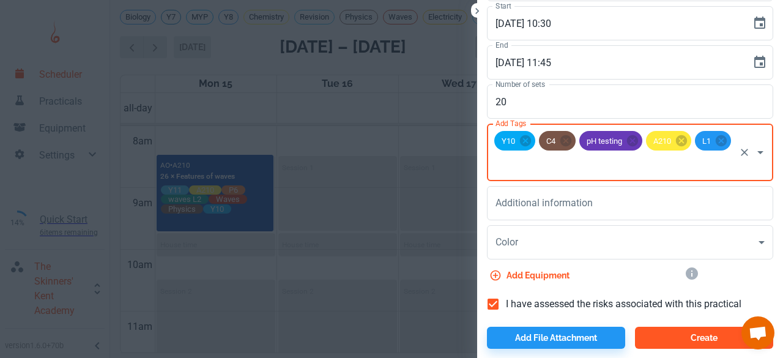
click at [654, 332] on button "Create" at bounding box center [704, 338] width 138 height 22
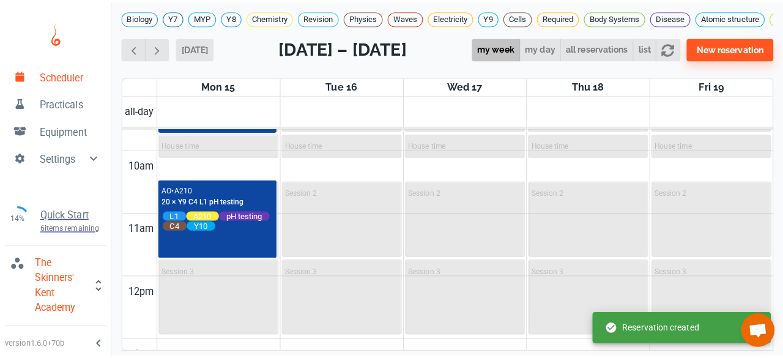
scroll to position [603, 0]
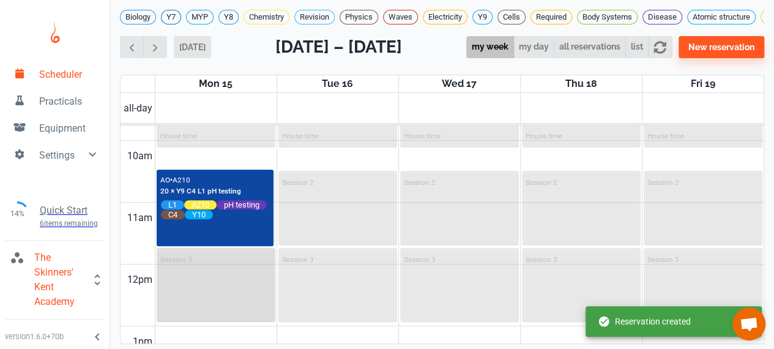
click at [246, 292] on div "Session 3" at bounding box center [216, 285] width 116 height 72
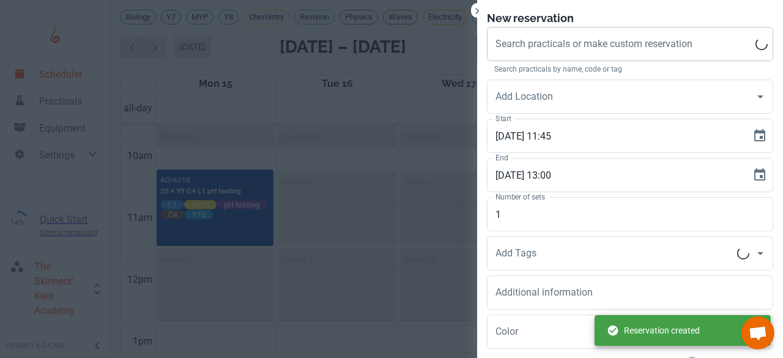
click at [566, 40] on div "Search practicals or make custom reservation Search practicals or make custom r…" at bounding box center [630, 44] width 286 height 34
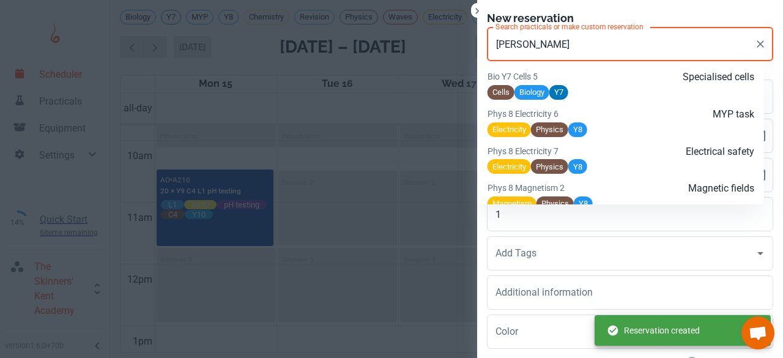
scroll to position [1311, 0]
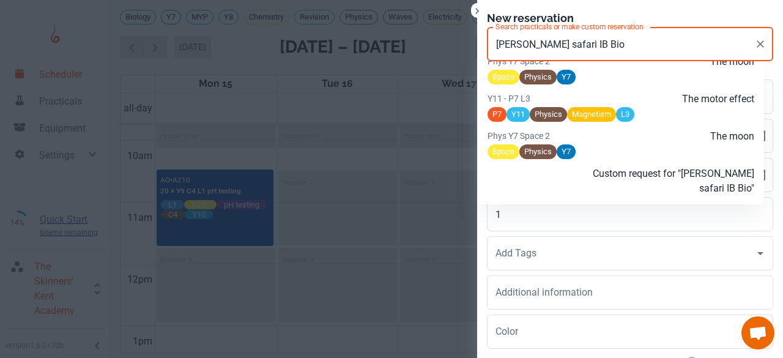
click at [583, 192] on p "Custom request for "Moss safari IB Bio"" at bounding box center [666, 180] width 178 height 29
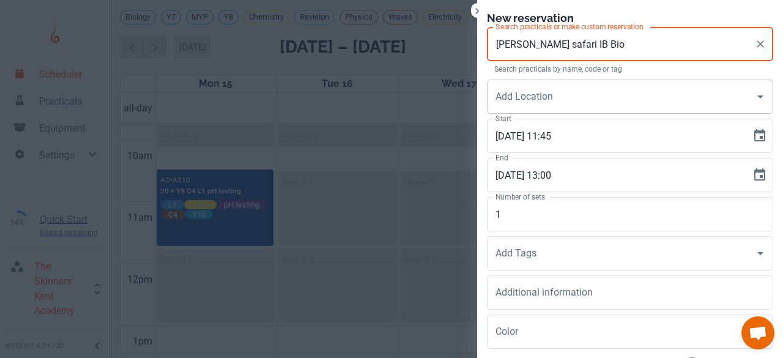
click at [532, 81] on div "Add Location" at bounding box center [630, 97] width 286 height 34
type input "Moss safari IB Bio"
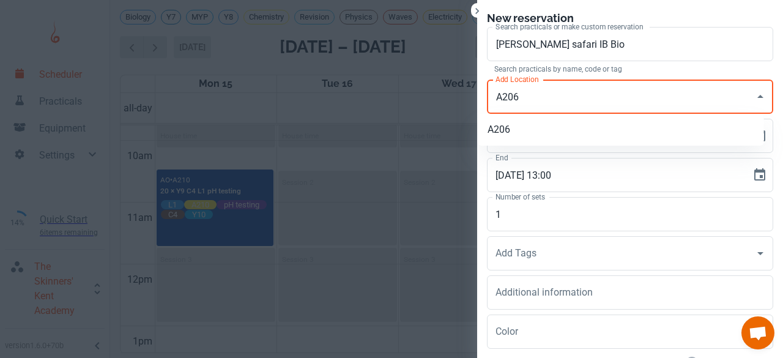
click at [513, 130] on li "A206" at bounding box center [621, 130] width 286 height 22
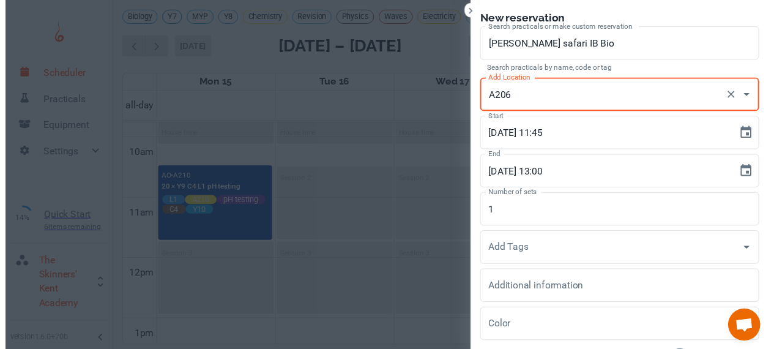
scroll to position [89, 0]
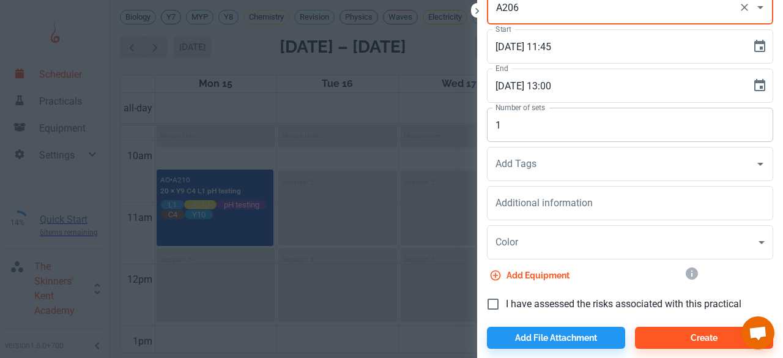
type input "A206"
click at [495, 127] on input "1" at bounding box center [630, 125] width 286 height 34
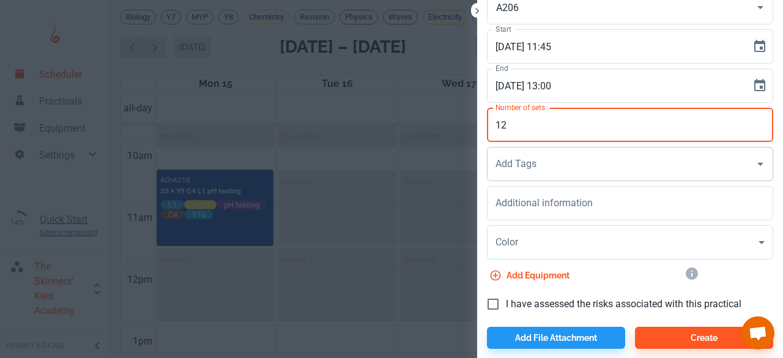
type input "12"
click at [496, 168] on div "Add Tags Add Tags" at bounding box center [630, 164] width 286 height 34
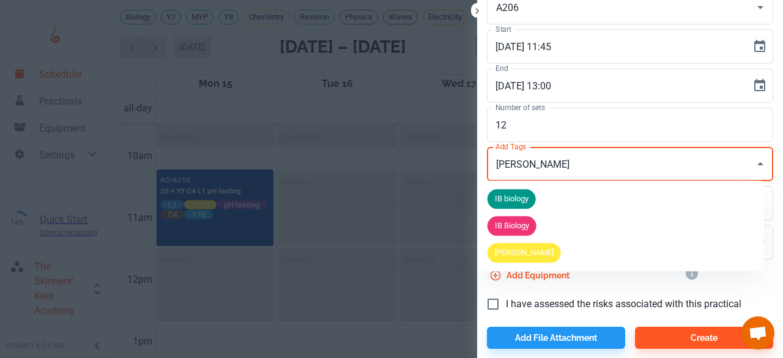
type input "IB Biolog"
drag, startPoint x: 508, startPoint y: 209, endPoint x: 508, endPoint y: 222, distance: 12.2
click at [508, 222] on ul "IB biology IB Biology IB Biolog" at bounding box center [621, 226] width 286 height 91
click at [508, 222] on span "IB Biology" at bounding box center [512, 226] width 49 height 12
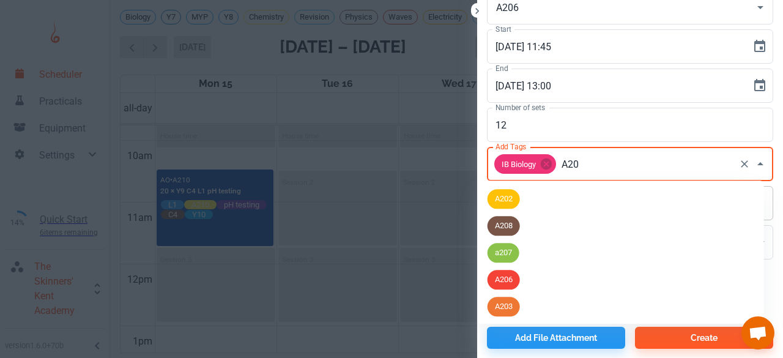
type input "A206"
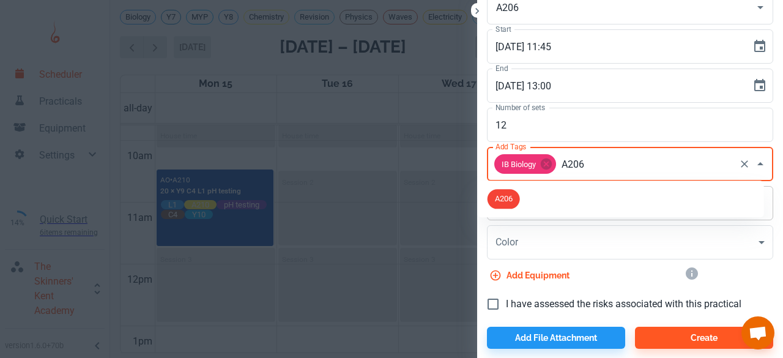
click at [526, 190] on li "A206" at bounding box center [621, 198] width 286 height 27
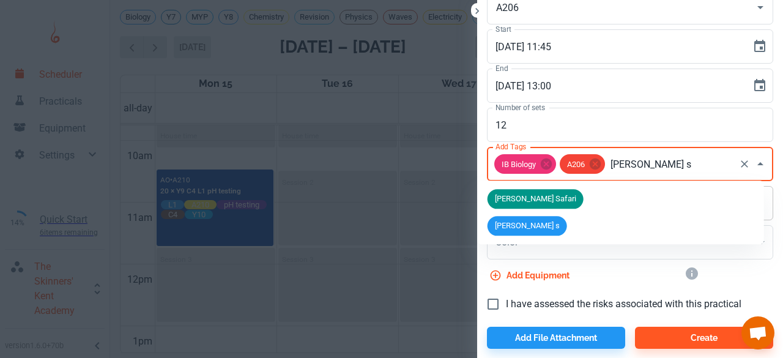
type input "Moss sa"
click at [524, 197] on span "[PERSON_NAME] Safari" at bounding box center [536, 199] width 96 height 12
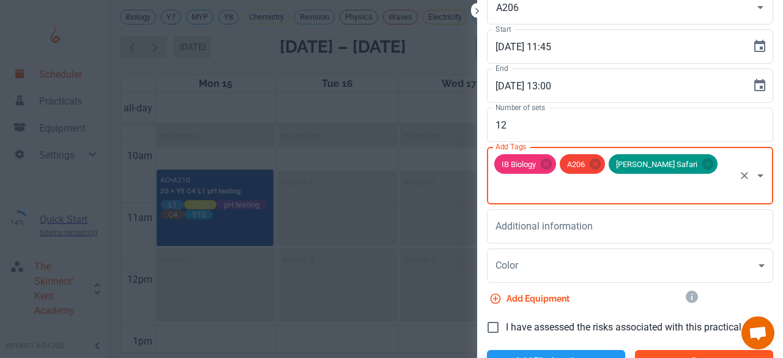
click at [506, 320] on span "I have assessed the risks associated with this practical" at bounding box center [624, 327] width 236 height 15
click at [500, 315] on input "I have assessed the risks associated with this practical" at bounding box center [493, 328] width 26 height 26
checkbox input "true"
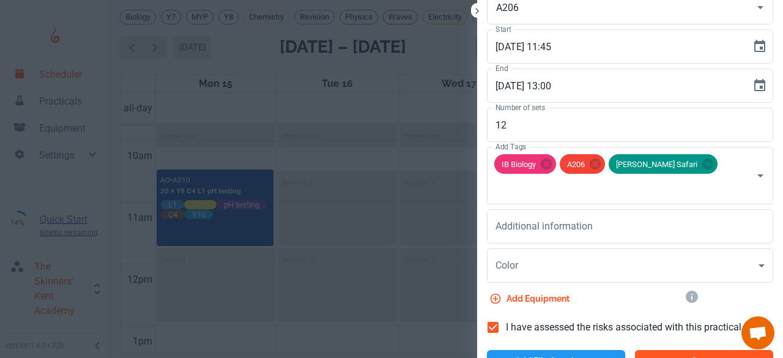
click at [647, 350] on button "Create" at bounding box center [704, 361] width 138 height 22
